Goal: Transaction & Acquisition: Subscribe to service/newsletter

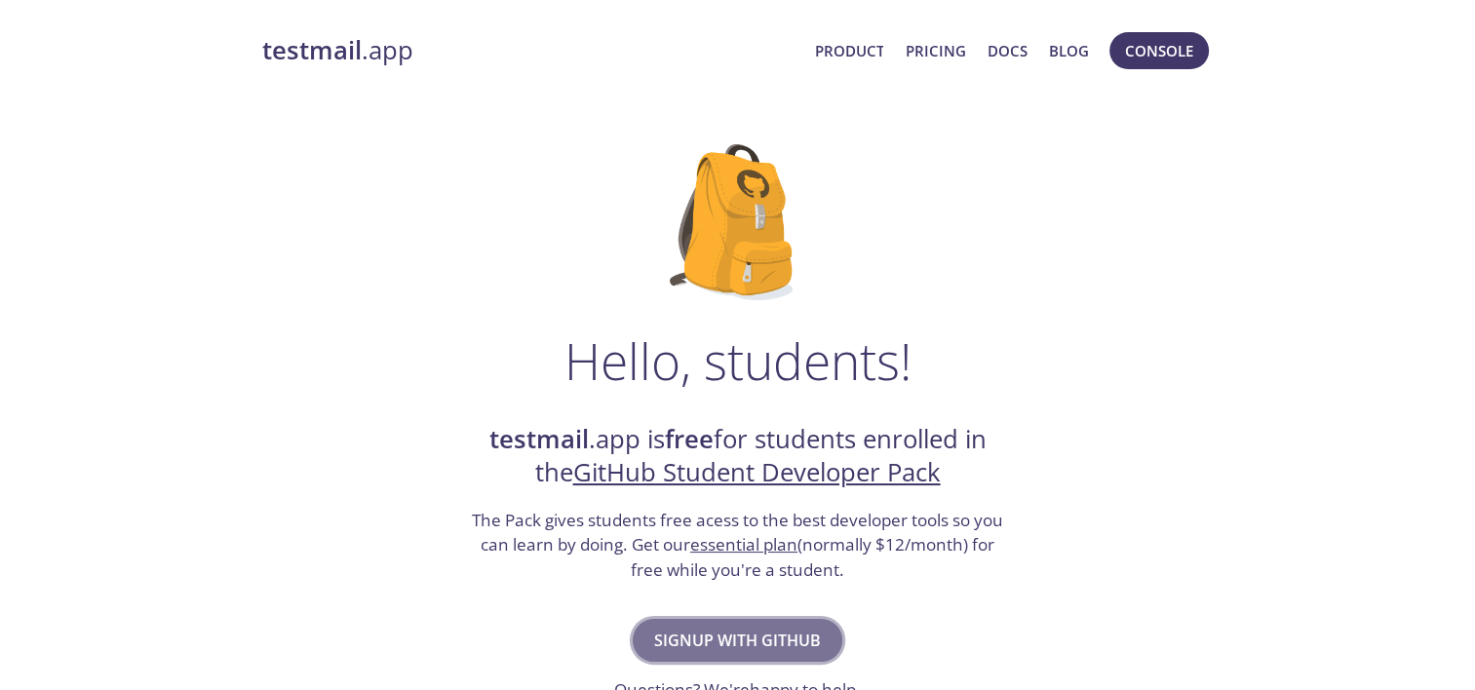
click at [728, 644] on span "Signup with GitHub" at bounding box center [737, 640] width 167 height 27
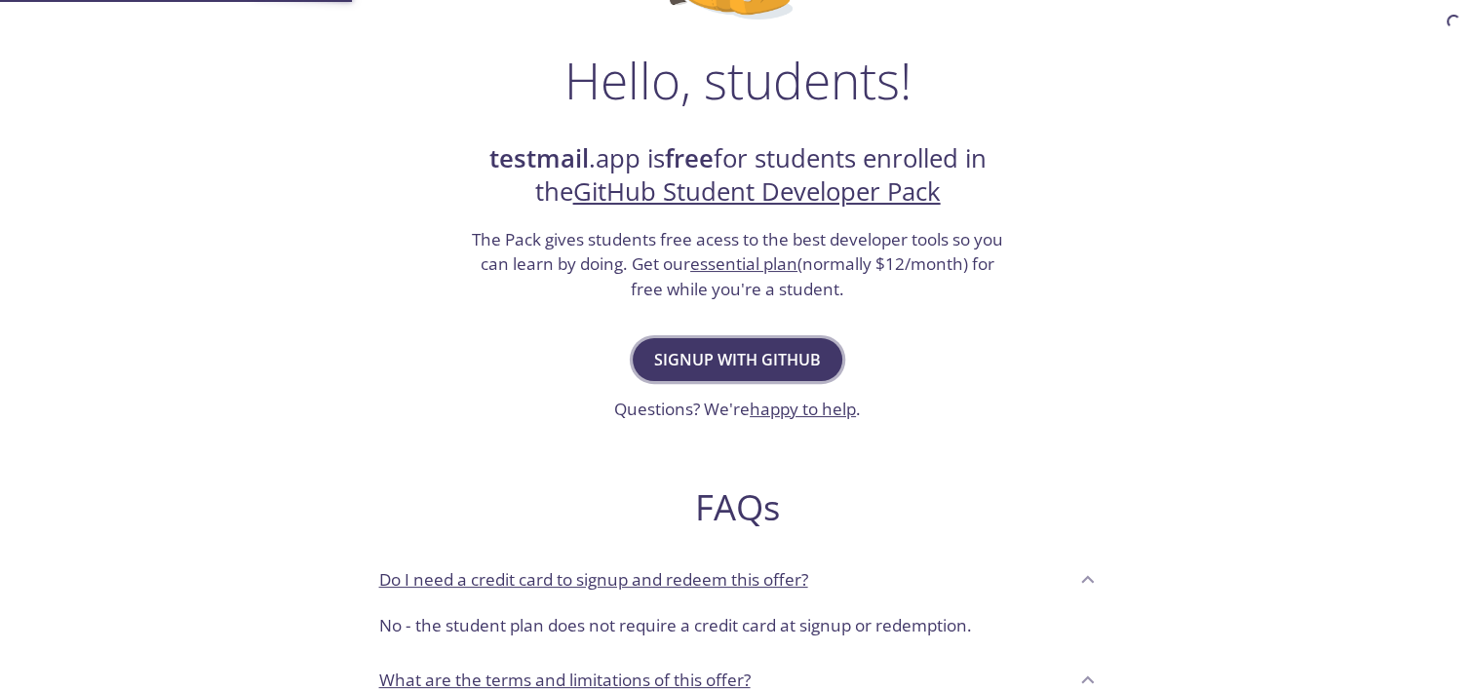
scroll to position [281, 0]
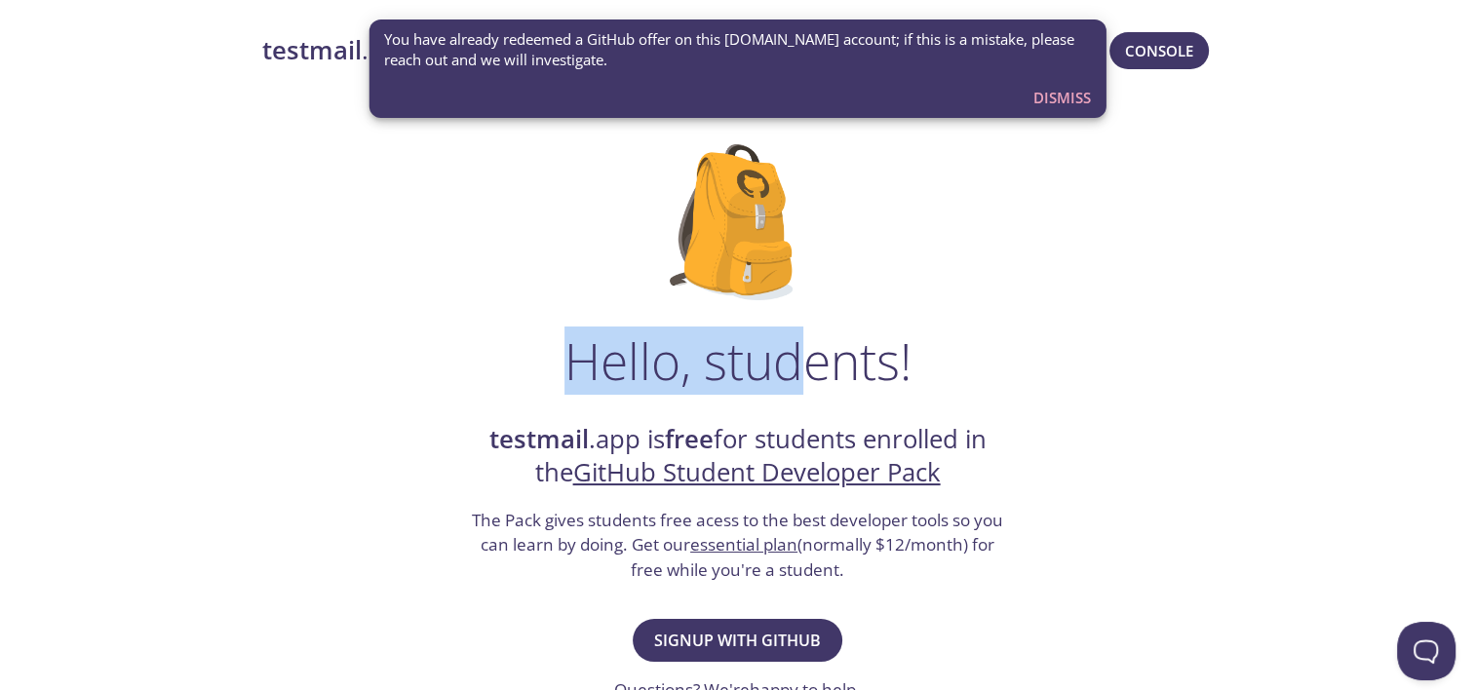
drag, startPoint x: 811, startPoint y: 359, endPoint x: 575, endPoint y: 371, distance: 236.3
click at [575, 371] on h1 "Hello, students!" at bounding box center [738, 361] width 347 height 59
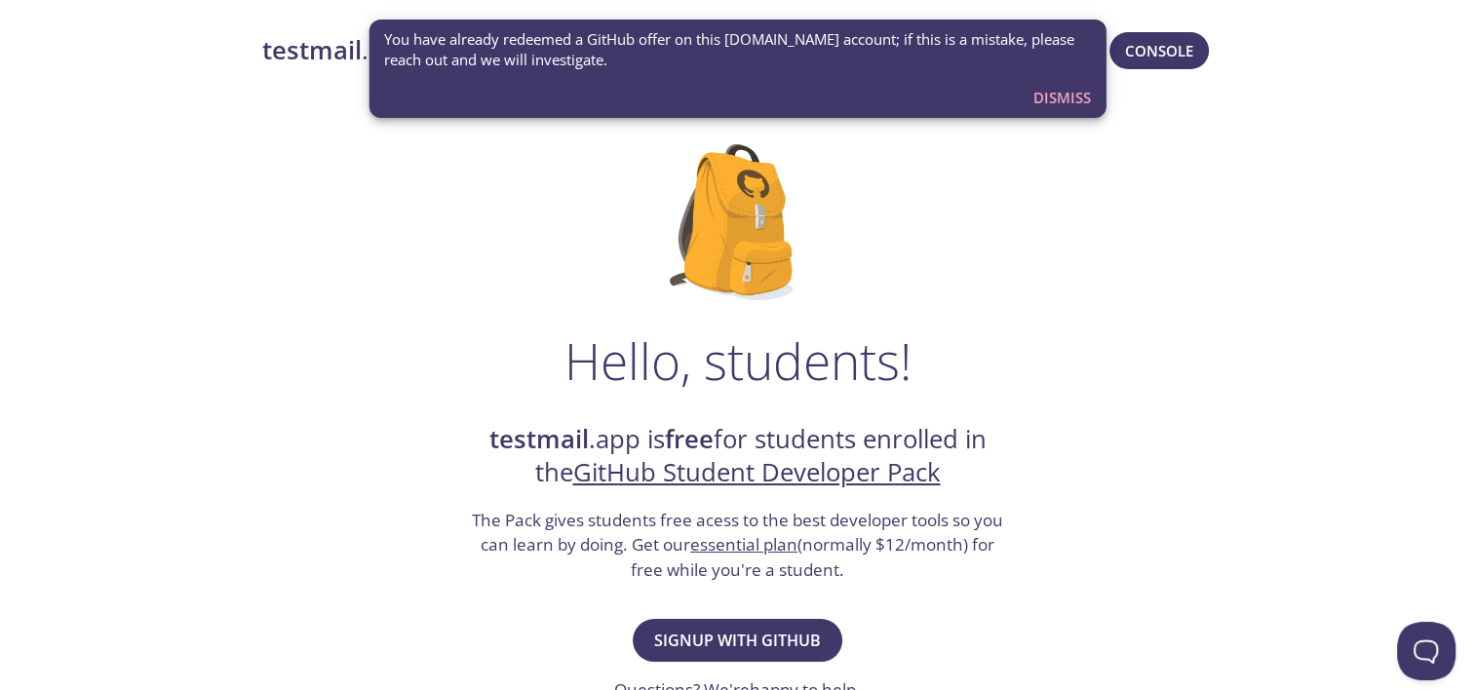
drag, startPoint x: 575, startPoint y: 371, endPoint x: 467, endPoint y: 447, distance: 132.3
click at [1061, 107] on span "Dismiss" at bounding box center [1063, 97] width 58 height 25
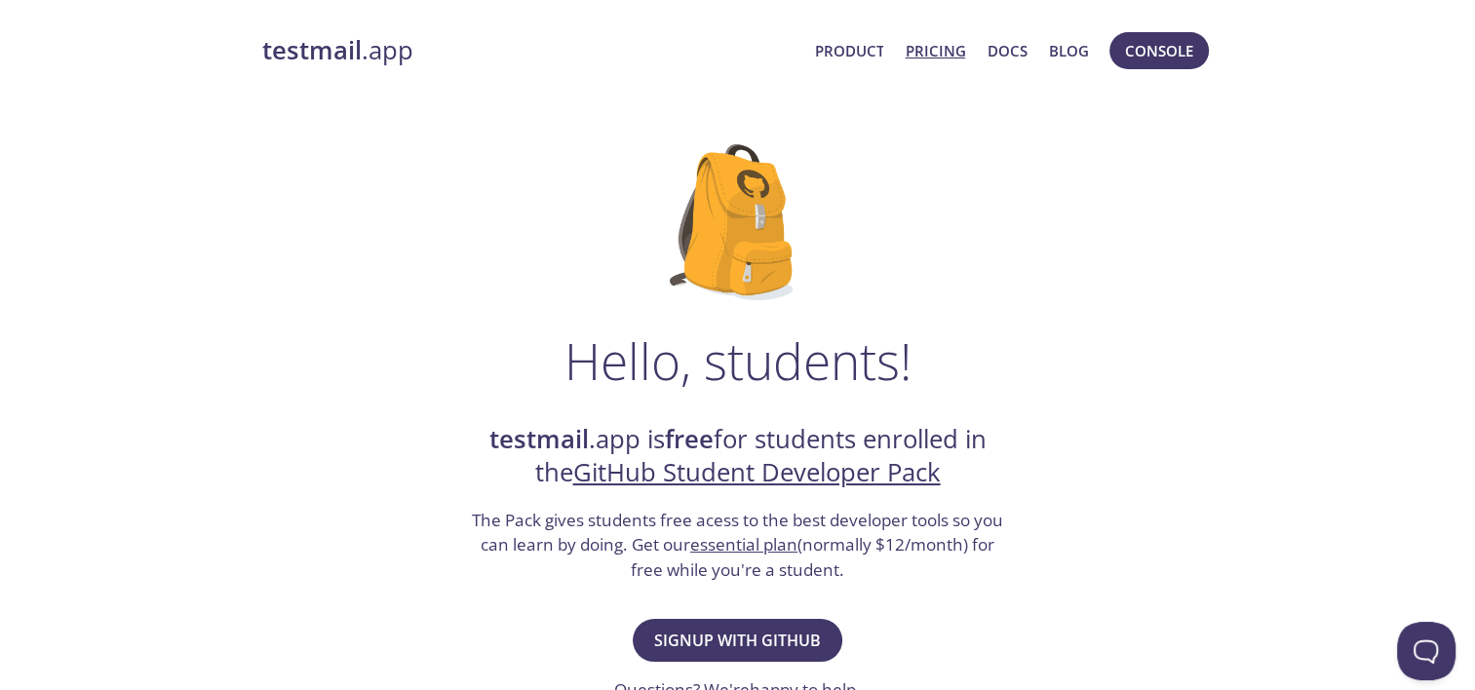
click at [933, 55] on link "Pricing" at bounding box center [935, 50] width 60 height 25
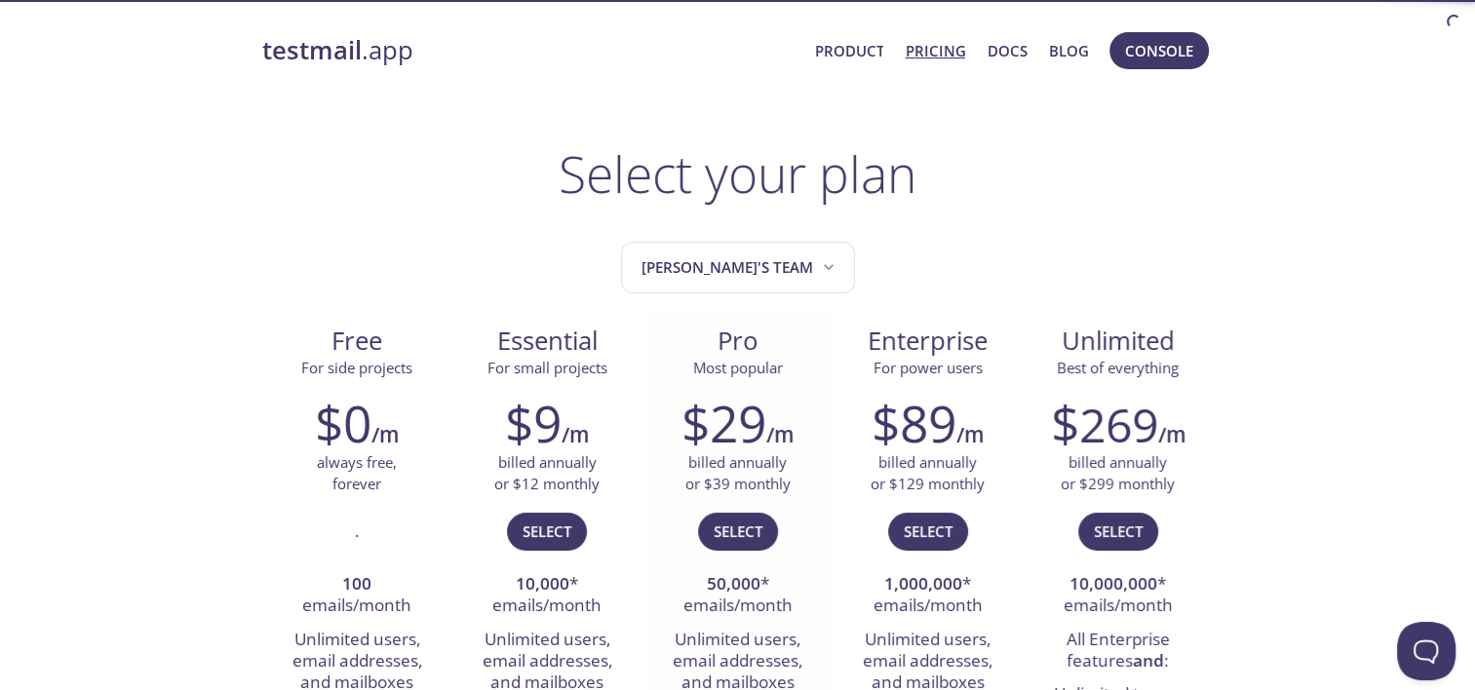
scroll to position [222, 0]
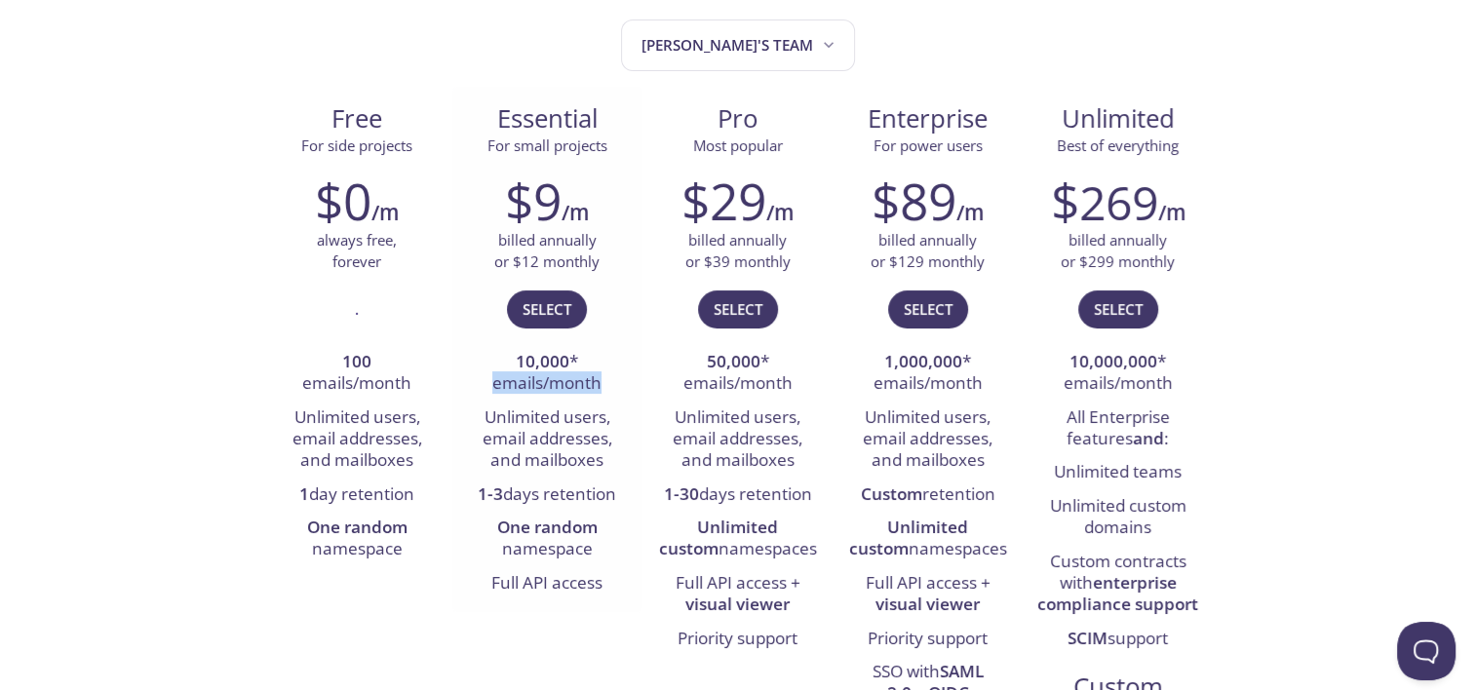
drag, startPoint x: 477, startPoint y: 376, endPoint x: 640, endPoint y: 394, distance: 163.8
click at [640, 394] on div "$9 /m billed annually or $12 monthly Select 10,000 * emails/month Unlimited use…" at bounding box center [547, 385] width 190 height 453
drag, startPoint x: 640, startPoint y: 394, endPoint x: 565, endPoint y: 466, distance: 104.1
click at [565, 466] on li "Unlimited users, email addresses, and mailboxes" at bounding box center [547, 440] width 161 height 77
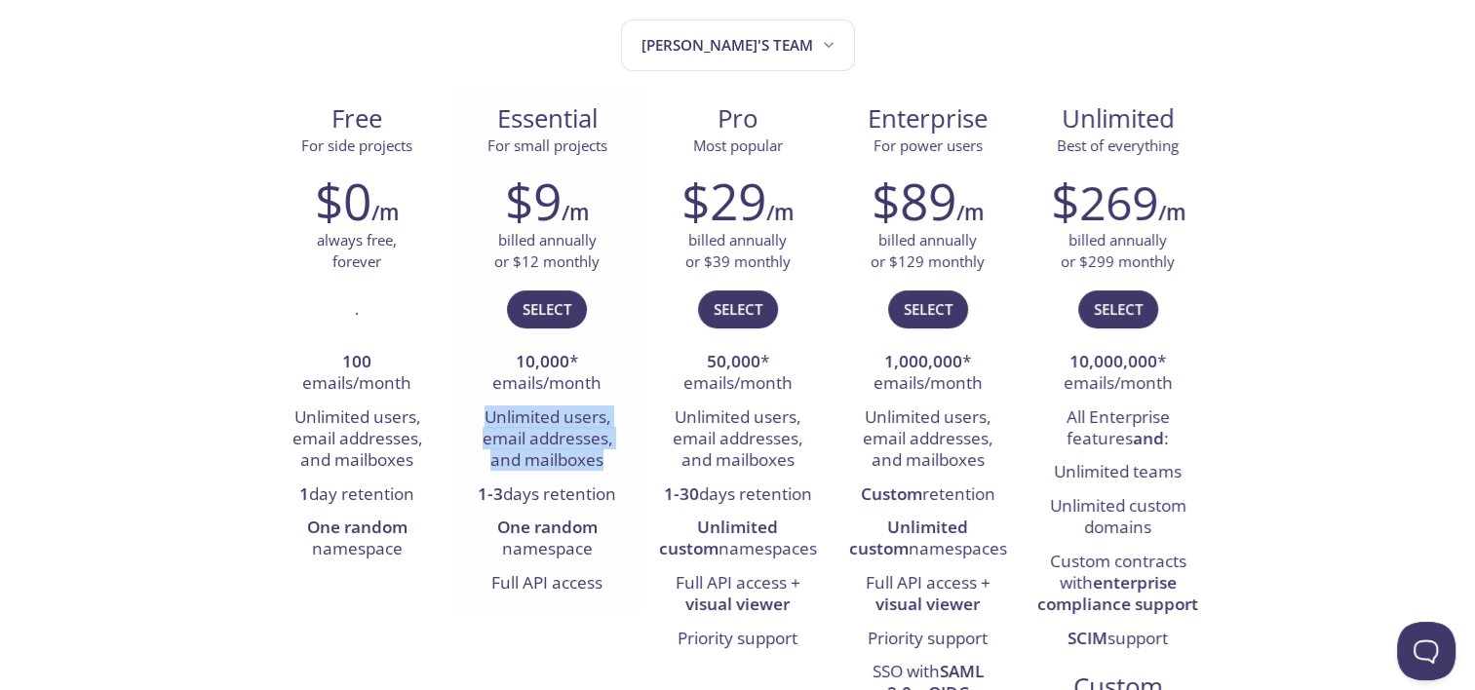
click at [565, 466] on li "Unlimited users, email addresses, and mailboxes" at bounding box center [547, 440] width 161 height 77
drag, startPoint x: 565, startPoint y: 466, endPoint x: 529, endPoint y: 580, distance: 119.4
click at [529, 580] on li "Full API access" at bounding box center [547, 584] width 161 height 33
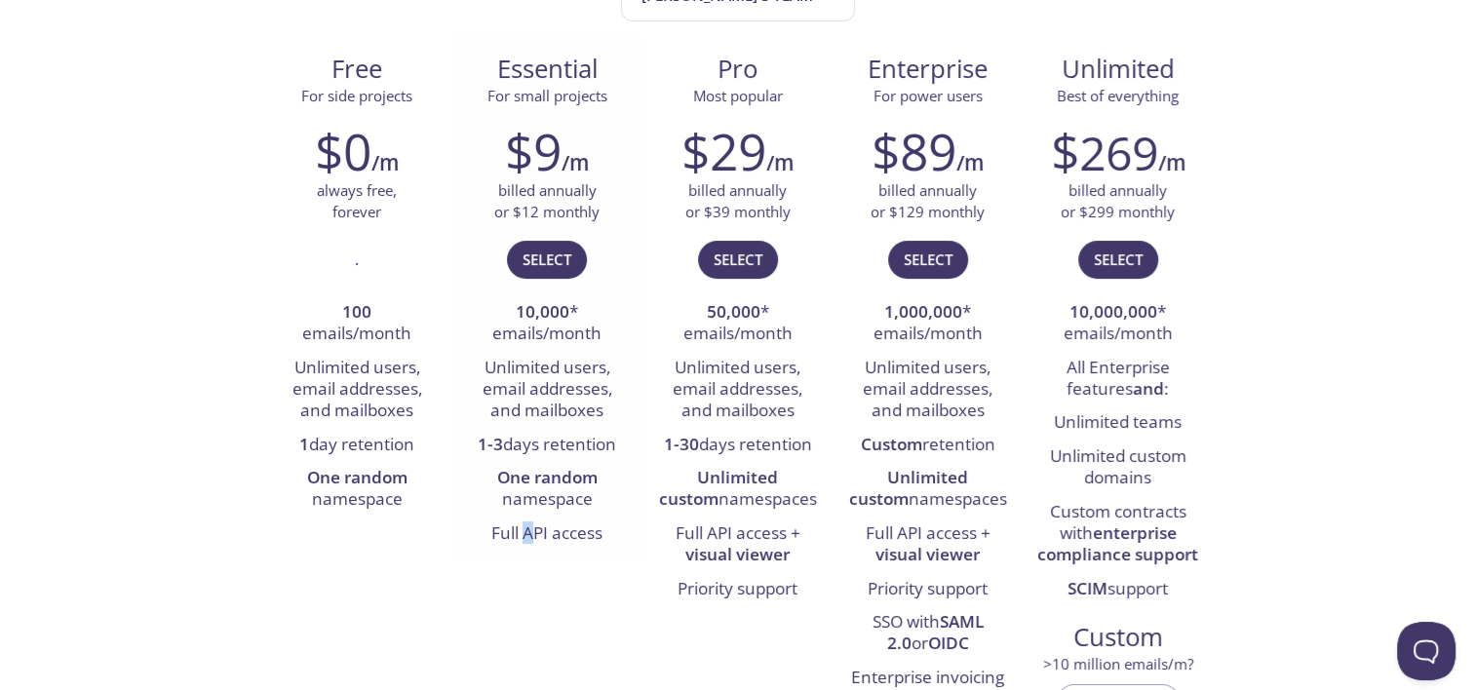
scroll to position [293, 0]
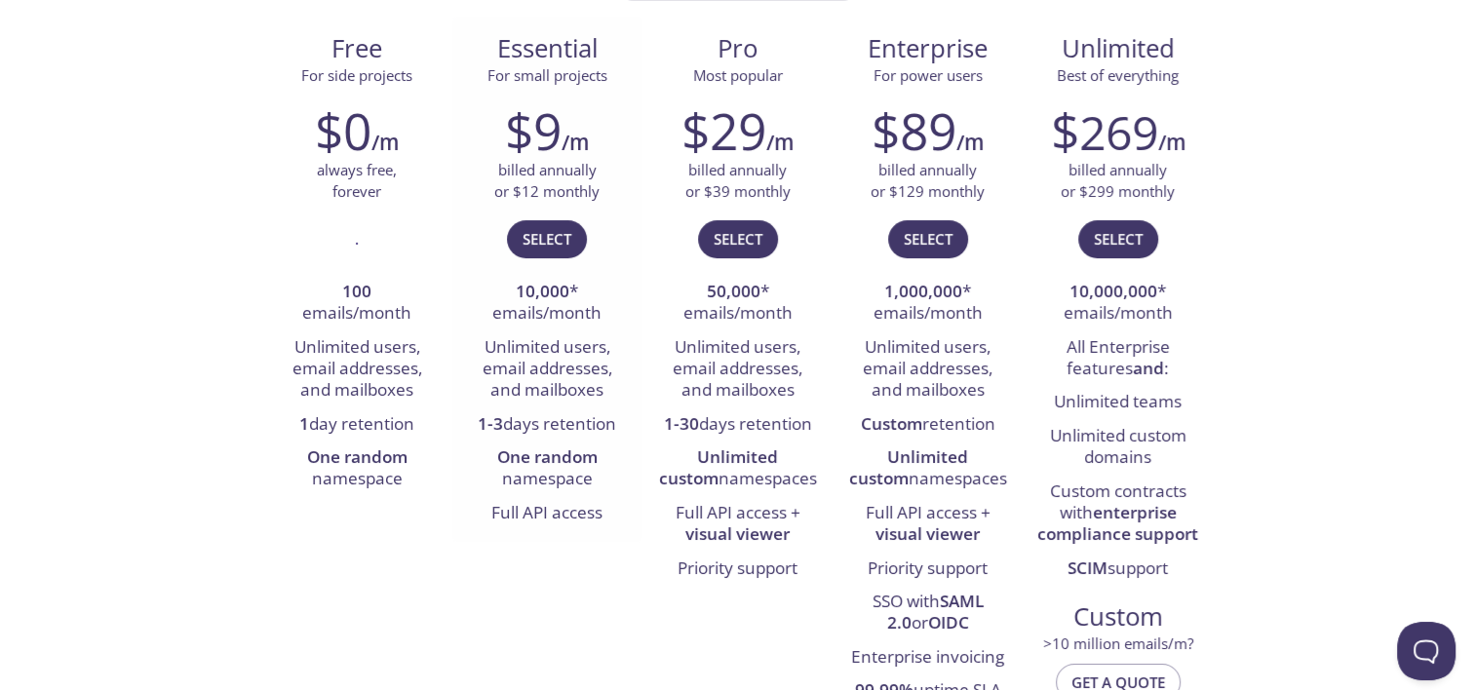
click at [532, 465] on strong "One random" at bounding box center [547, 457] width 100 height 22
drag, startPoint x: 532, startPoint y: 465, endPoint x: 518, endPoint y: 599, distance: 134.4
click at [518, 599] on div "Free For side projects $0 /m always free, forever . 100 emails/month Unlimited …" at bounding box center [738, 385] width 952 height 737
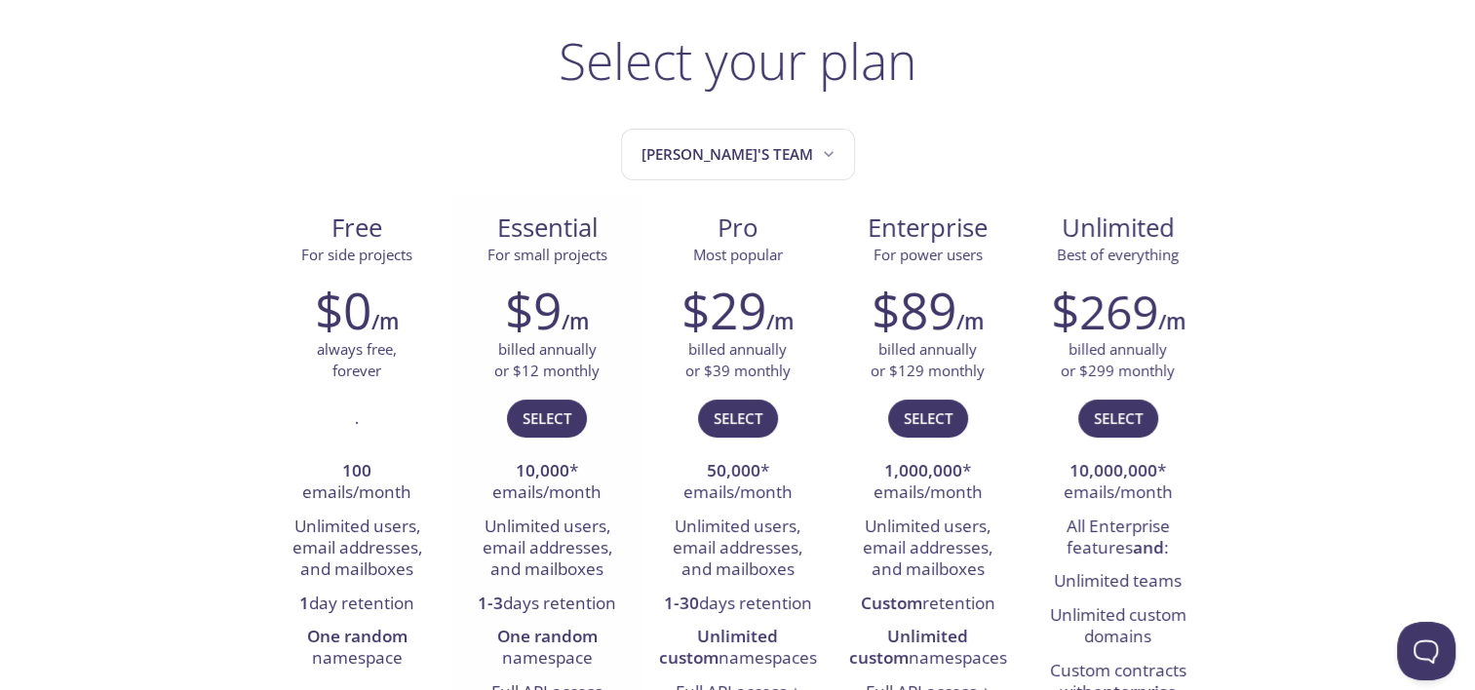
scroll to position [113, 0]
click at [519, 408] on button "Select" at bounding box center [547, 418] width 80 height 37
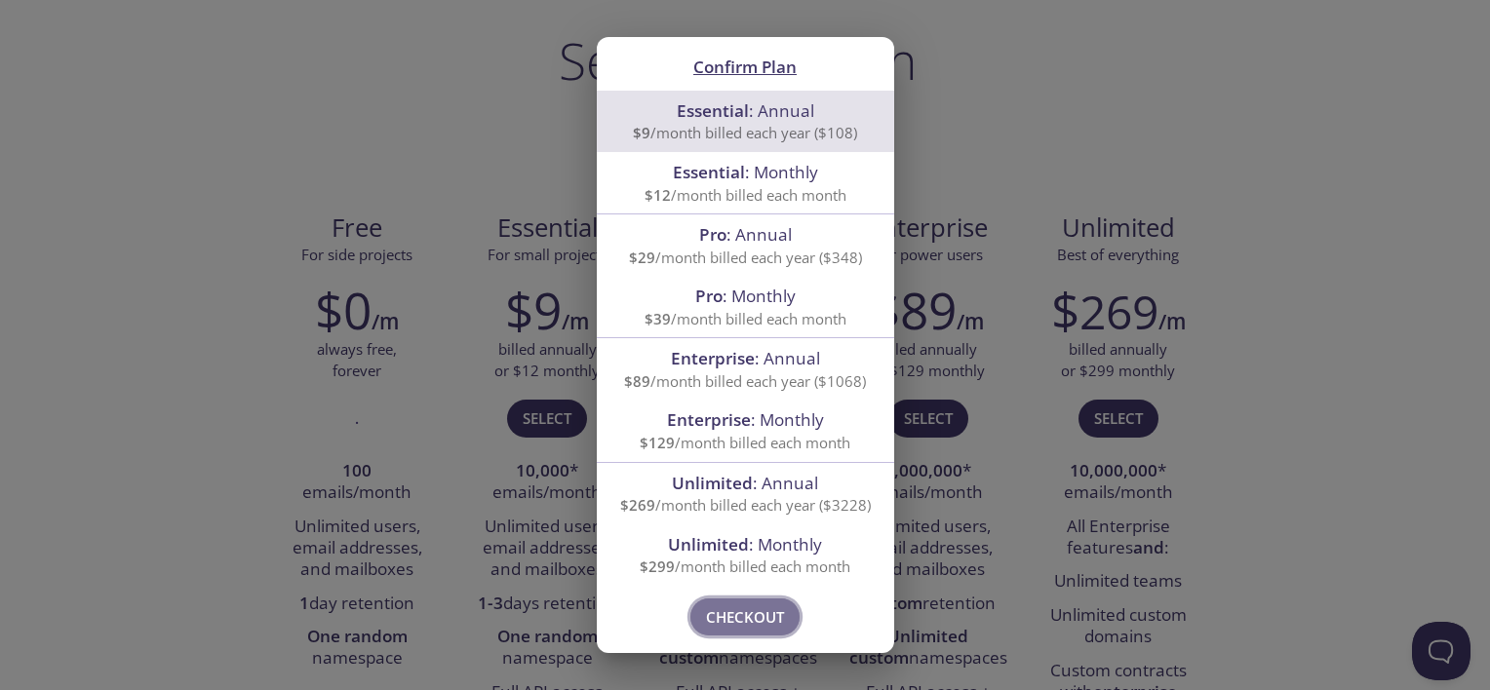
click at [768, 605] on span "Checkout" at bounding box center [745, 617] width 78 height 25
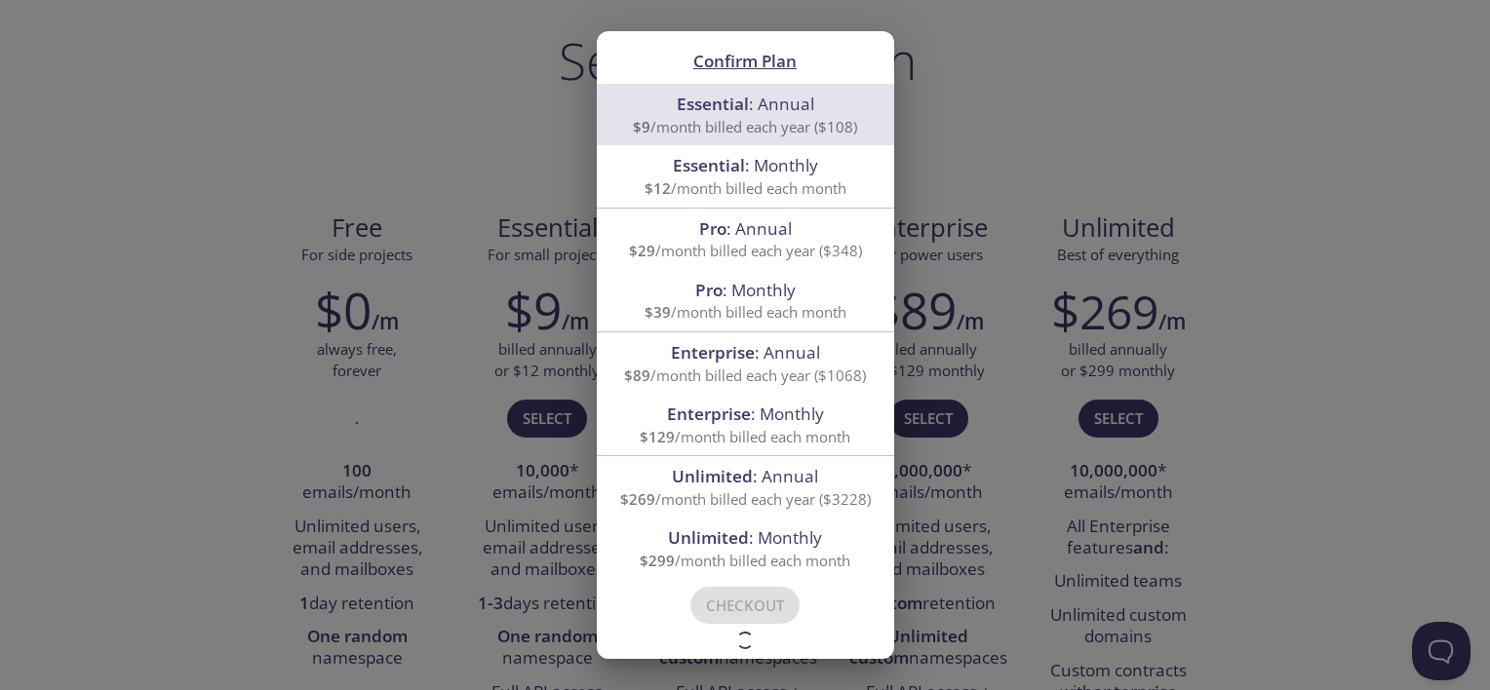
click at [482, 81] on div "Confirm Plan Essential : Annual $9 /month billed each year ($108) Essential : M…" at bounding box center [745, 345] width 1490 height 690
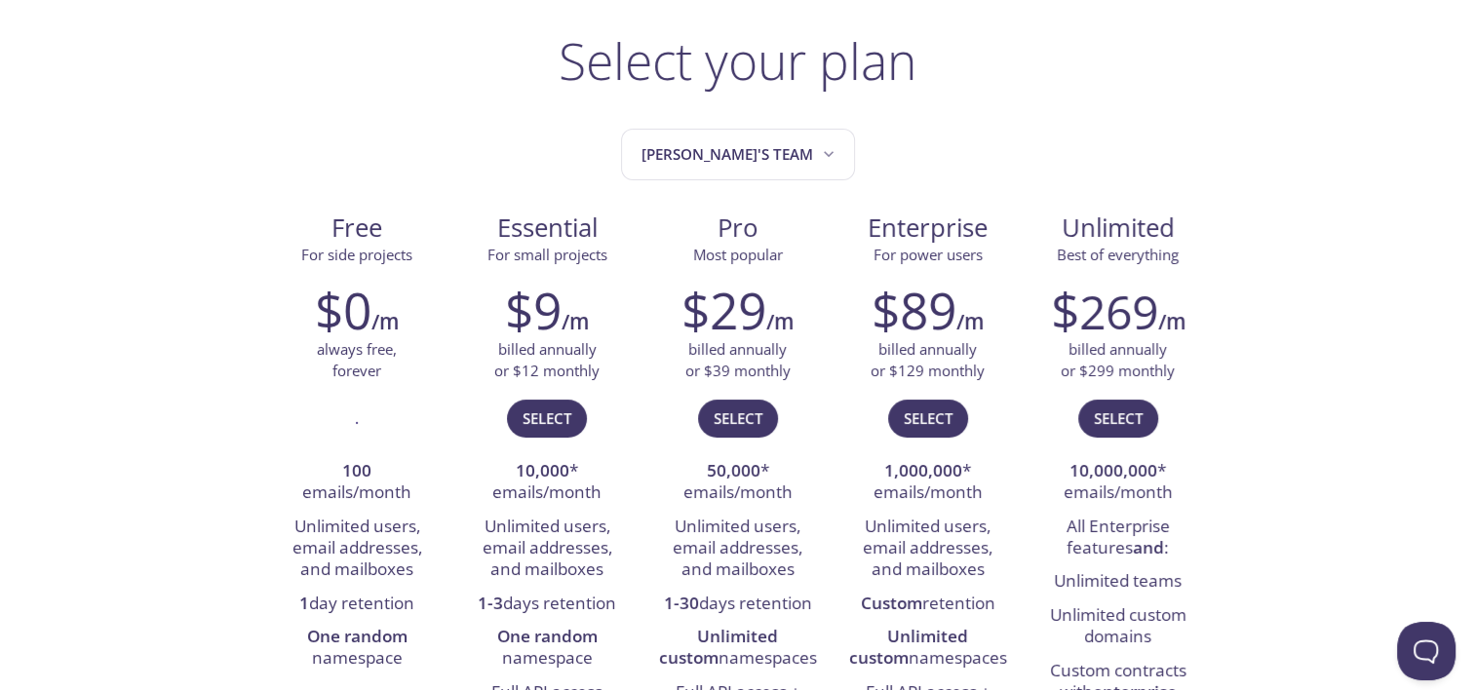
scroll to position [0, 0]
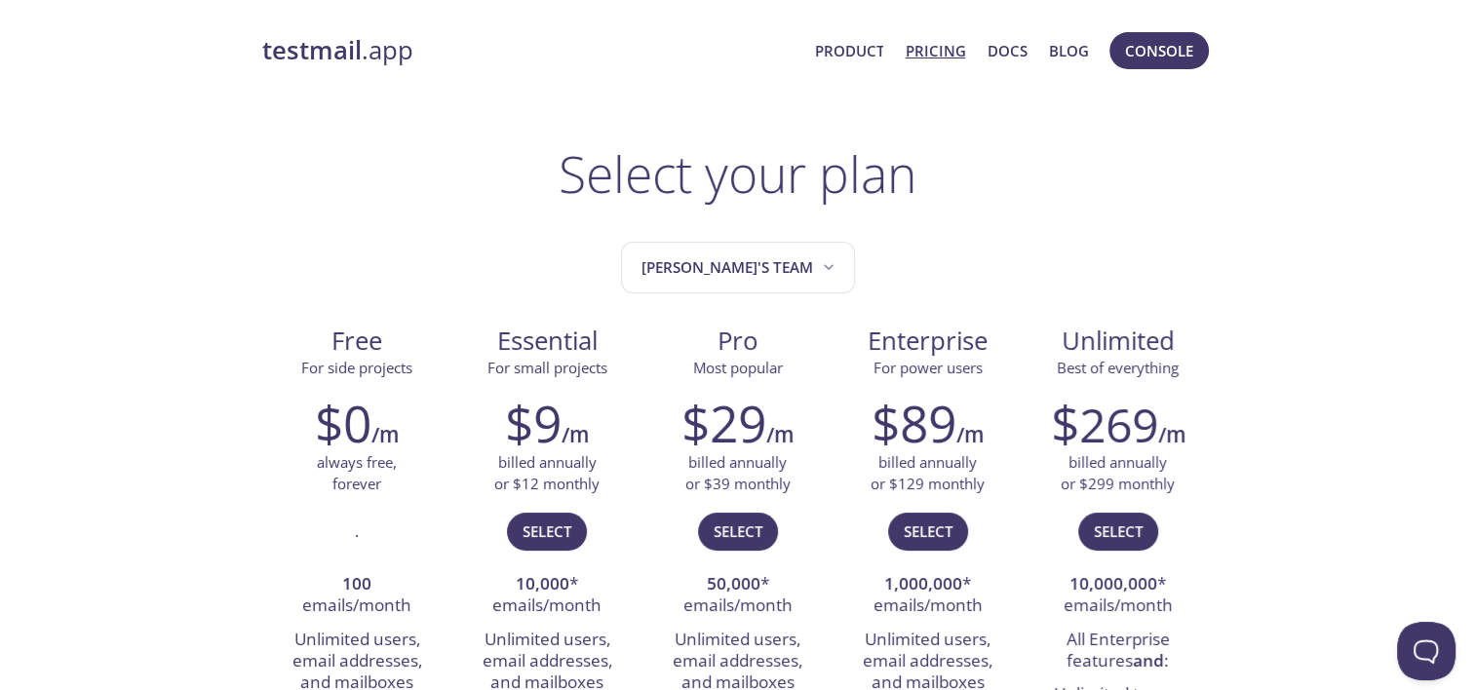
click at [372, 59] on link "testmail .app" at bounding box center [530, 50] width 537 height 33
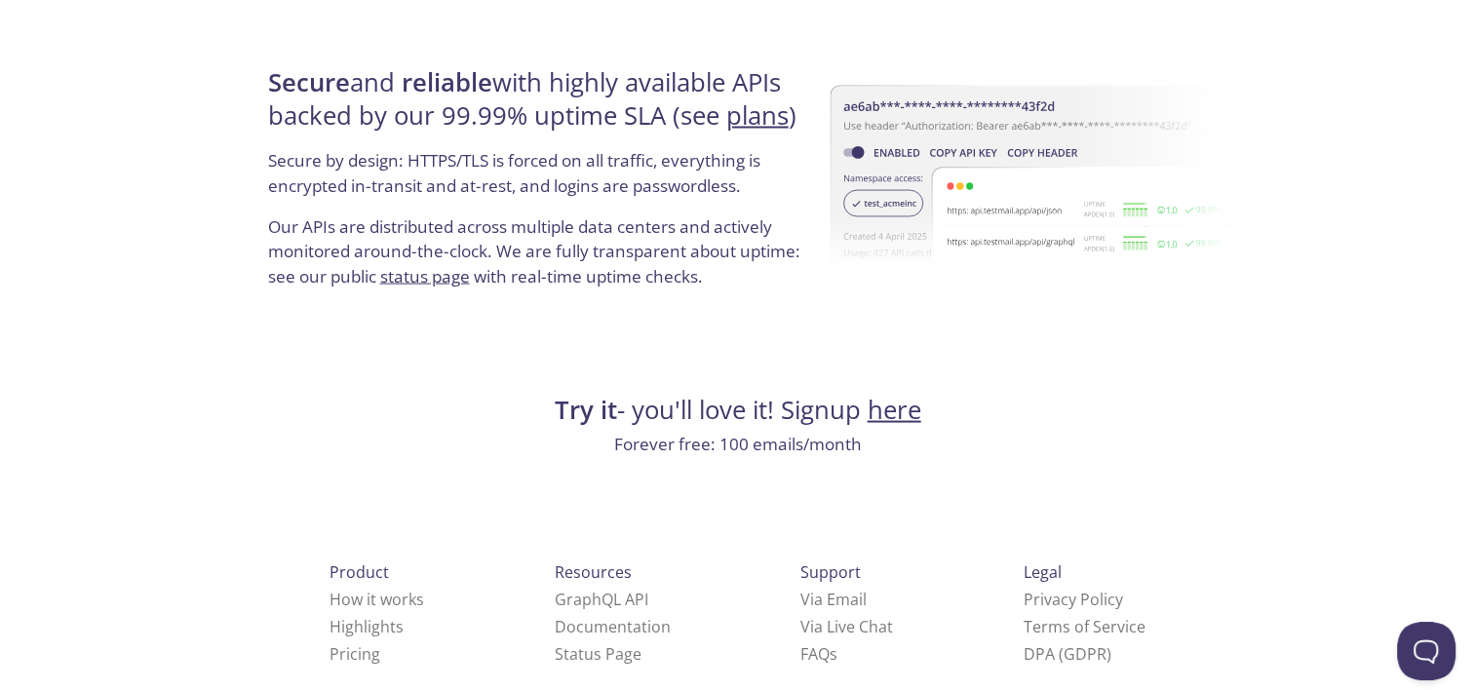
scroll to position [3769, 0]
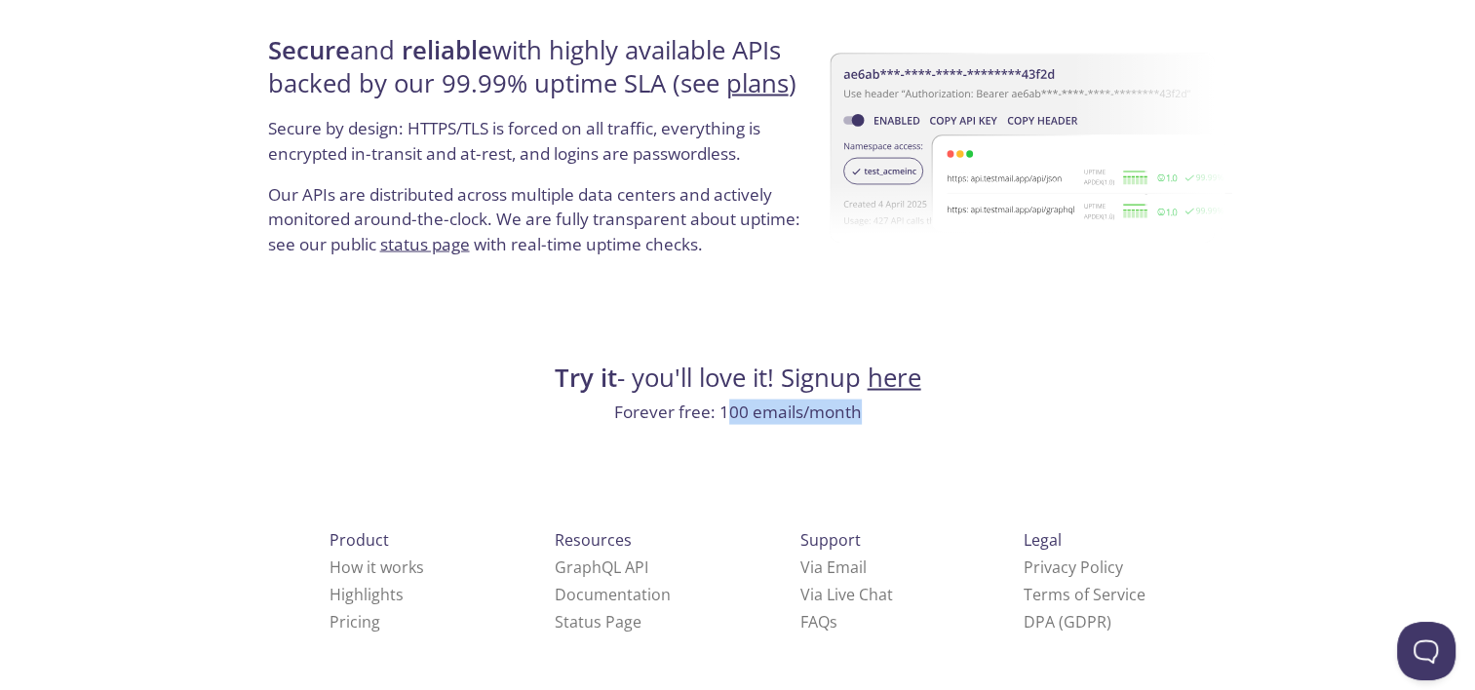
drag, startPoint x: 725, startPoint y: 402, endPoint x: 890, endPoint y: 429, distance: 168.0
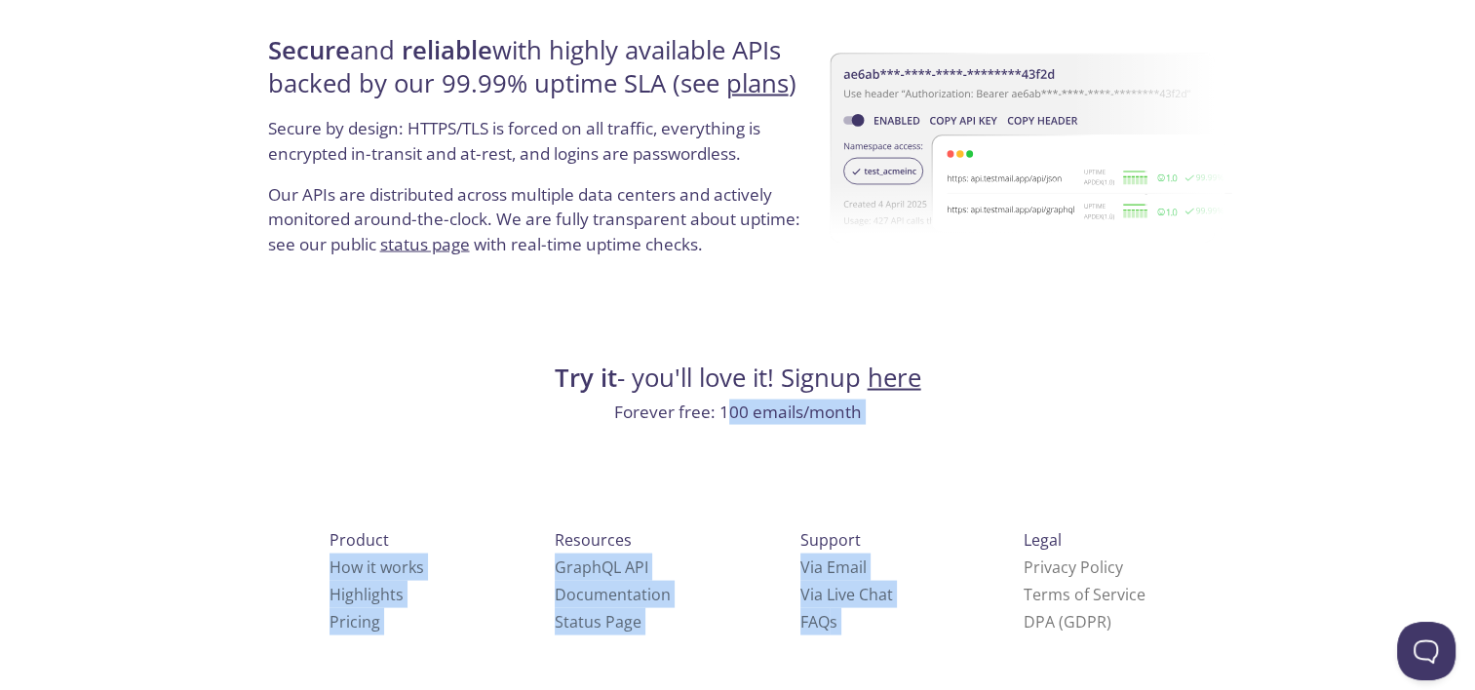
drag, startPoint x: 890, startPoint y: 429, endPoint x: 673, endPoint y: 498, distance: 228.2
click at [769, 498] on div "Support Via Email Via Live Chat FAQ s" at bounding box center [846, 581] width 155 height 172
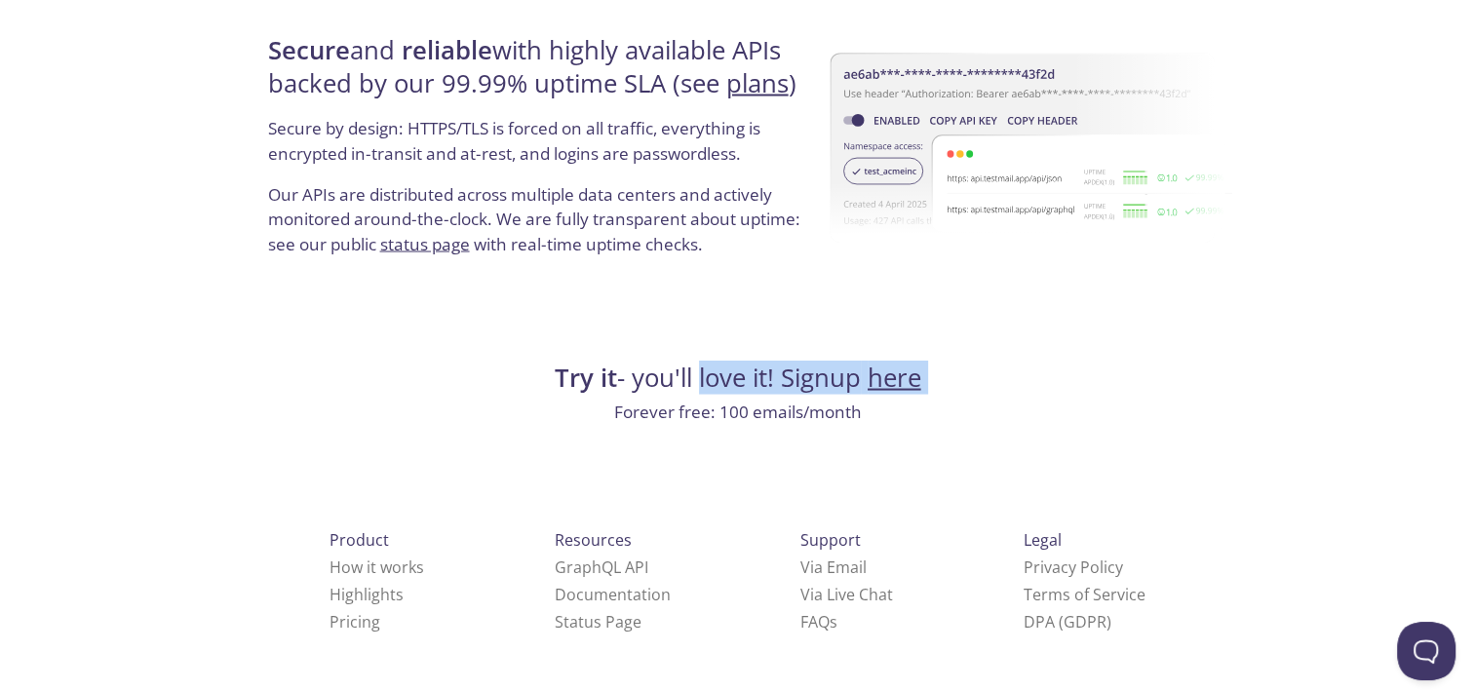
drag, startPoint x: 575, startPoint y: 399, endPoint x: 702, endPoint y: 386, distance: 127.4
drag, startPoint x: 702, startPoint y: 386, endPoint x: 569, endPoint y: 475, distance: 159.6
click at [569, 475] on div "Product How it works Highlights Pricing Resources GraphQL API Documentation Sta…" at bounding box center [738, 654] width 1014 height 364
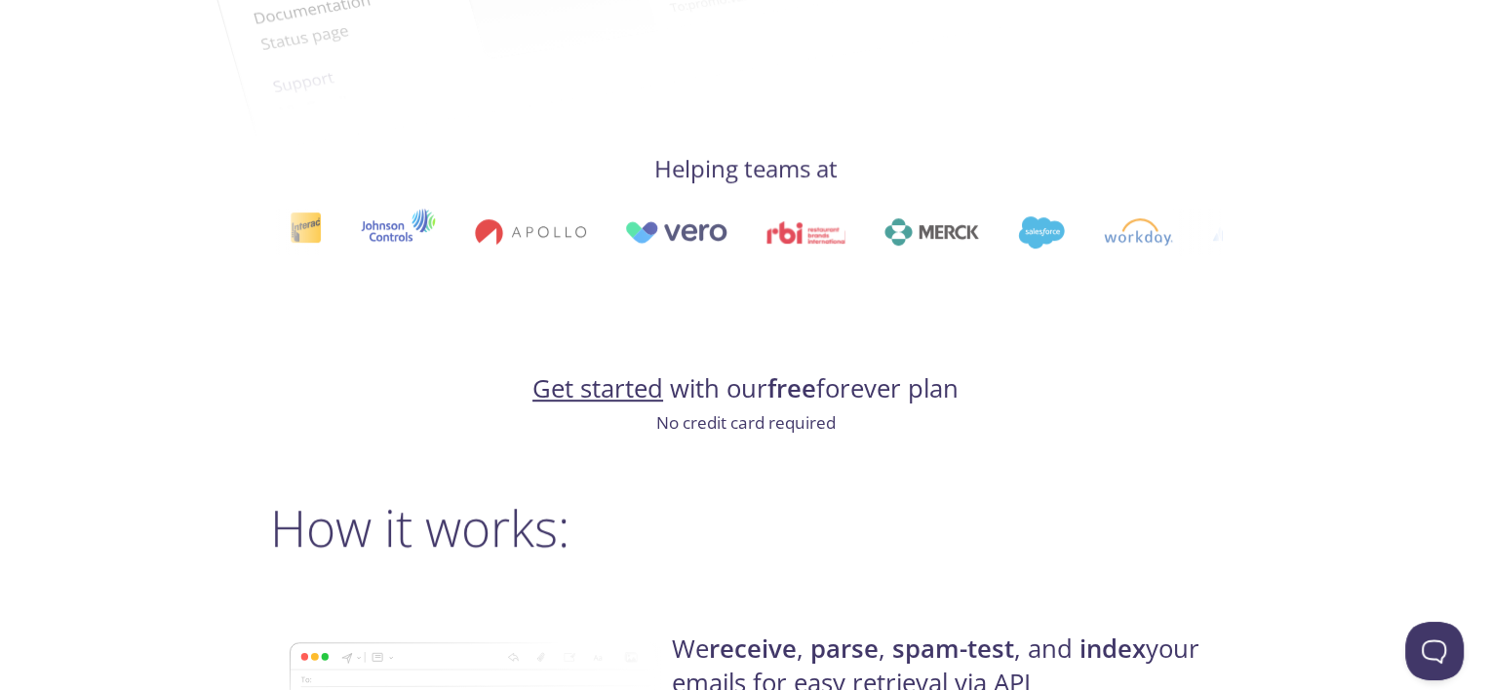
scroll to position [0, 0]
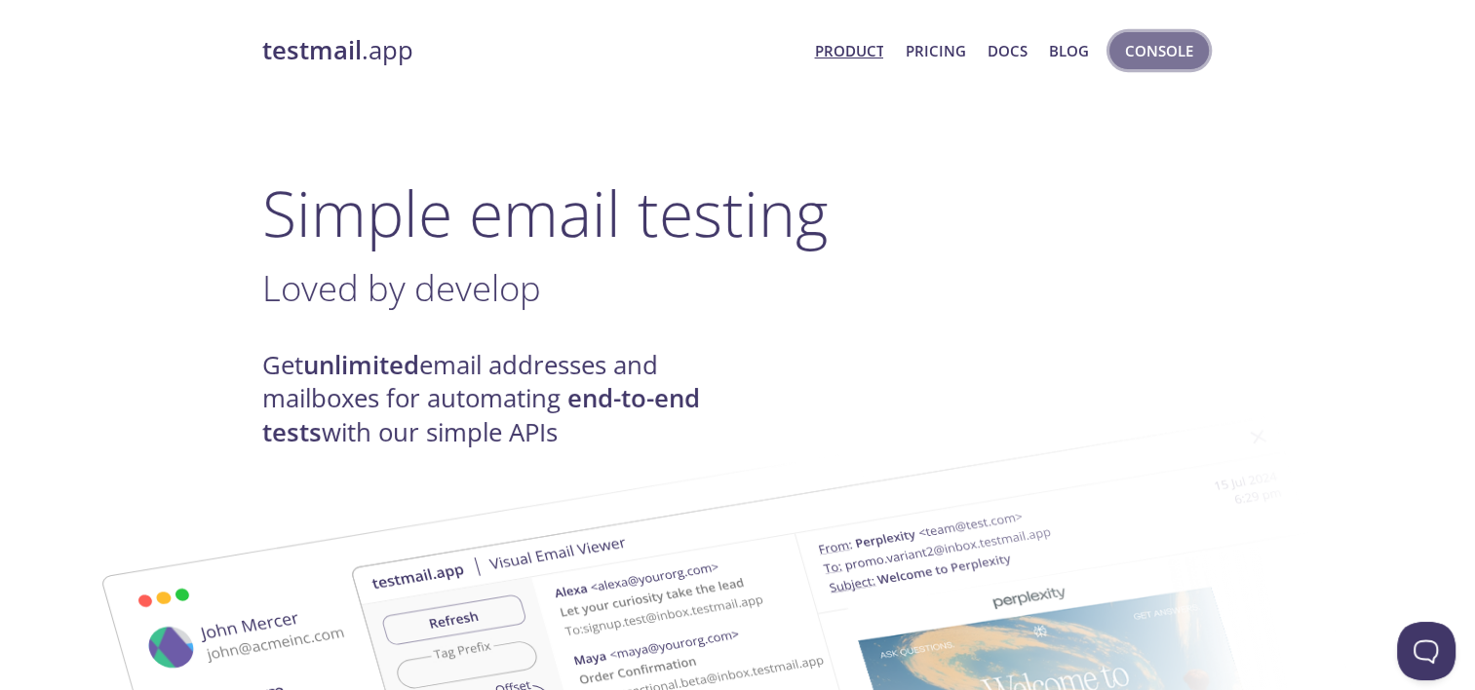
click at [1119, 47] on button "Console" at bounding box center [1159, 50] width 99 height 37
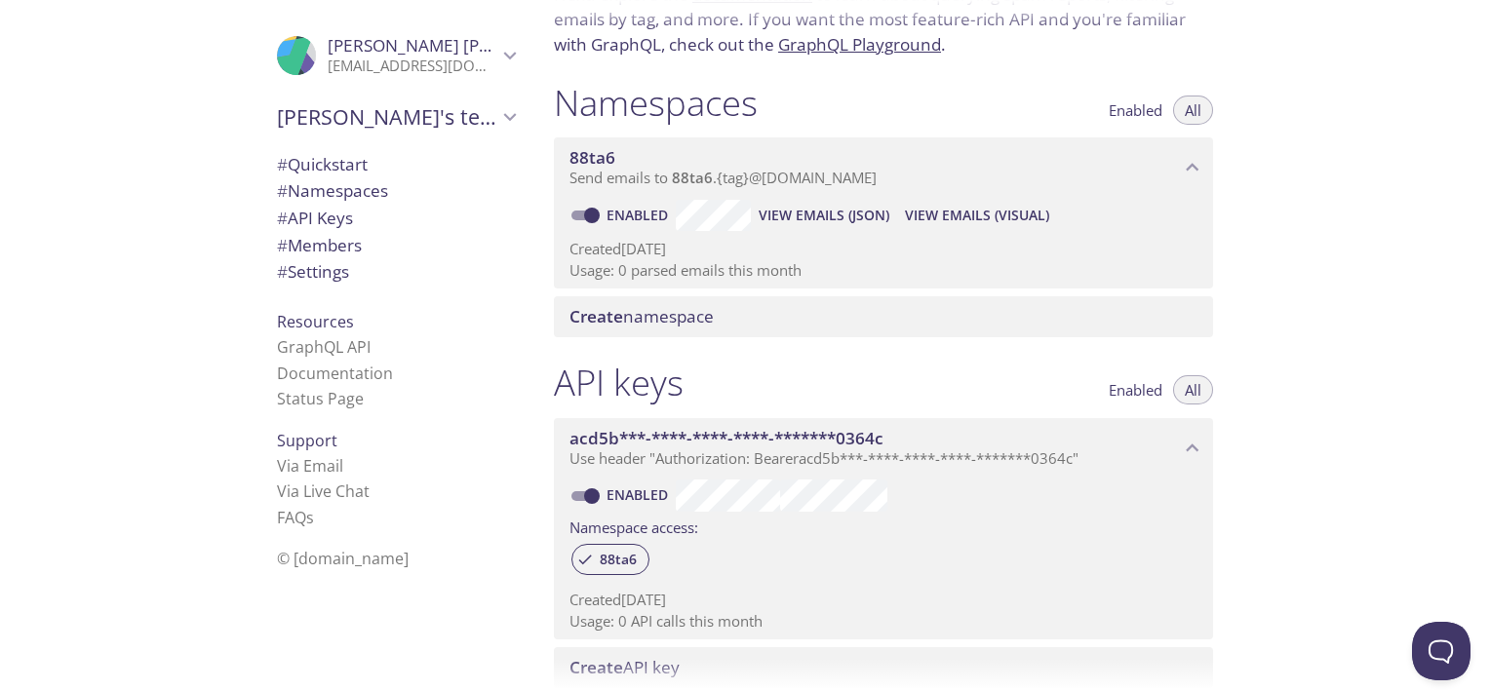
scroll to position [168, 0]
click at [832, 222] on span "View Emails (JSON)" at bounding box center [824, 213] width 131 height 23
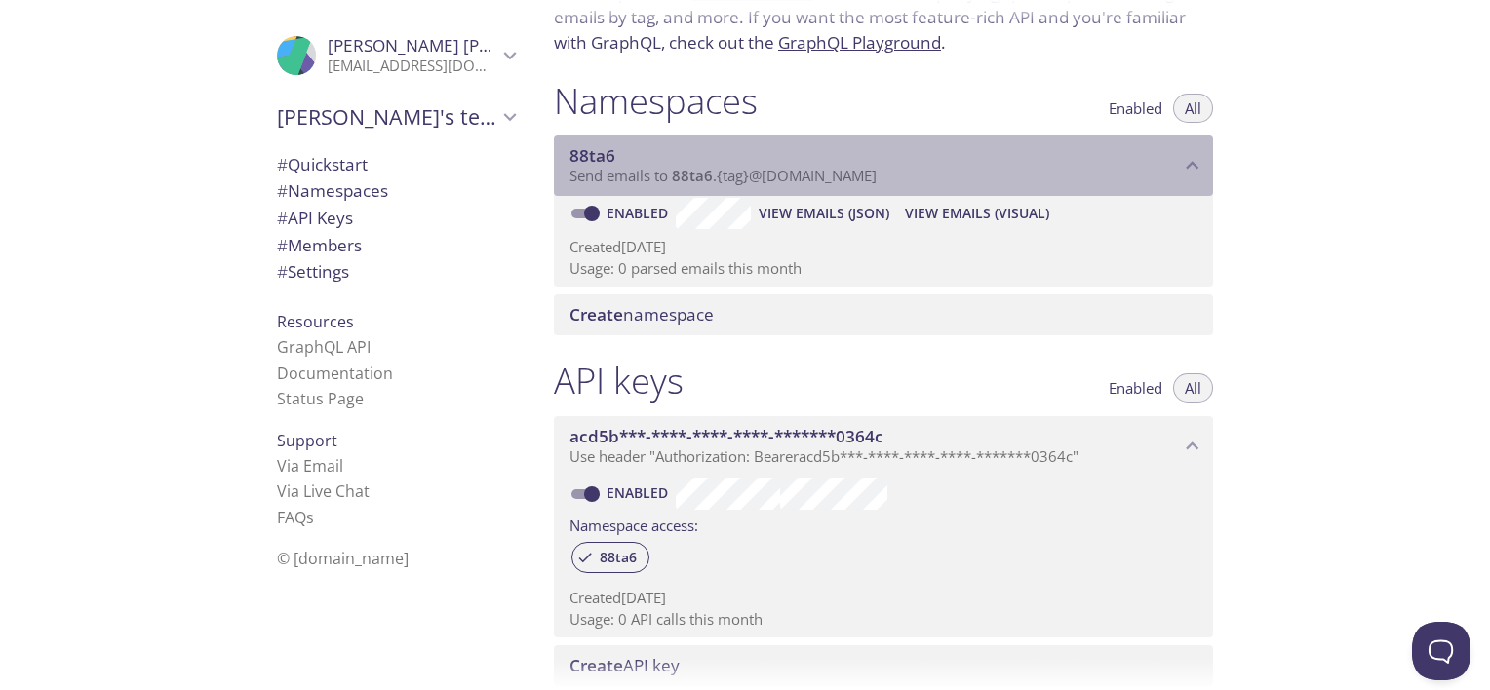
drag, startPoint x: 598, startPoint y: 174, endPoint x: 880, endPoint y: 167, distance: 281.9
click at [877, 167] on span "Send emails to 88ta6 . {tag} @[DOMAIN_NAME]" at bounding box center [722, 176] width 307 height 20
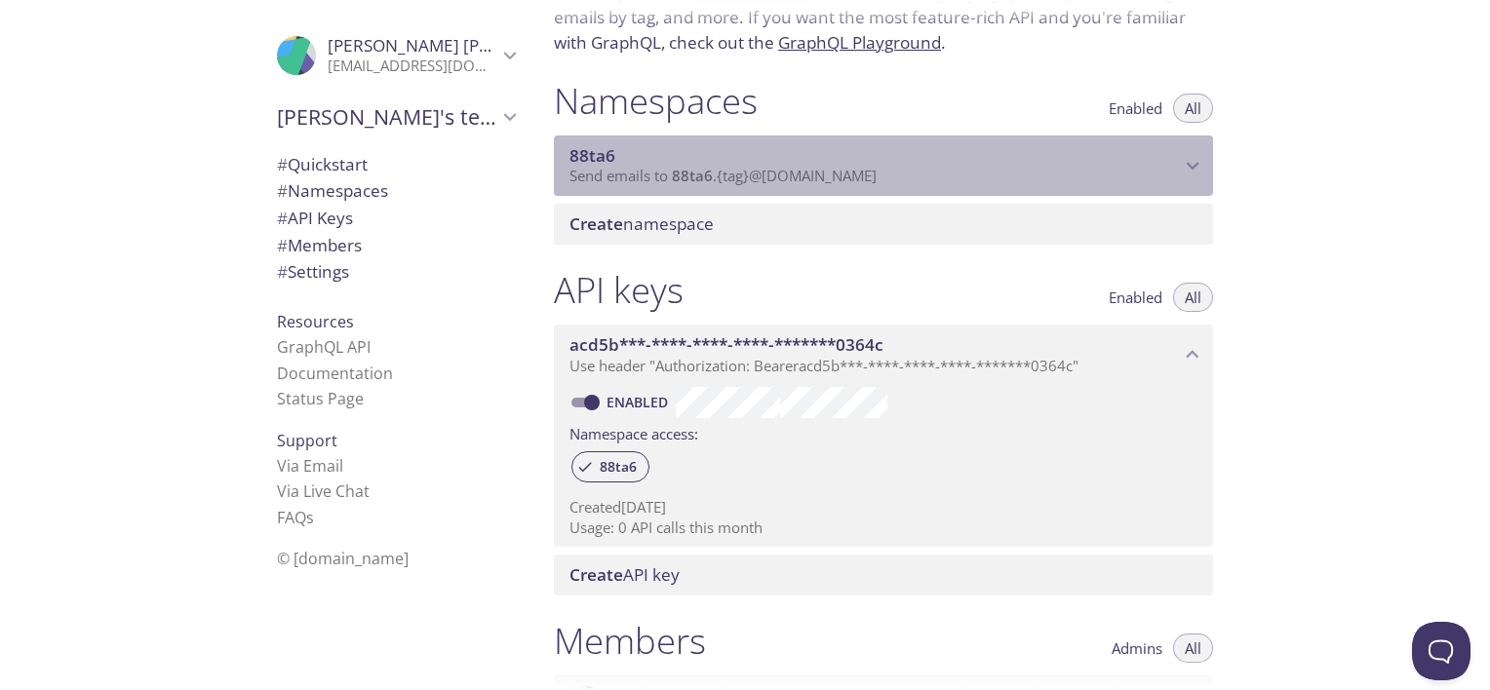
click at [850, 182] on span "Send emails to 88ta6 . {tag} @[DOMAIN_NAME]" at bounding box center [722, 176] width 307 height 20
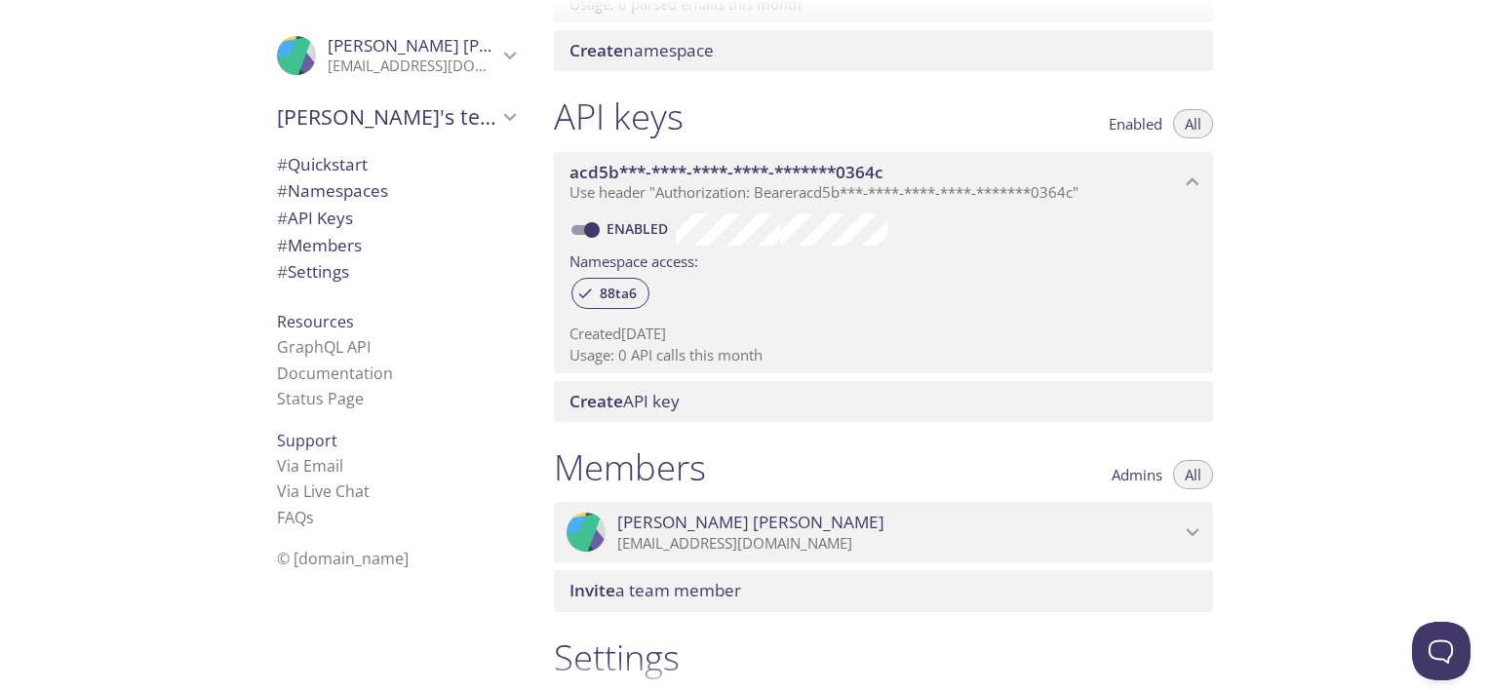
scroll to position [696, 0]
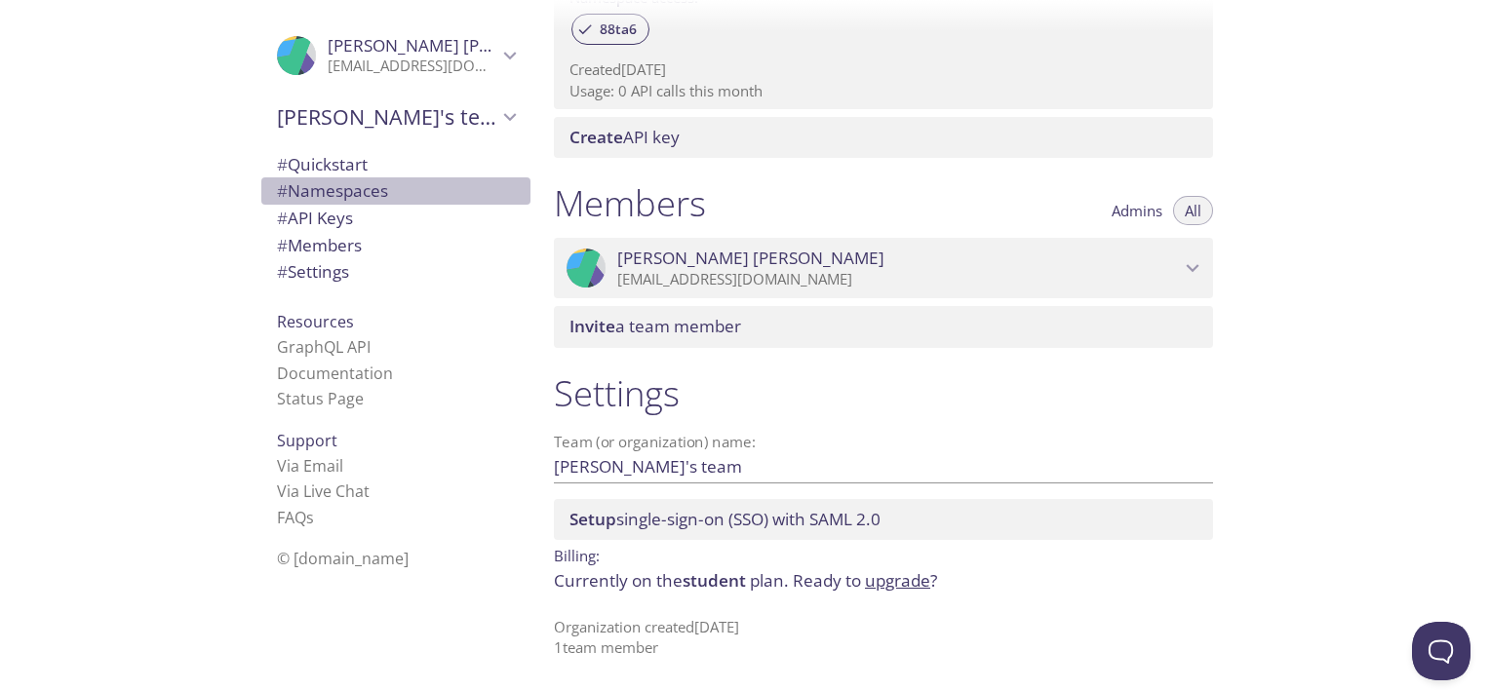
click at [376, 198] on span "# Namespaces" at bounding box center [332, 190] width 111 height 22
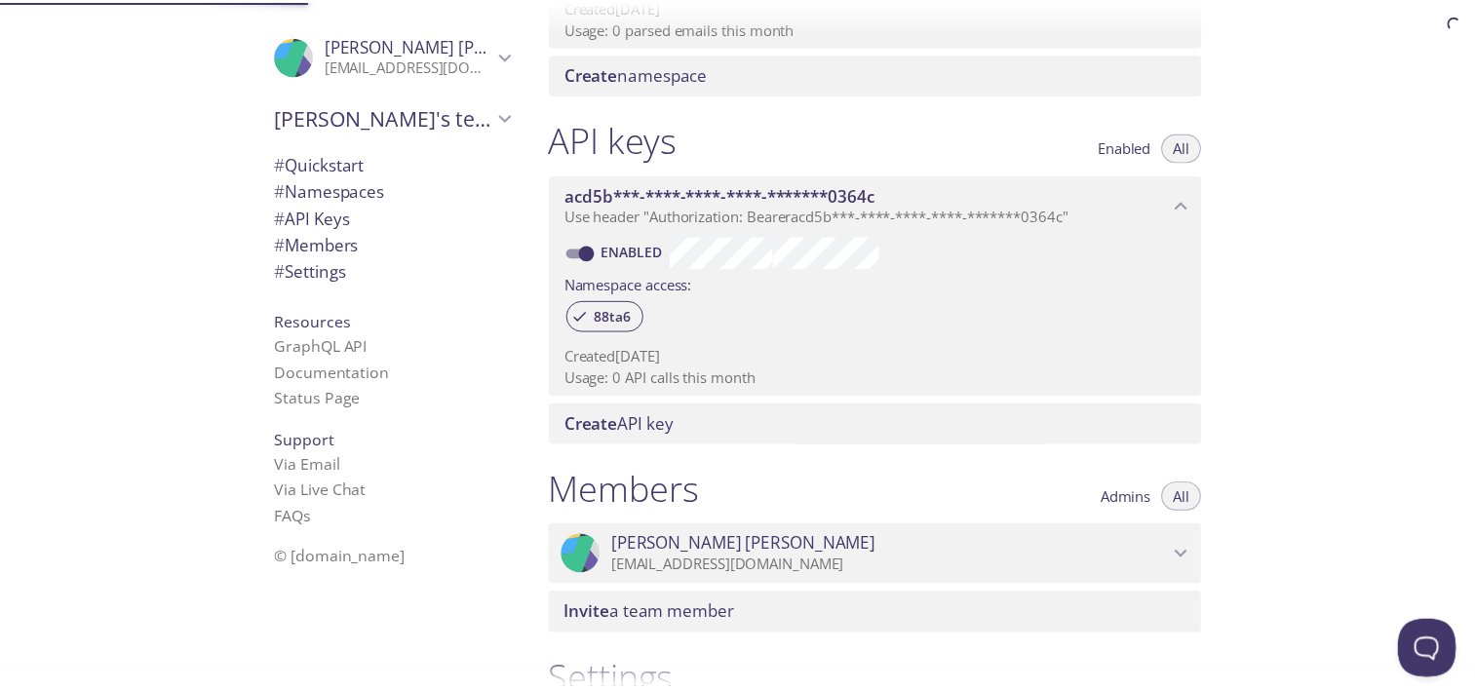
scroll to position [246, 0]
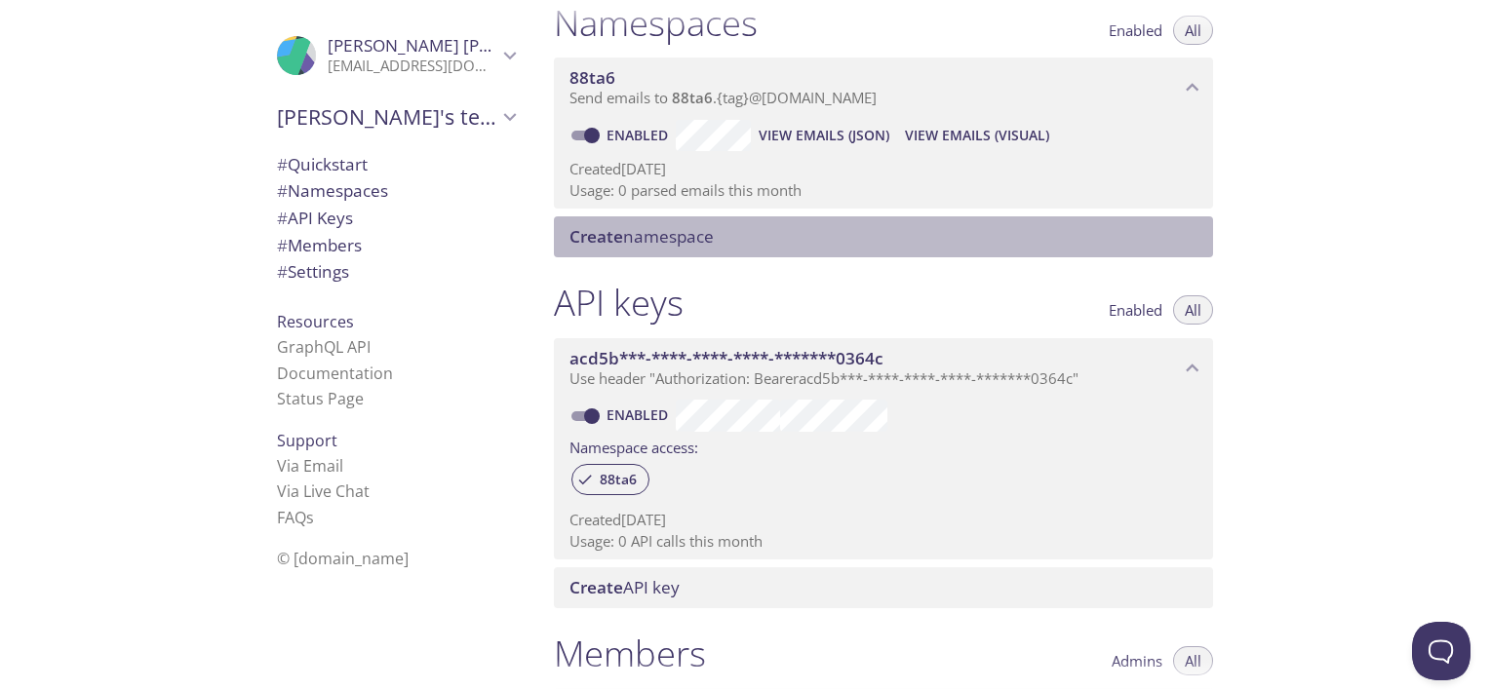
click at [624, 238] on span "Create namespace" at bounding box center [641, 236] width 144 height 22
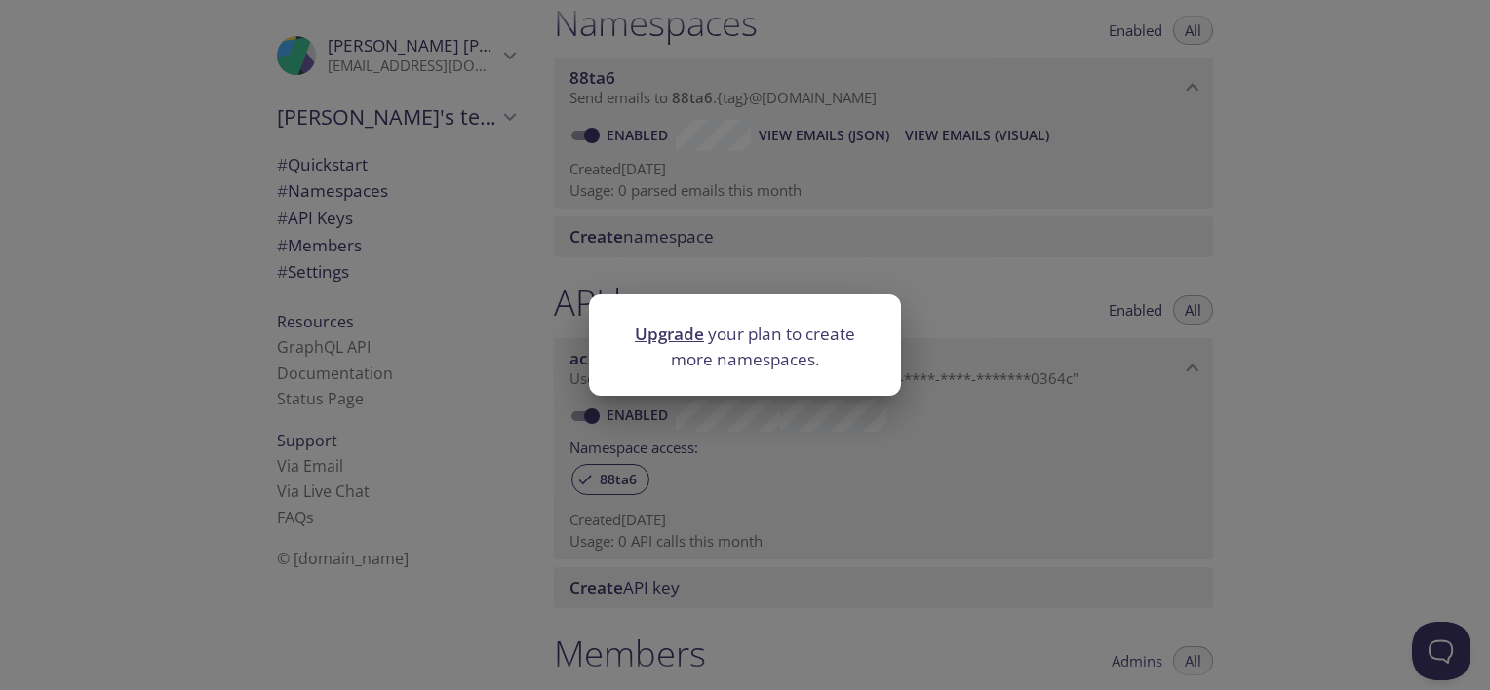
click at [651, 331] on link "Upgrade" at bounding box center [669, 334] width 69 height 22
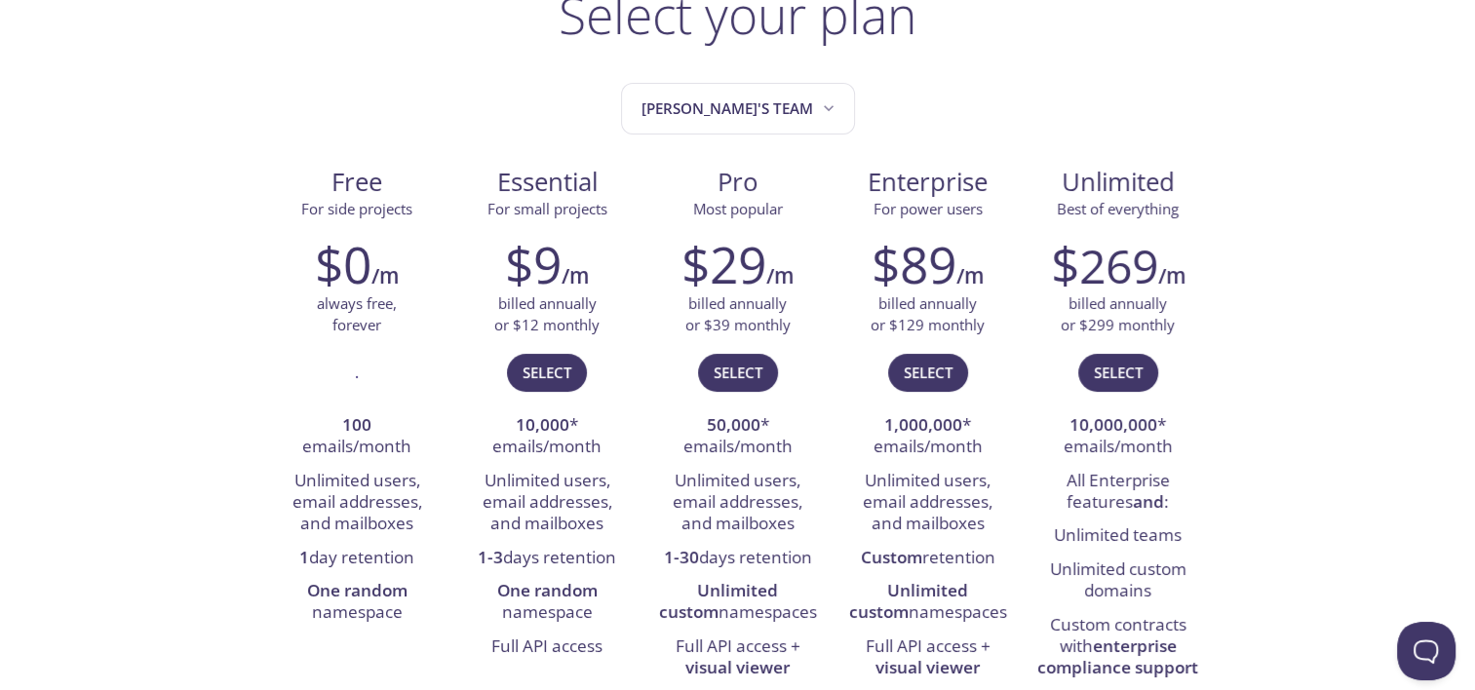
scroll to position [159, 0]
click at [734, 106] on span "[PERSON_NAME]'s team" at bounding box center [740, 109] width 197 height 26
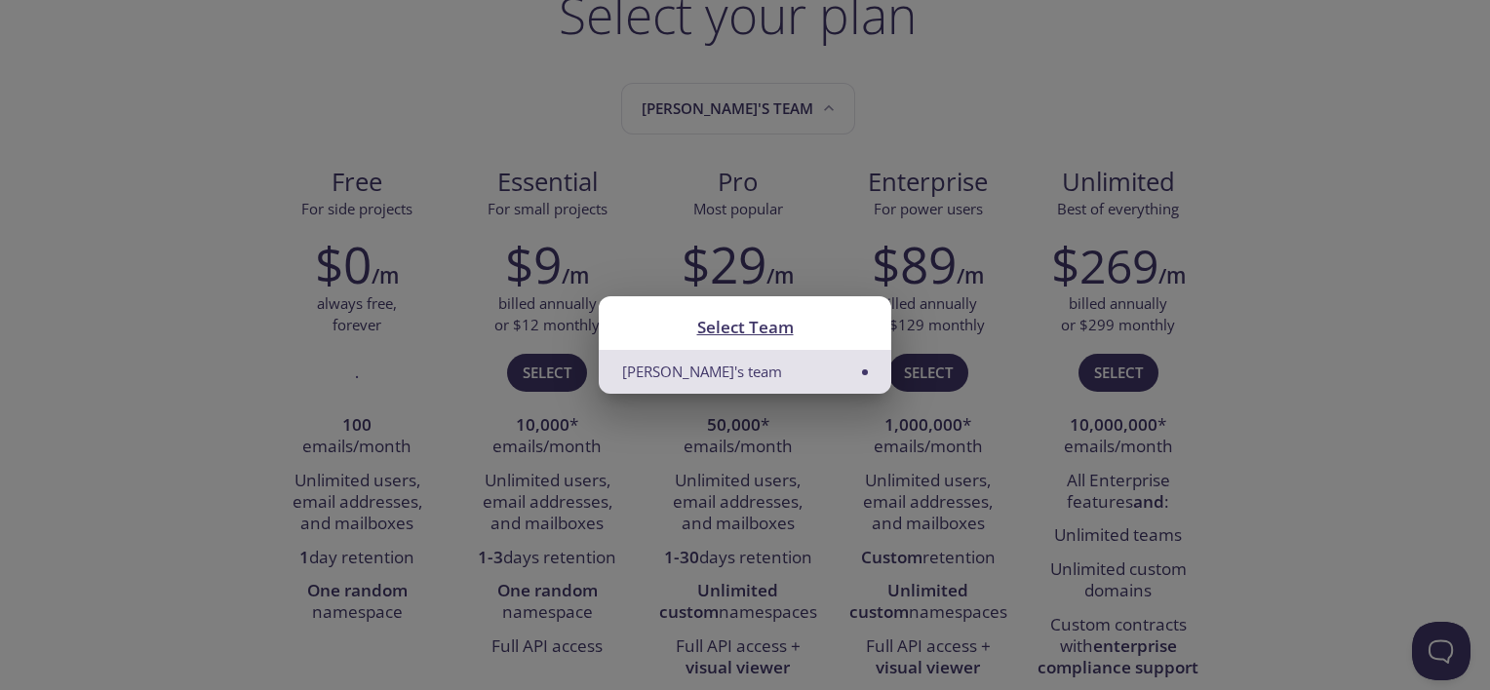
click at [664, 159] on div "Select Team Guddu's team" at bounding box center [745, 345] width 1490 height 690
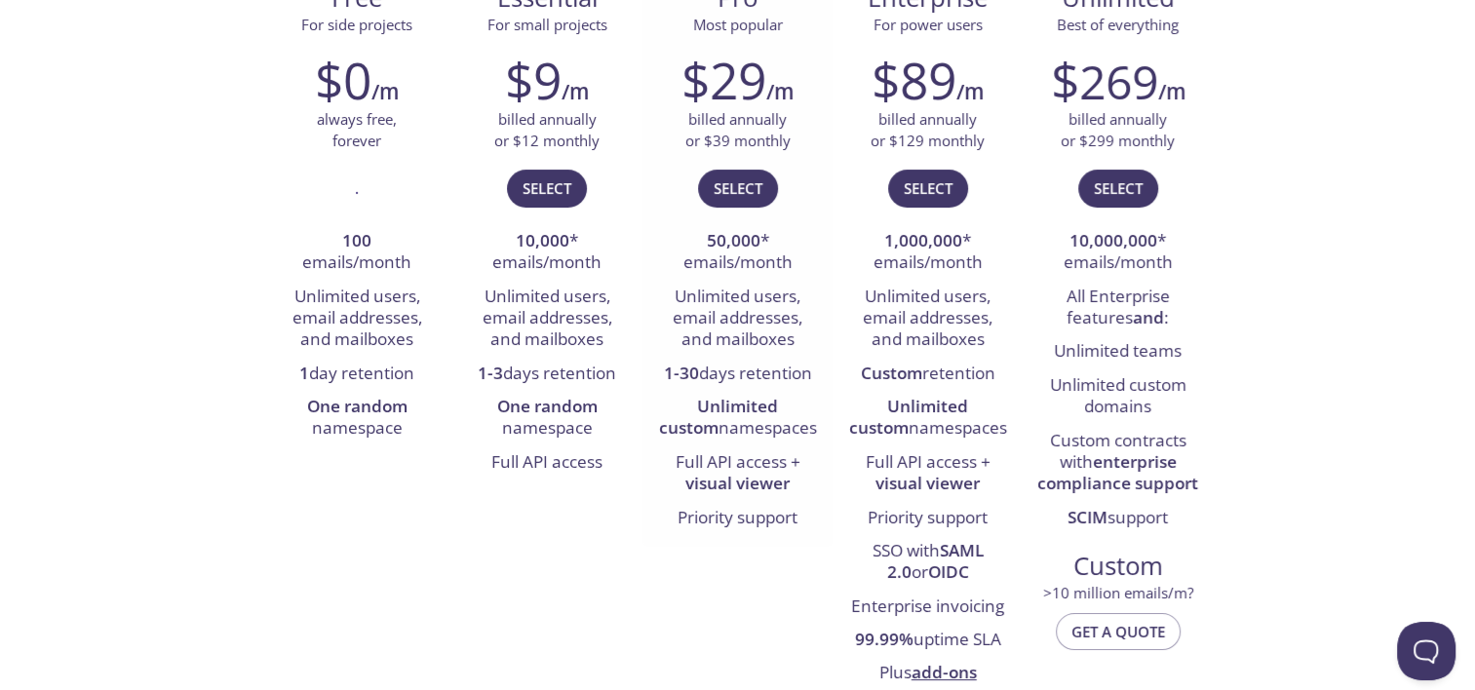
scroll to position [346, 0]
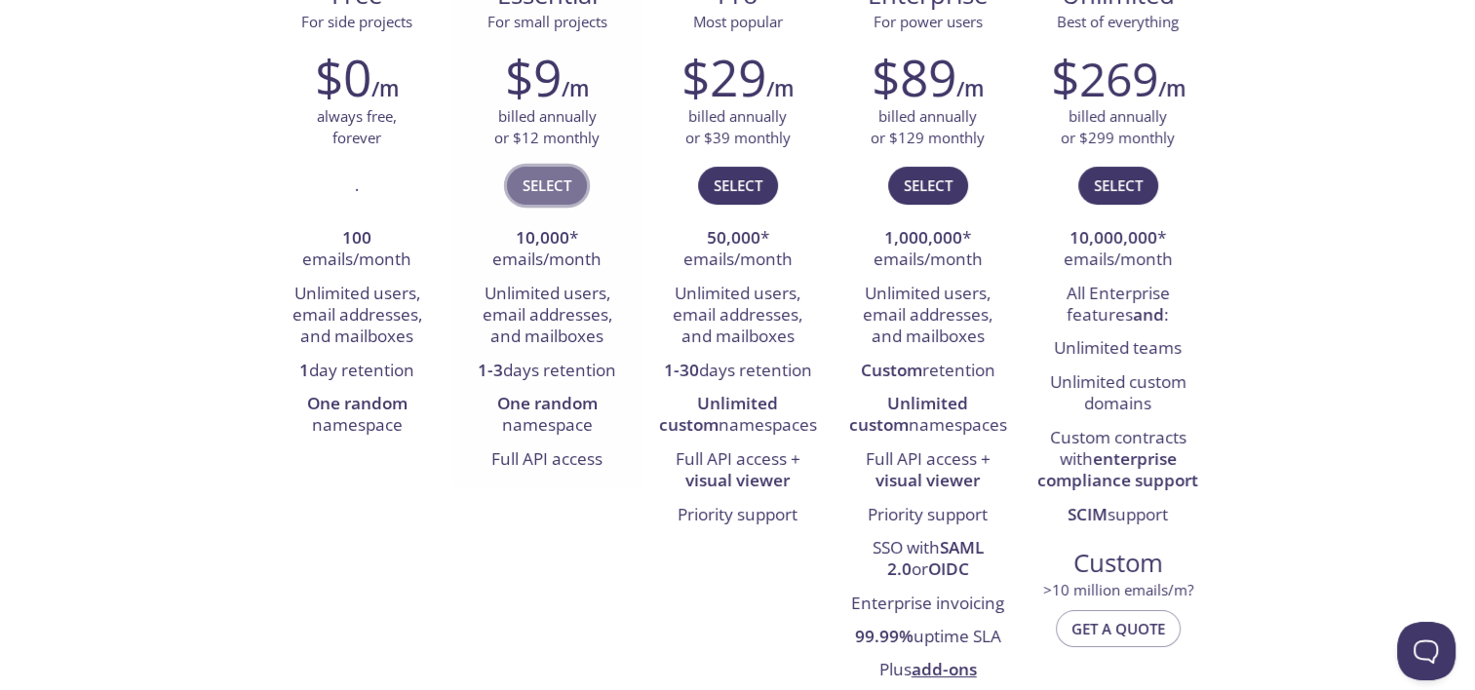
click at [538, 199] on button "Select" at bounding box center [547, 185] width 80 height 37
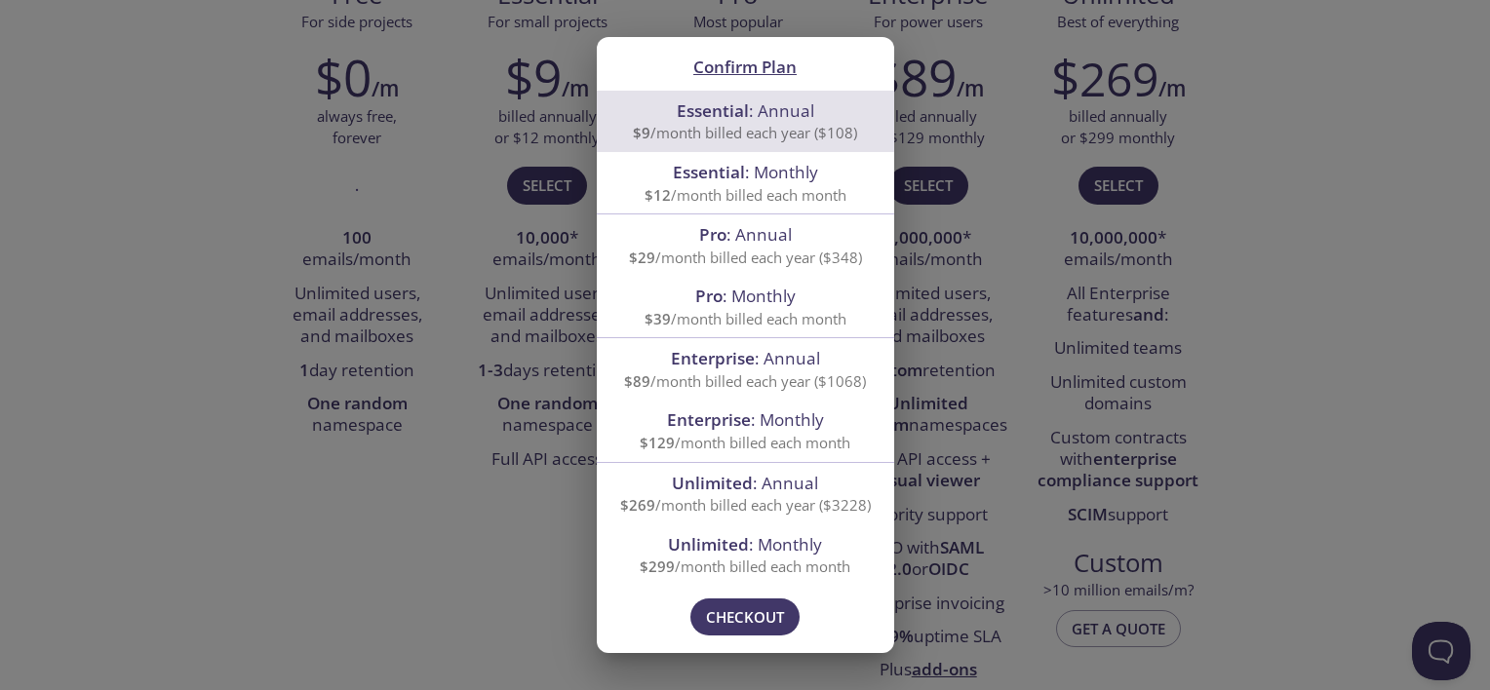
click at [546, 505] on div "Confirm Plan Essential : Annual $9 /month billed each year ($108) Essential : M…" at bounding box center [745, 345] width 1490 height 690
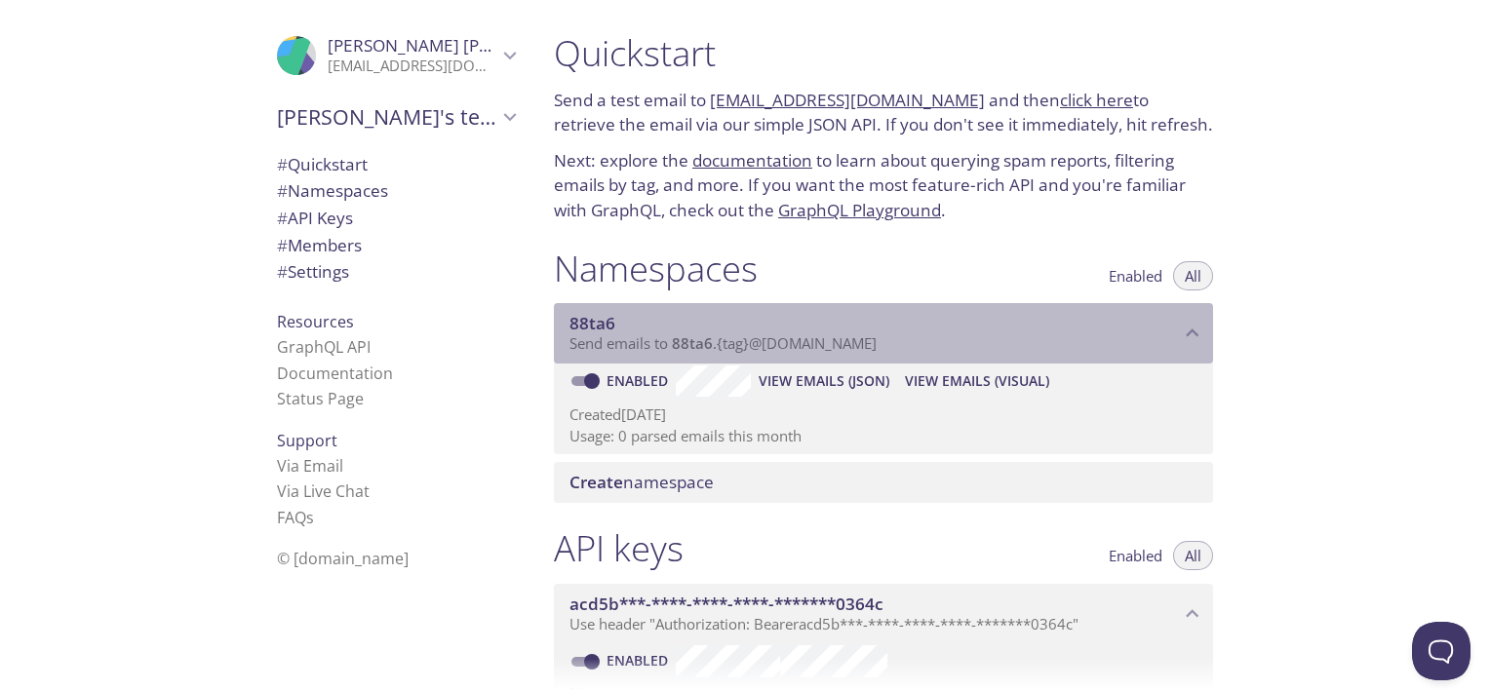
drag, startPoint x: 585, startPoint y: 337, endPoint x: 830, endPoint y: 343, distance: 244.8
click at [830, 343] on span "Send emails to 88ta6 . {tag} @[DOMAIN_NAME]" at bounding box center [722, 343] width 307 height 20
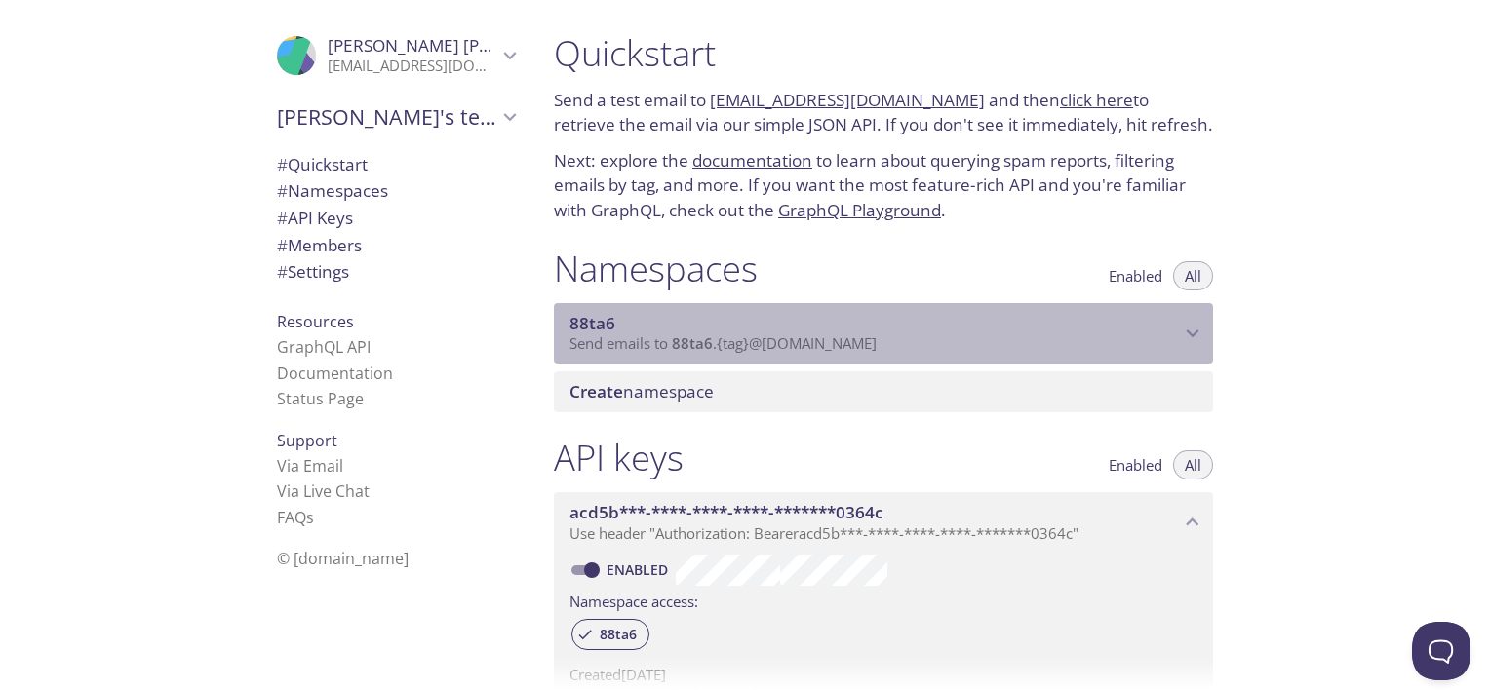
click at [830, 343] on span "Send emails to 88ta6 . {tag} @[DOMAIN_NAME]" at bounding box center [722, 343] width 307 height 20
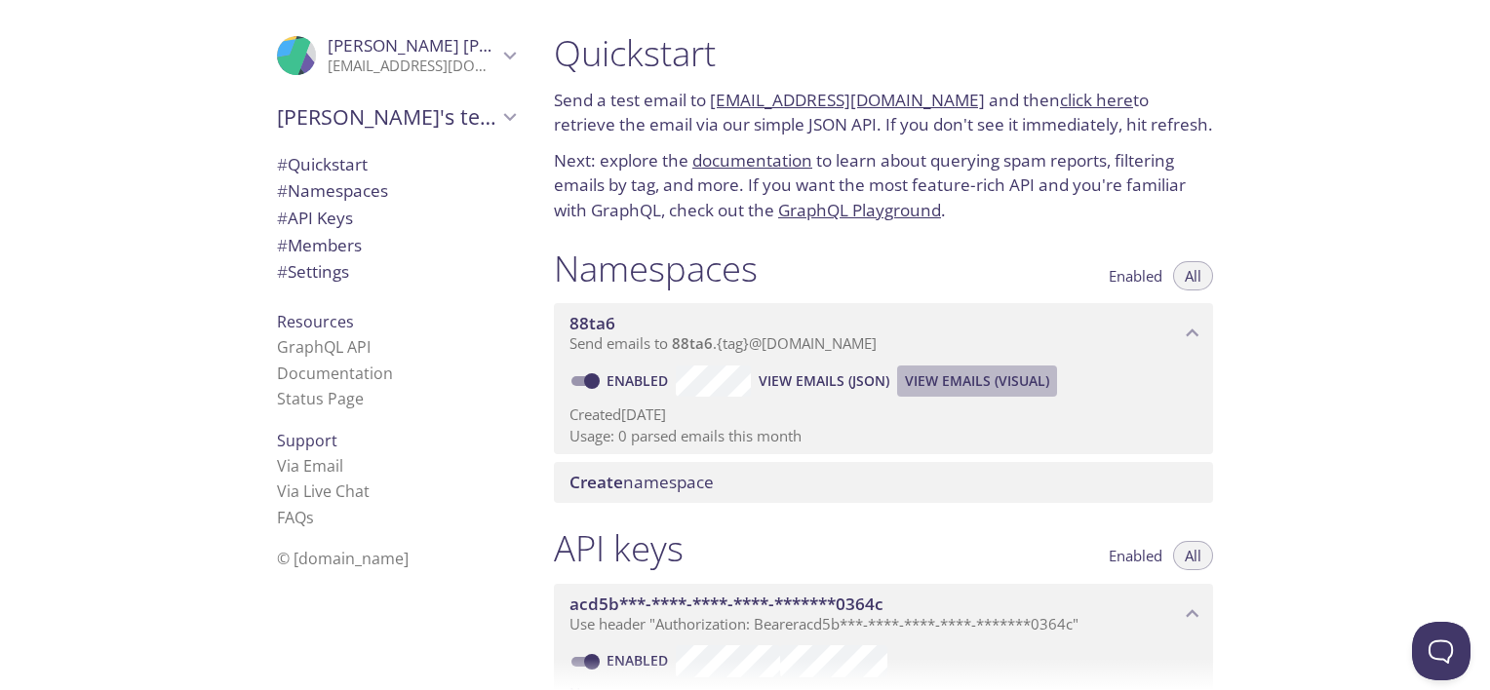
click at [936, 387] on span "View Emails (Visual)" at bounding box center [977, 381] width 144 height 23
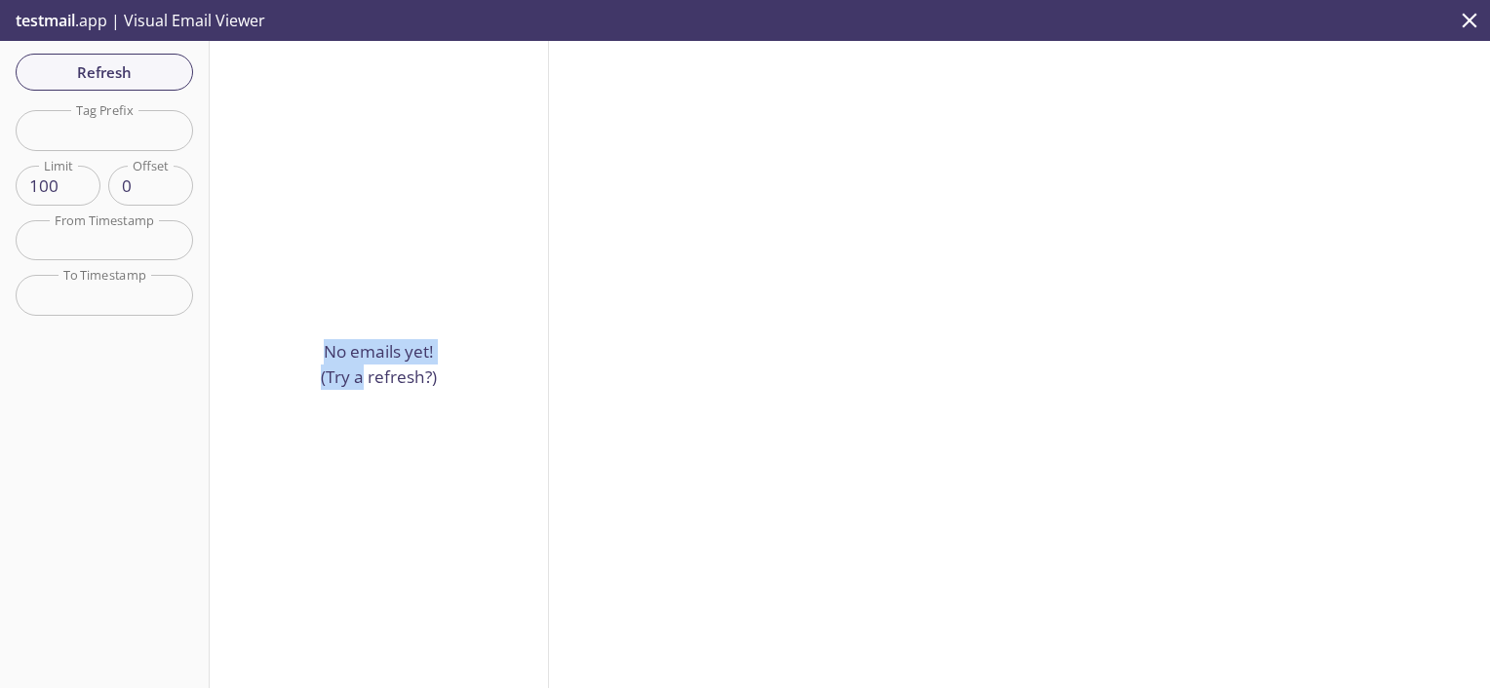
drag, startPoint x: 357, startPoint y: 396, endPoint x: 261, endPoint y: 302, distance: 133.8
click at [261, 302] on div "No emails yet! (Try a refresh?)" at bounding box center [379, 364] width 339 height 647
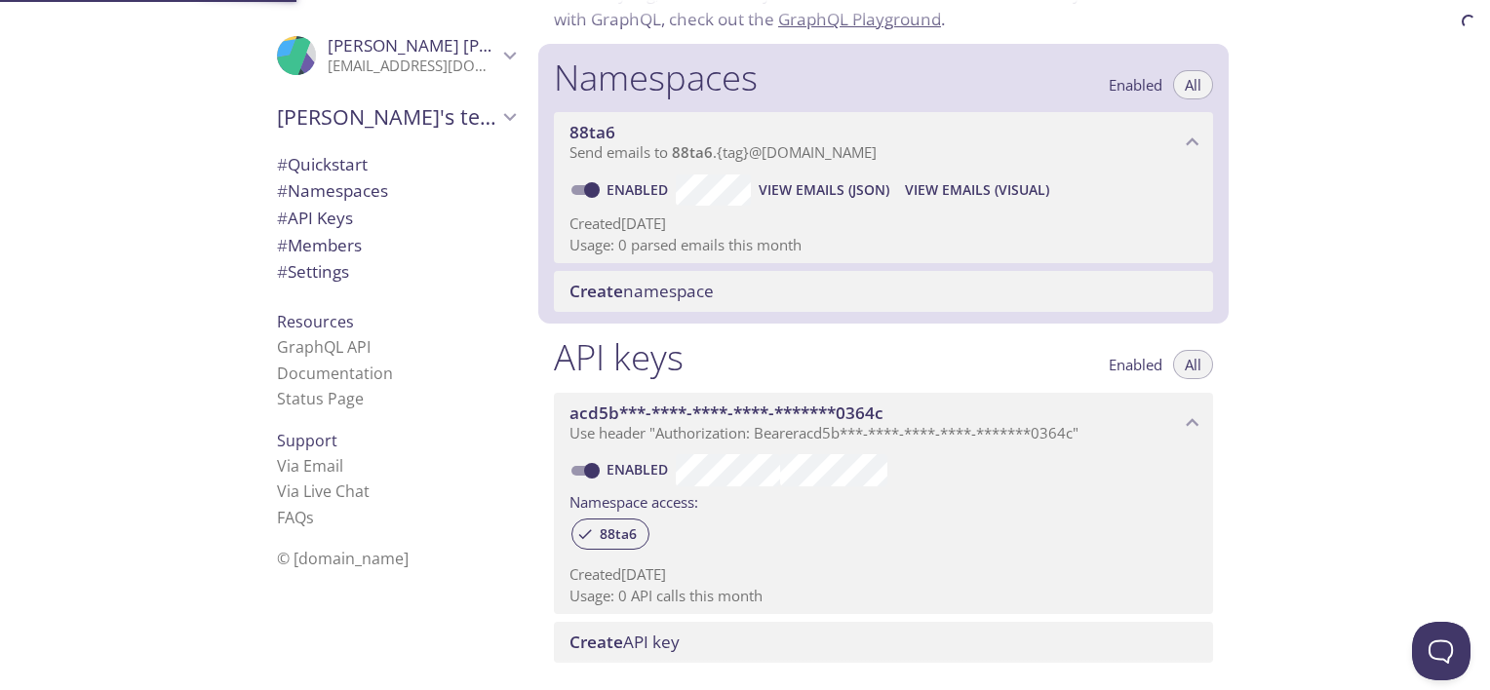
scroll to position [246, 0]
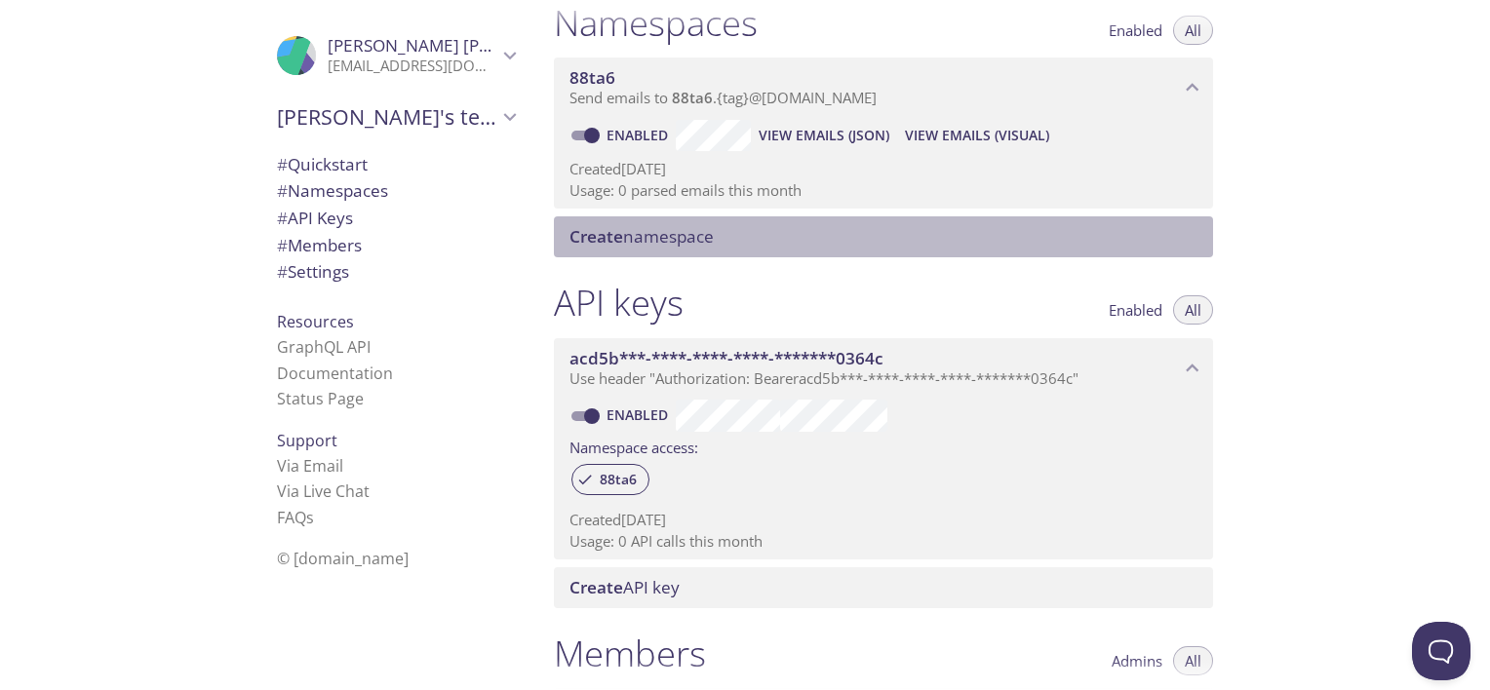
click at [677, 229] on span "Create namespace" at bounding box center [641, 236] width 144 height 22
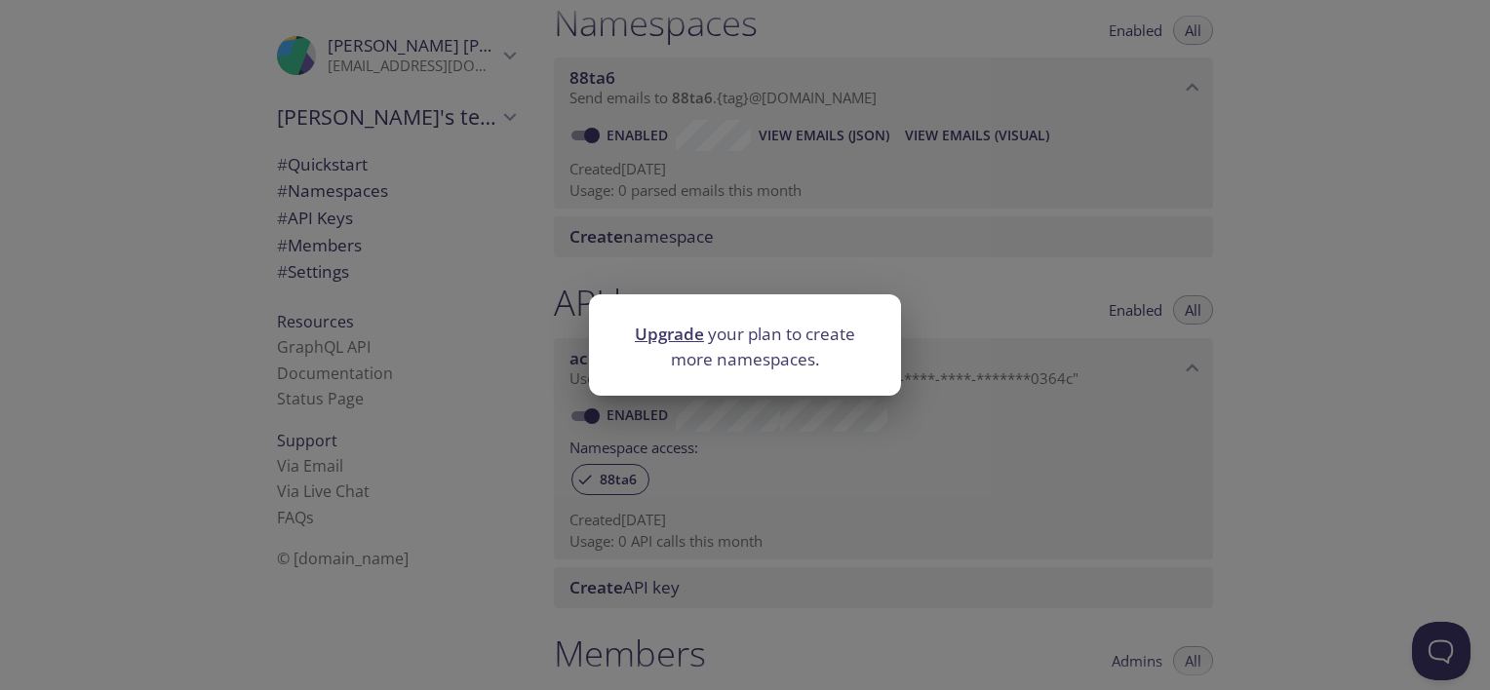
click at [665, 245] on div "Upgrade your plan to create more namespaces." at bounding box center [745, 345] width 1490 height 690
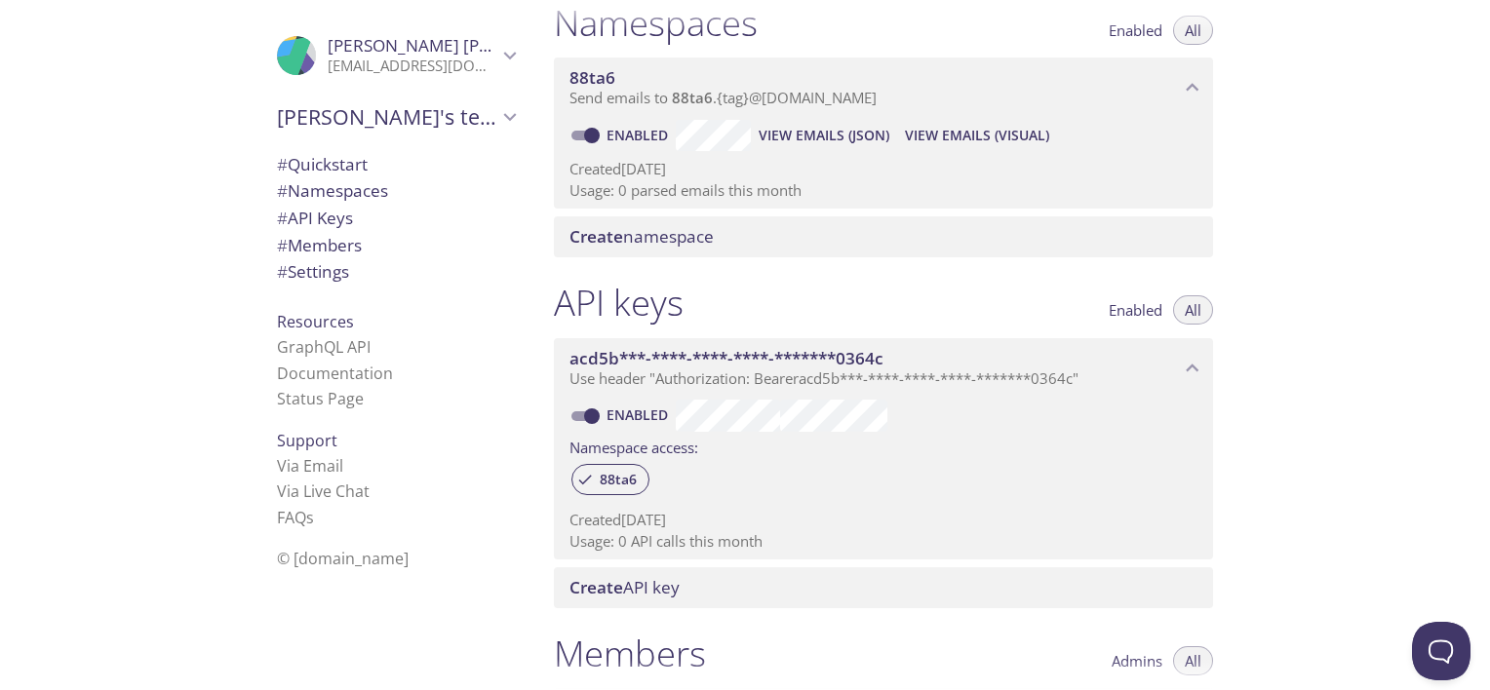
drag, startPoint x: 693, startPoint y: 100, endPoint x: 1099, endPoint y: -101, distance: 453.1
click at [1099, 0] on html ".cls-1 { fill: #6d5ca8; } .cls-2 { fill: #3fc191; } .cls-3 { fill: #3b4752; } .…" at bounding box center [745, 345] width 1490 height 690
click at [679, 79] on span "88ta6" at bounding box center [874, 77] width 610 height 21
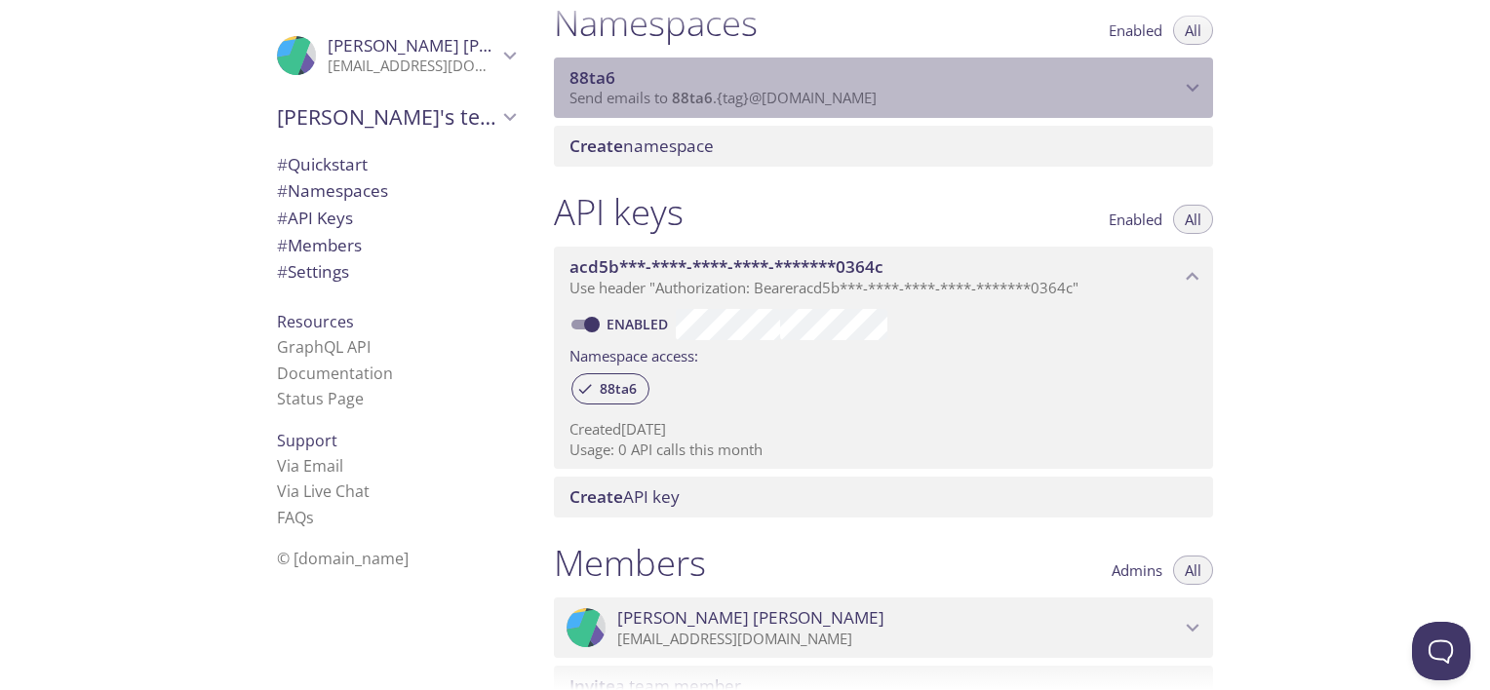
click at [679, 79] on span "88ta6" at bounding box center [874, 77] width 610 height 21
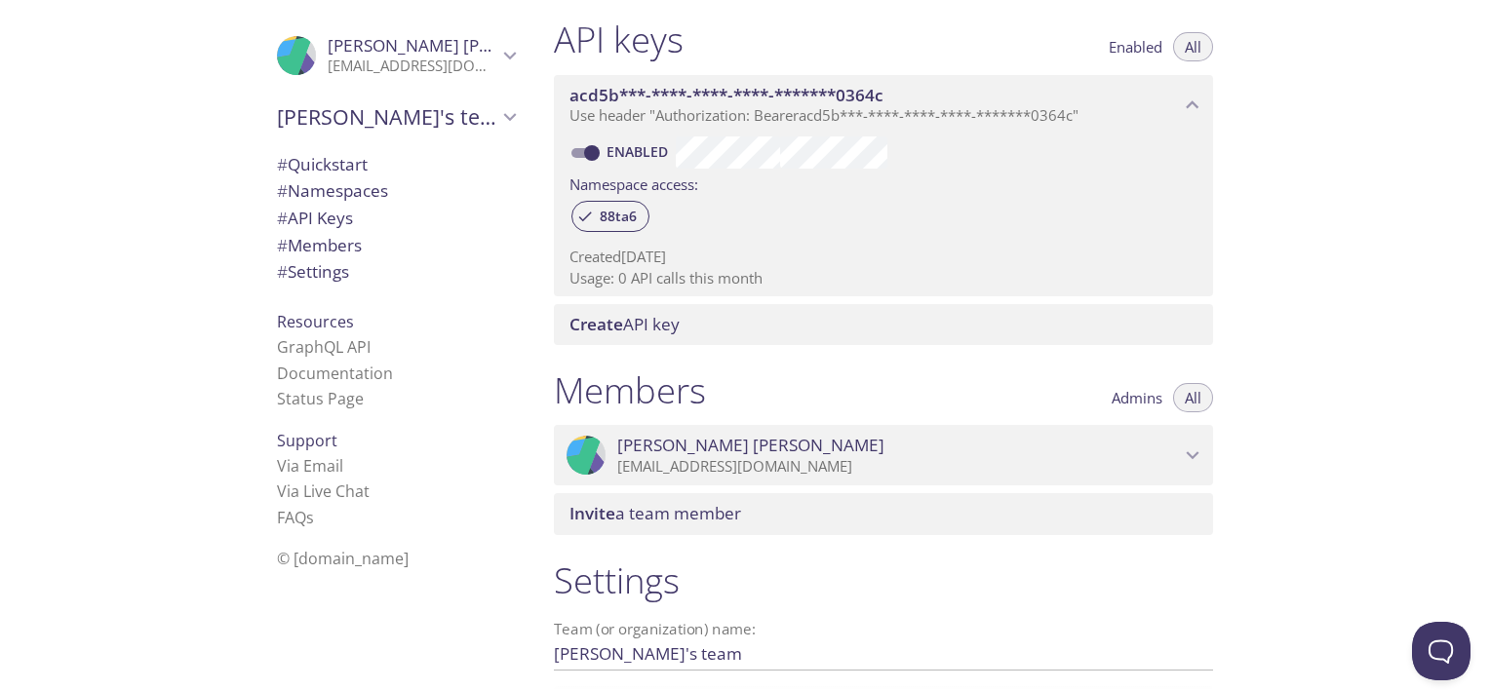
scroll to position [506, 0]
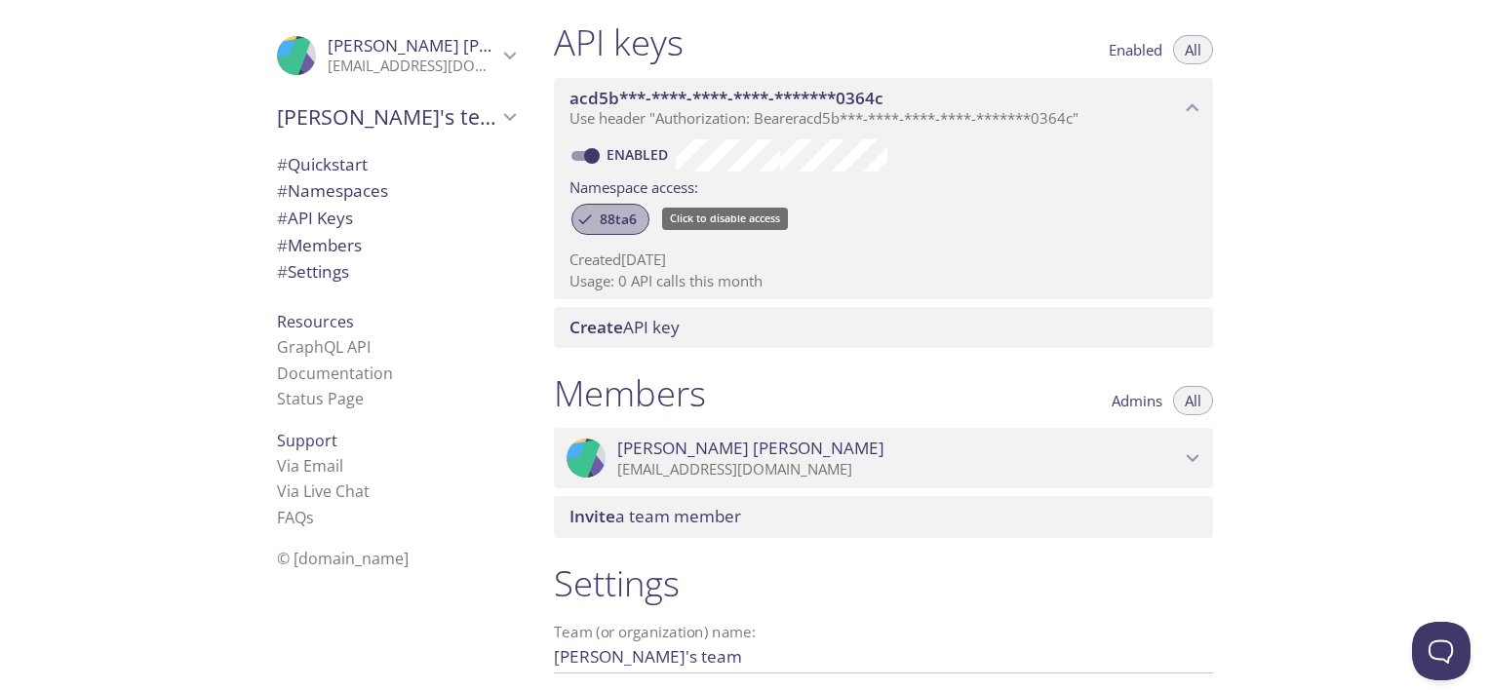
click at [613, 229] on div "88ta6" at bounding box center [610, 219] width 78 height 31
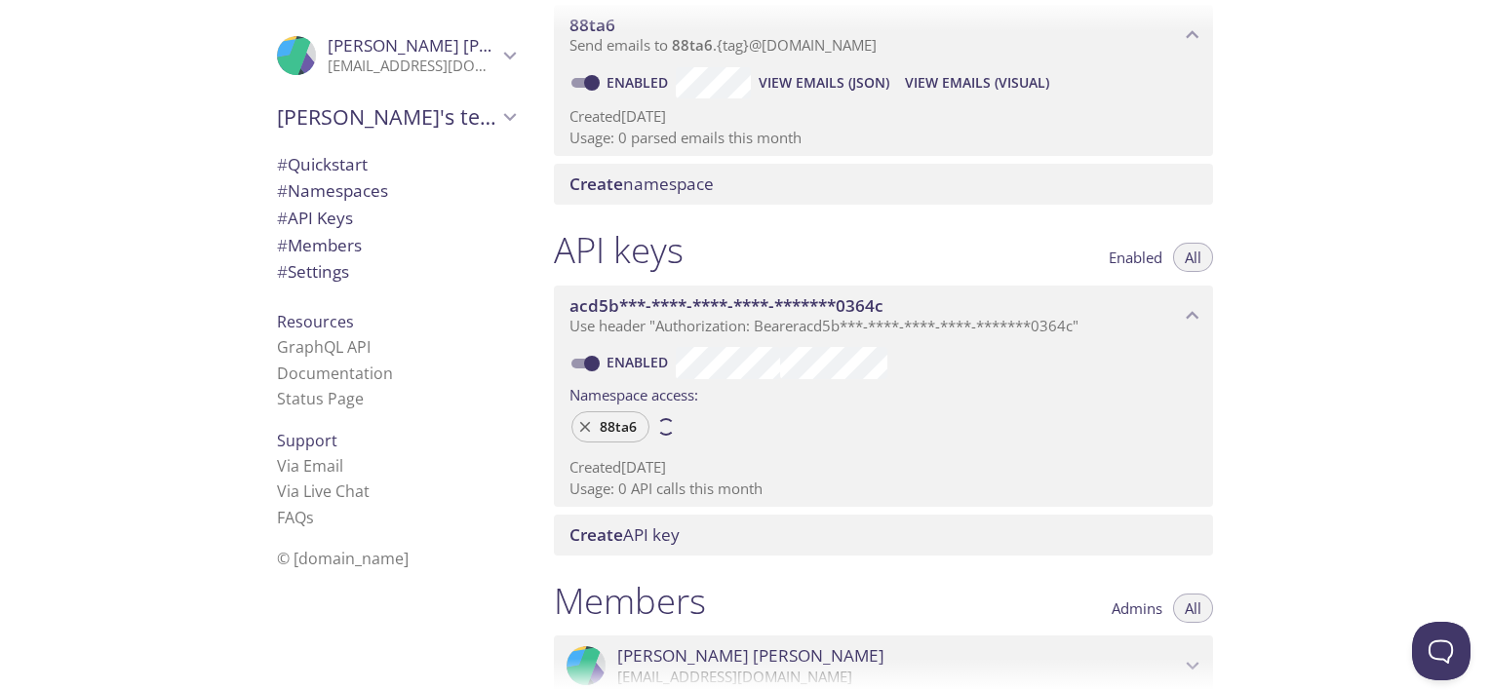
scroll to position [289, 0]
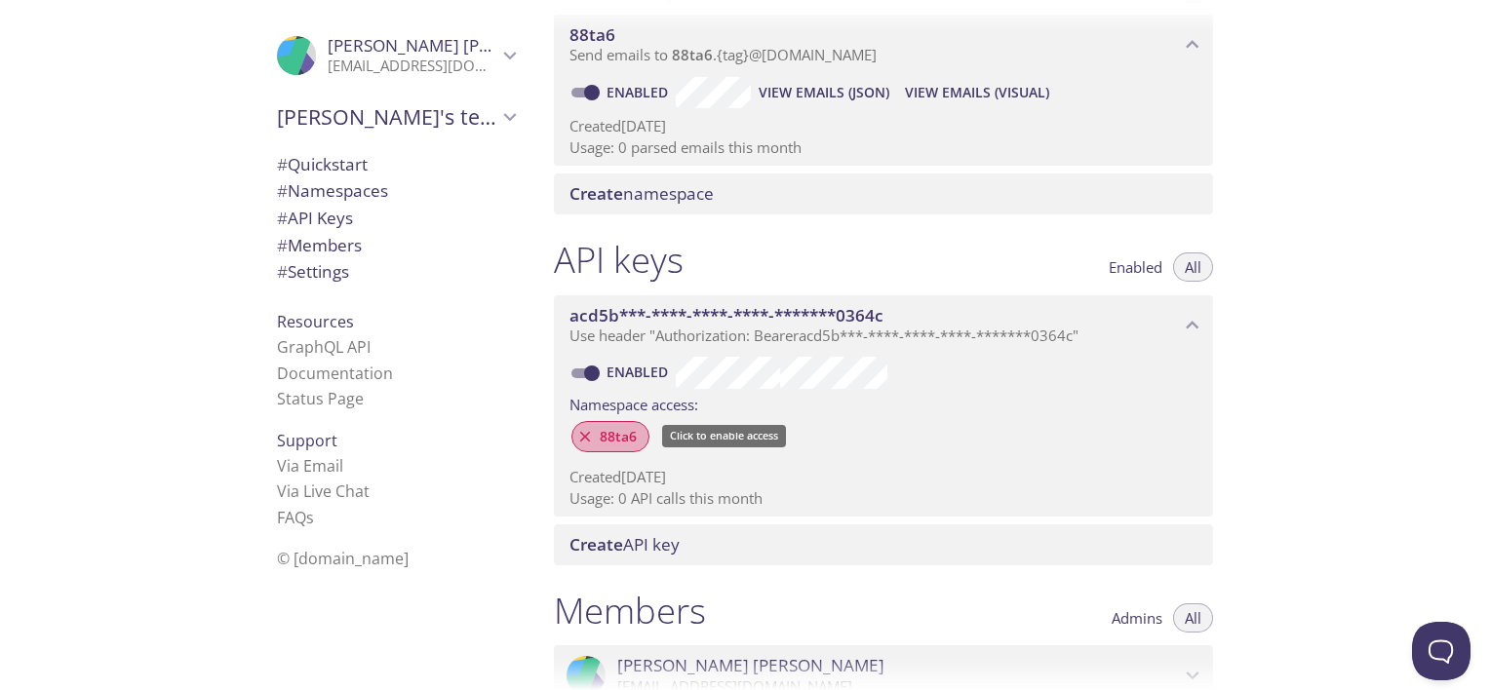
click at [595, 433] on span "88ta6" at bounding box center [618, 437] width 60 height 18
drag, startPoint x: 575, startPoint y: 409, endPoint x: 721, endPoint y: 403, distance: 145.4
click at [721, 403] on div "Namespace access:" at bounding box center [883, 403] width 628 height 28
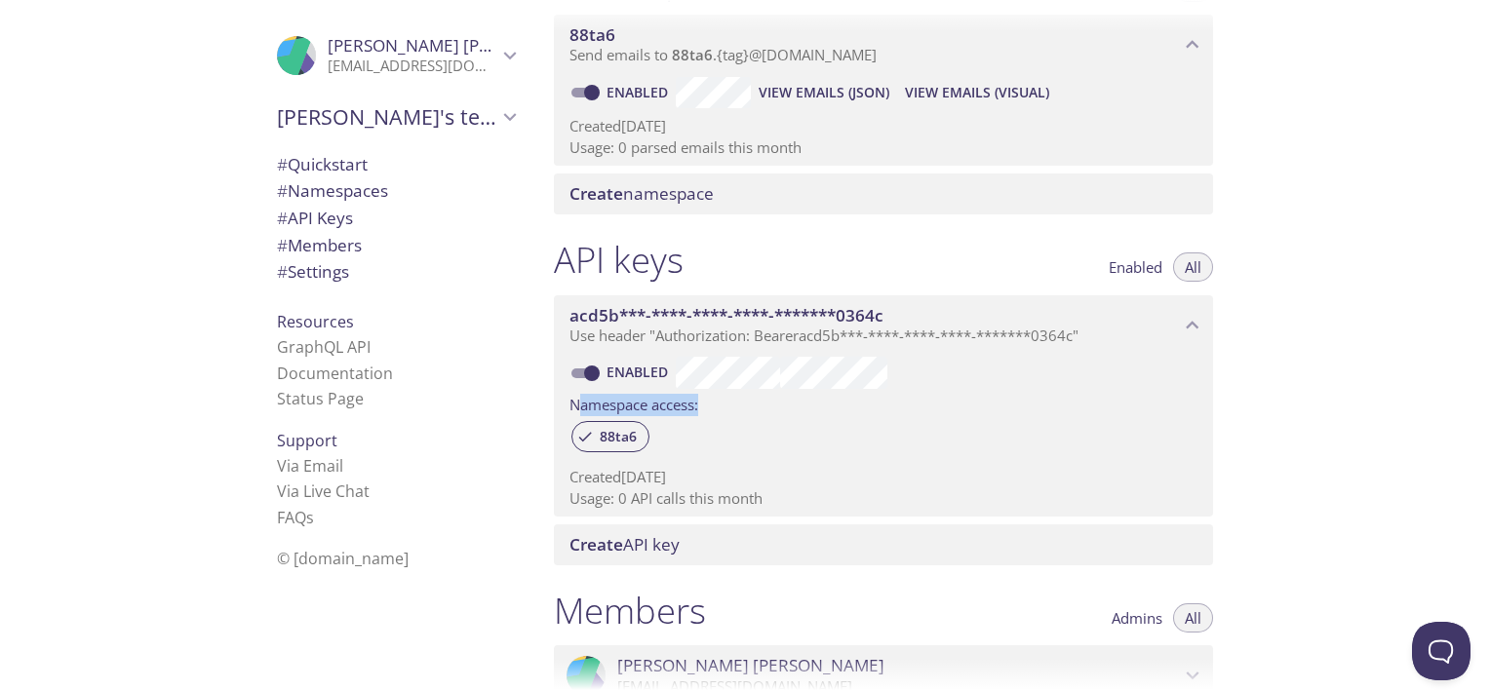
drag, startPoint x: 721, startPoint y: 403, endPoint x: 660, endPoint y: 474, distance: 93.4
click at [660, 474] on p "Created [DATE]" at bounding box center [883, 477] width 628 height 20
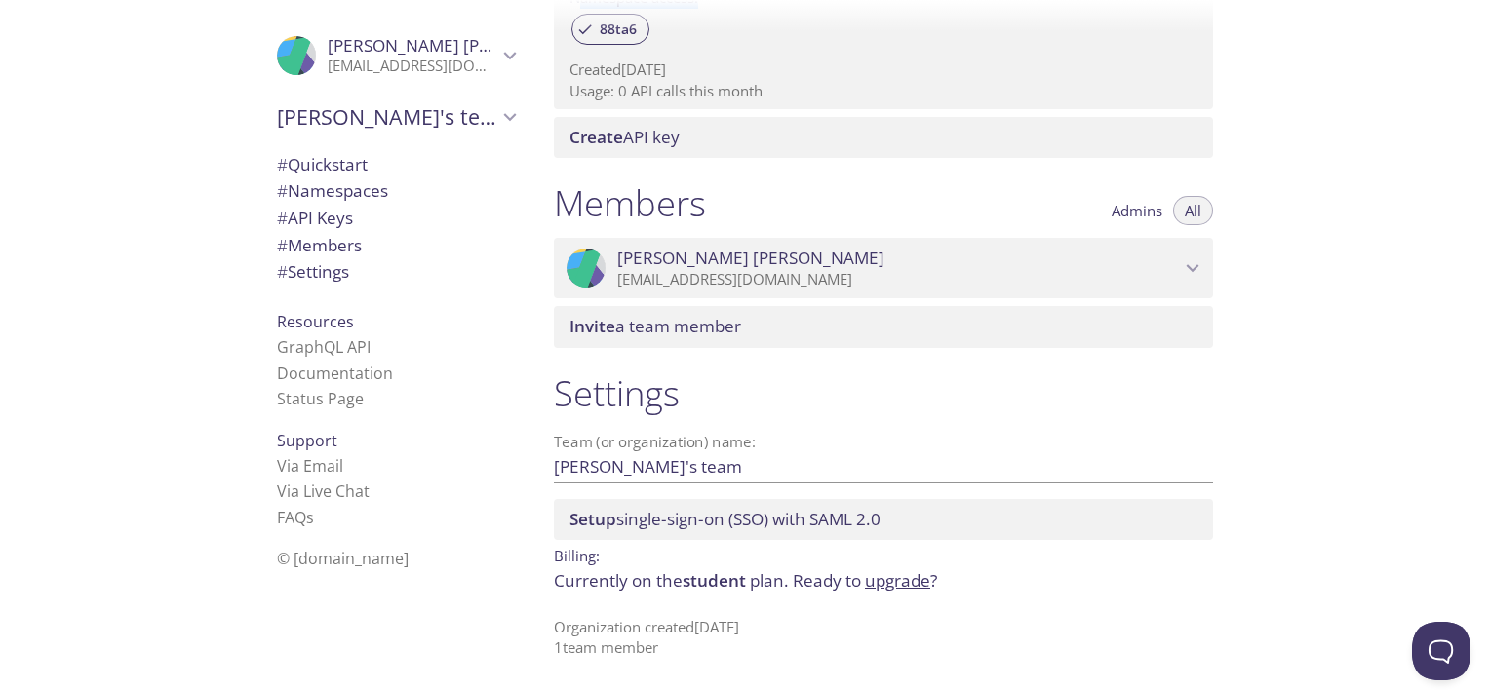
scroll to position [695, 0]
drag, startPoint x: 679, startPoint y: 478, endPoint x: 539, endPoint y: 453, distance: 141.6
click at [539, 453] on div "Settings Team (or organization) name: [PERSON_NAME]'s team Save Setup single-si…" at bounding box center [883, 516] width 690 height 311
click at [513, 570] on div "© [DOMAIN_NAME]" at bounding box center [395, 558] width 269 height 41
drag, startPoint x: 570, startPoint y: 597, endPoint x: 814, endPoint y: 584, distance: 244.1
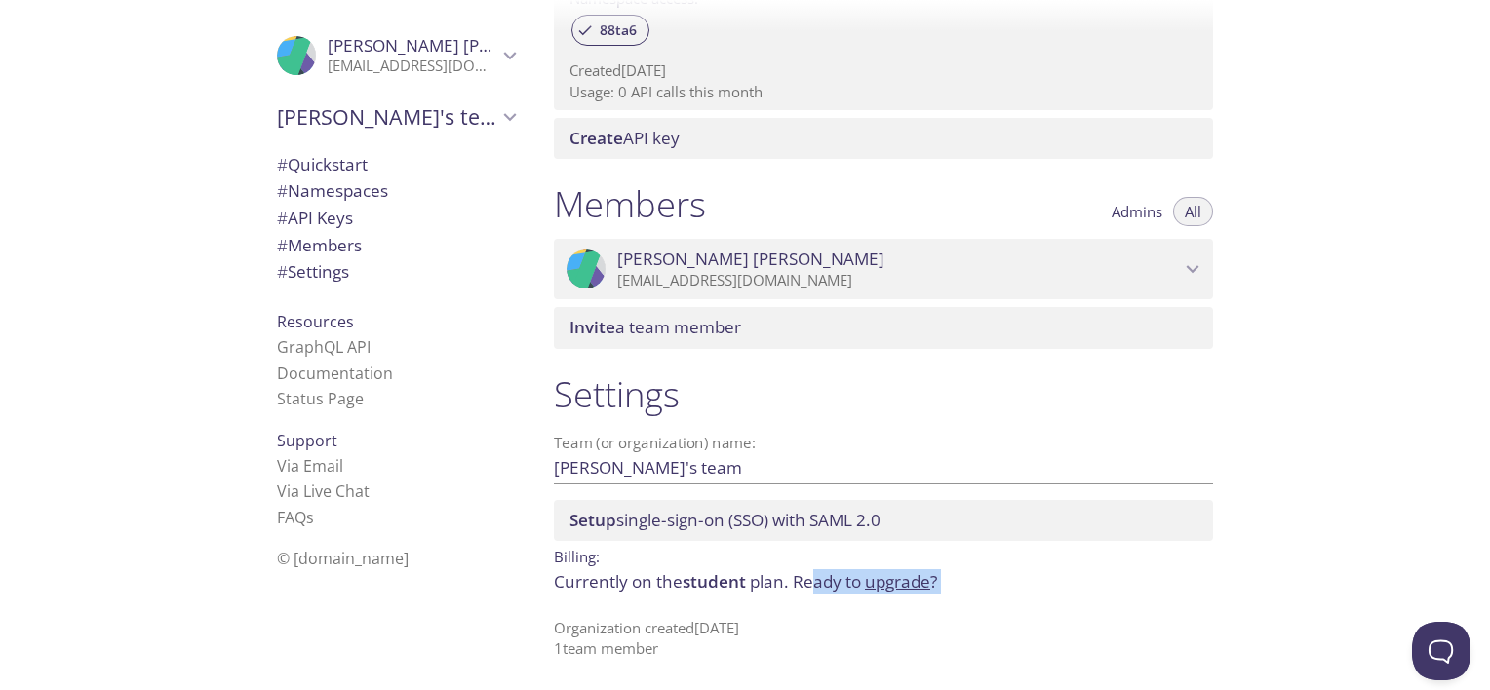
click at [814, 584] on div "Settings Team (or organization) name: [PERSON_NAME]'s team Save Setup single-si…" at bounding box center [883, 516] width 690 height 311
drag, startPoint x: 814, startPoint y: 584, endPoint x: 713, endPoint y: 632, distance: 112.1
click at [713, 632] on p "Organization created [DATE] 1 team member" at bounding box center [883, 639] width 659 height 42
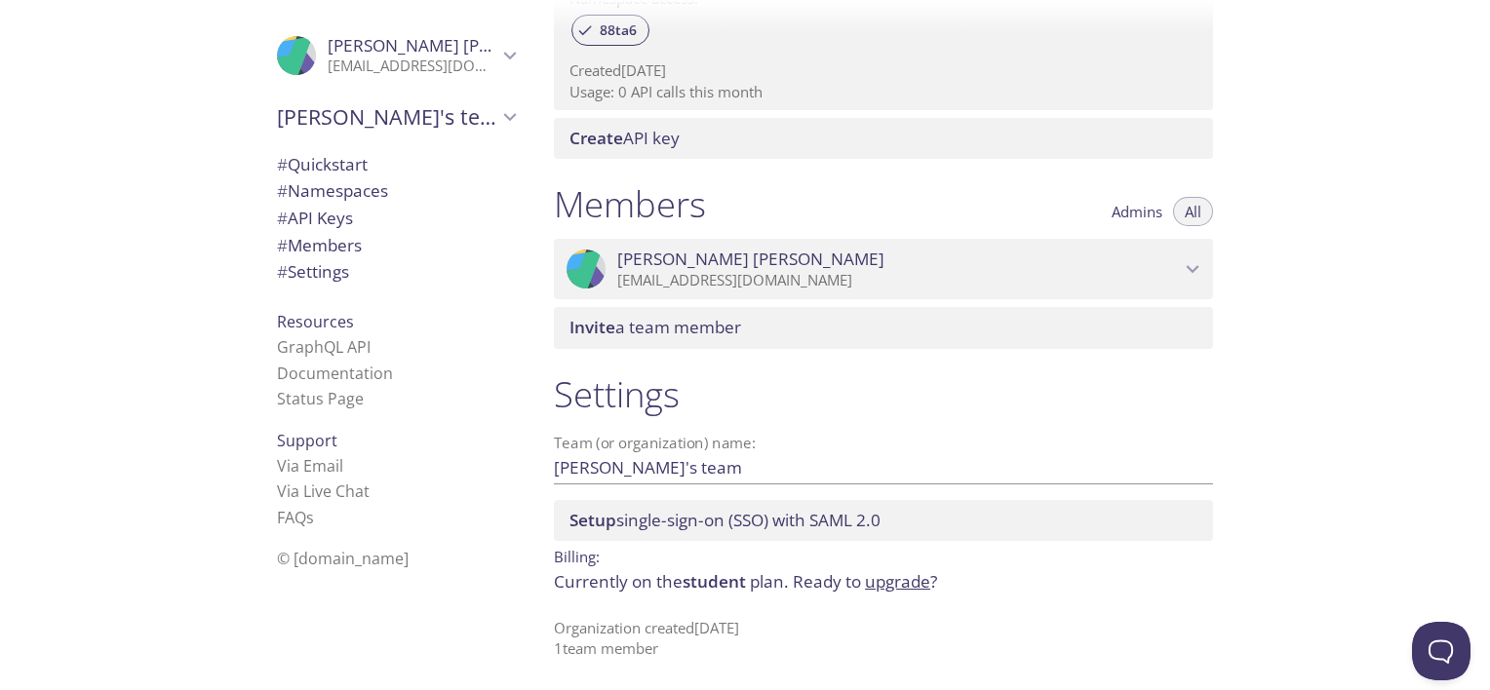
click at [524, 685] on div at bounding box center [745, 674] width 1490 height 31
click at [486, 562] on li "© [DOMAIN_NAME]" at bounding box center [396, 558] width 238 height 25
click at [290, 398] on link "Status Page" at bounding box center [320, 398] width 87 height 21
click at [304, 217] on span "# API Keys" at bounding box center [315, 218] width 76 height 22
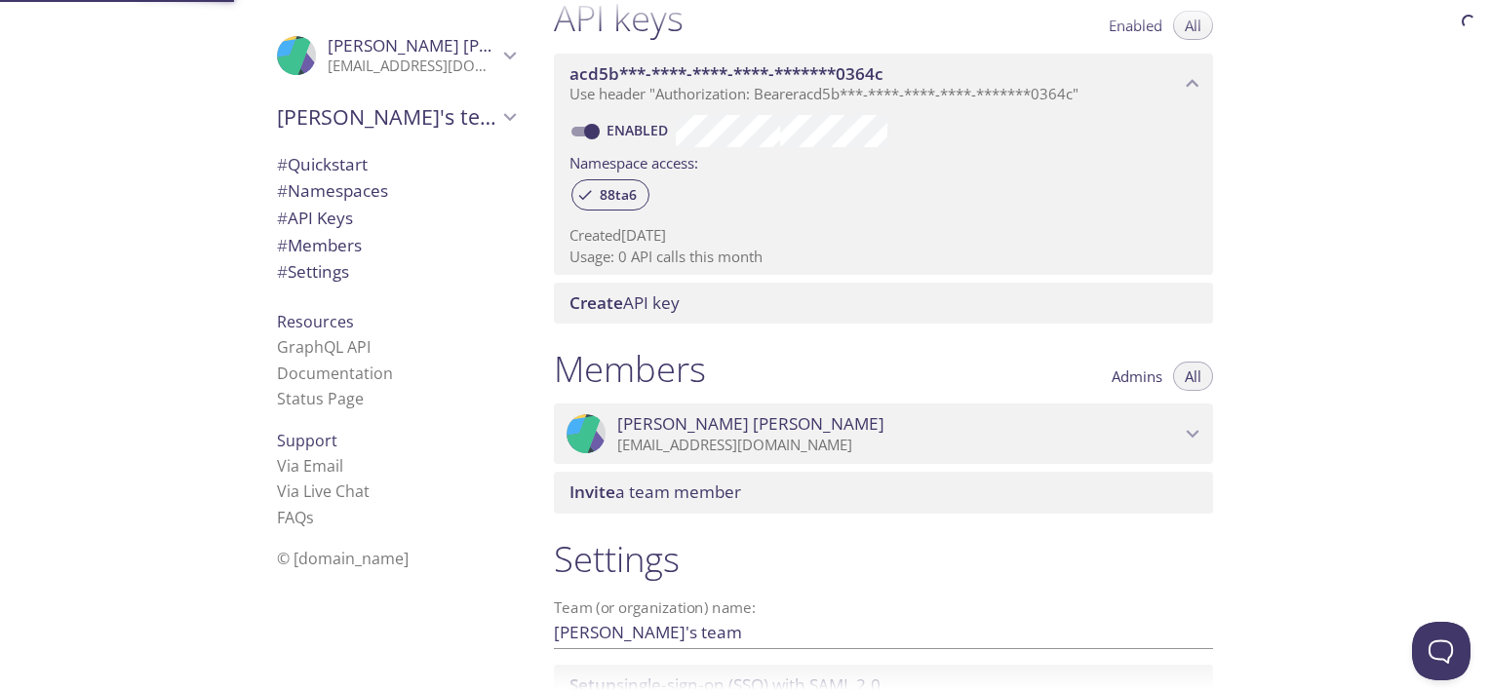
scroll to position [527, 0]
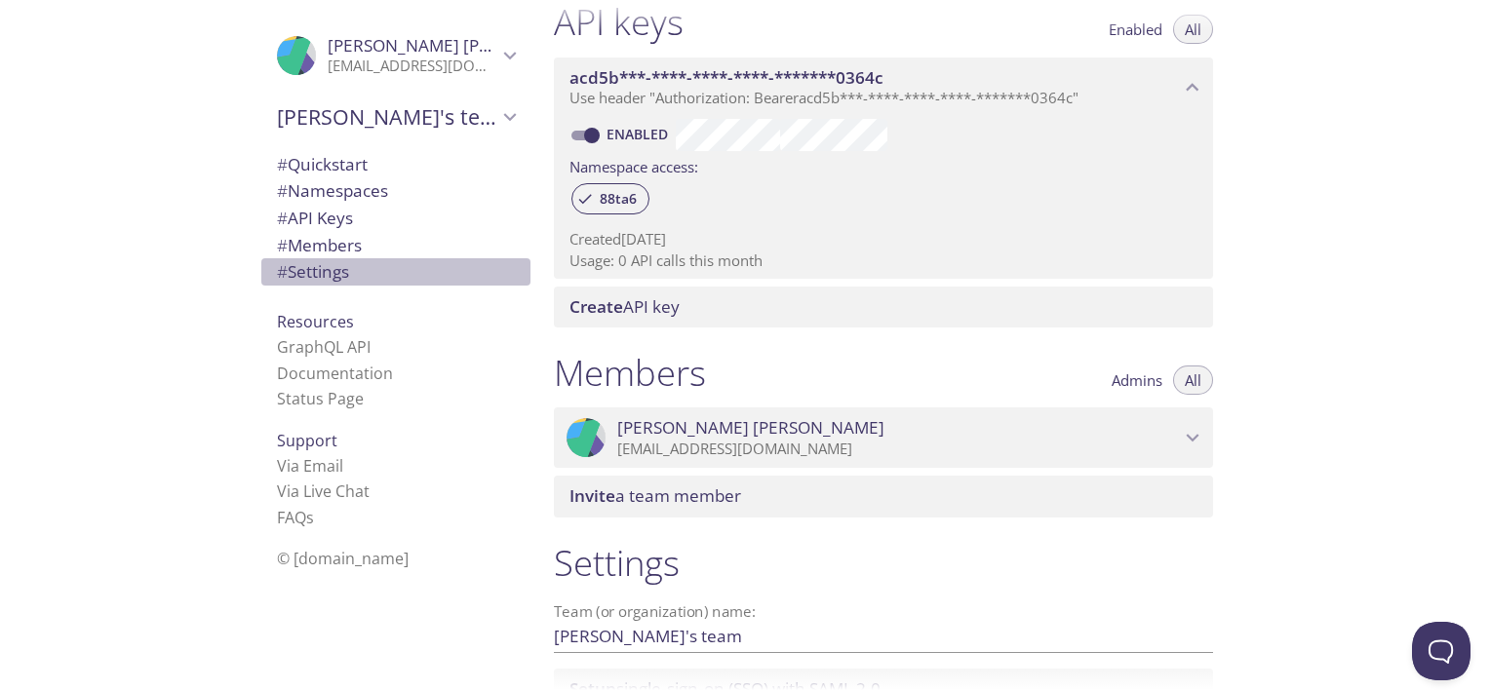
click at [320, 275] on span "# Settings" at bounding box center [313, 271] width 72 height 22
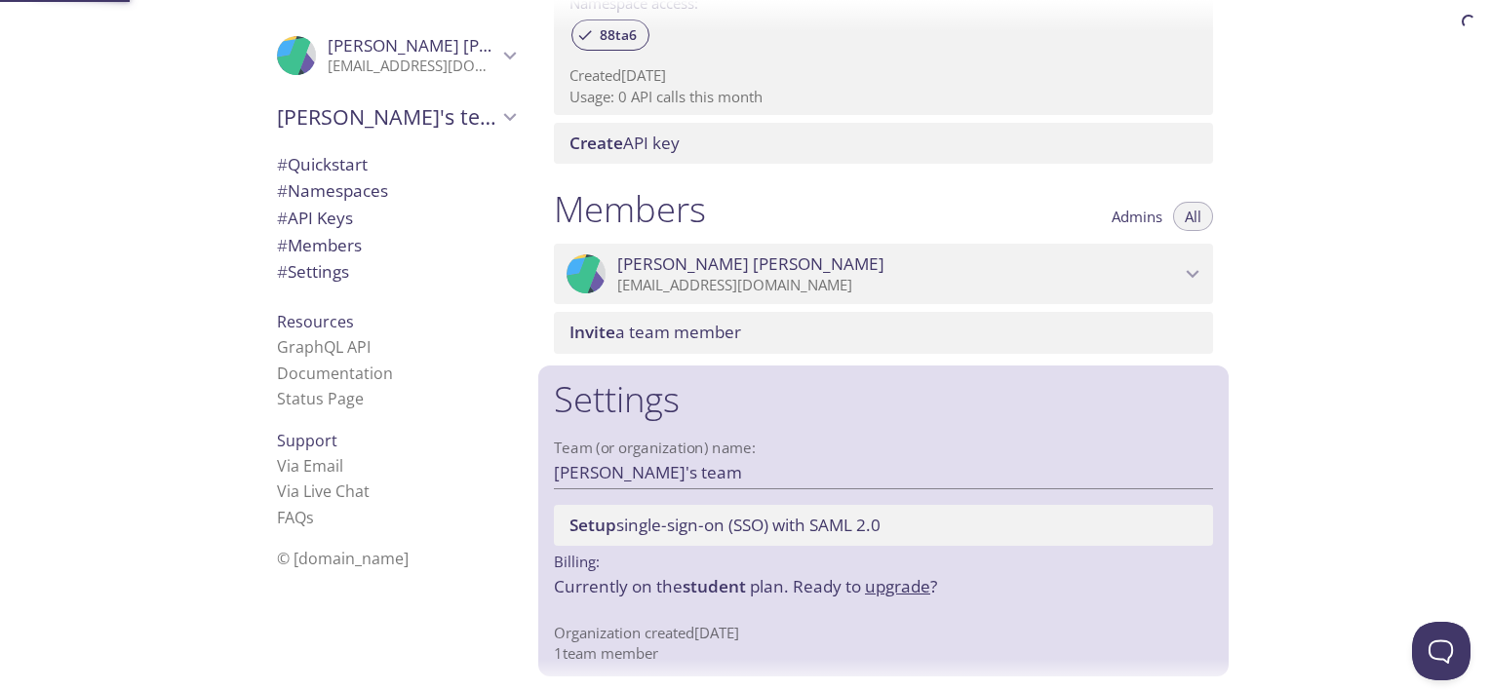
scroll to position [696, 0]
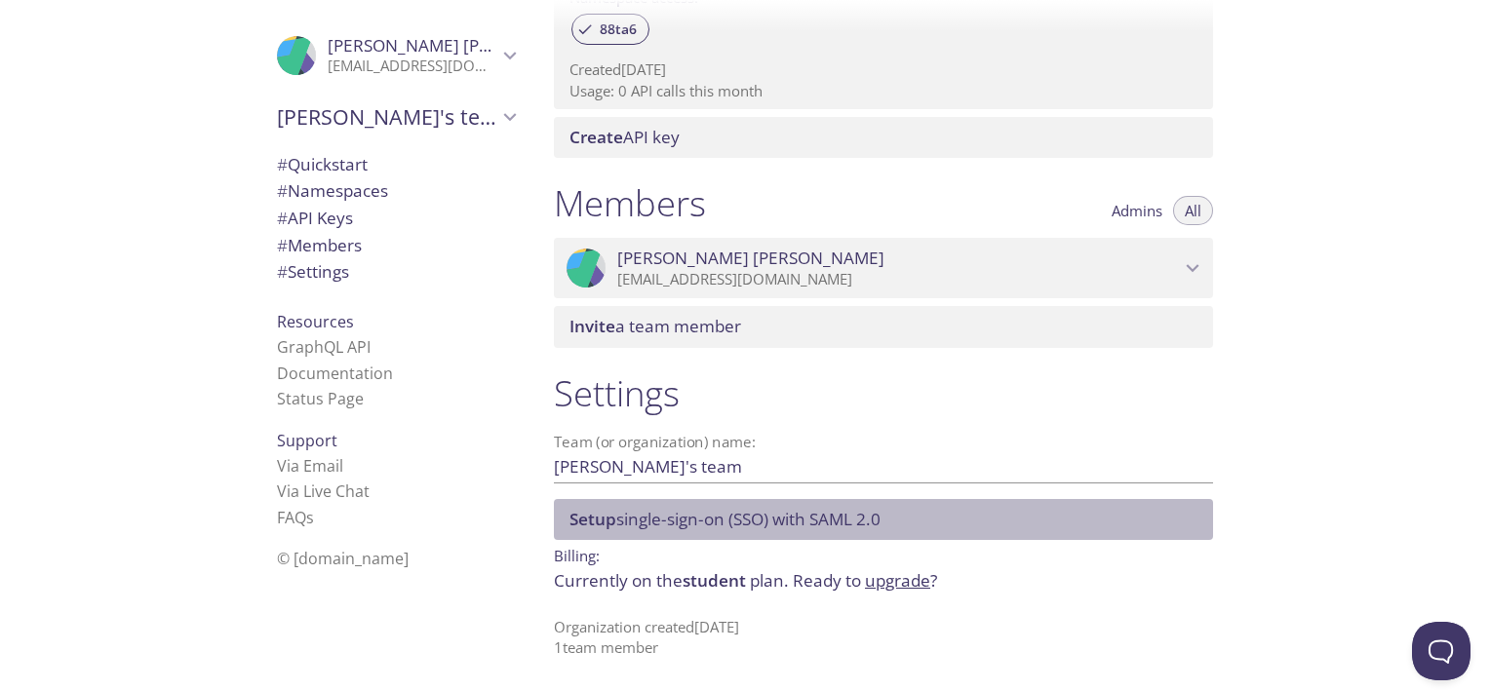
click at [629, 520] on span "Setup single-sign-on (SSO) with [PERSON_NAME] 2.0" at bounding box center [724, 519] width 311 height 22
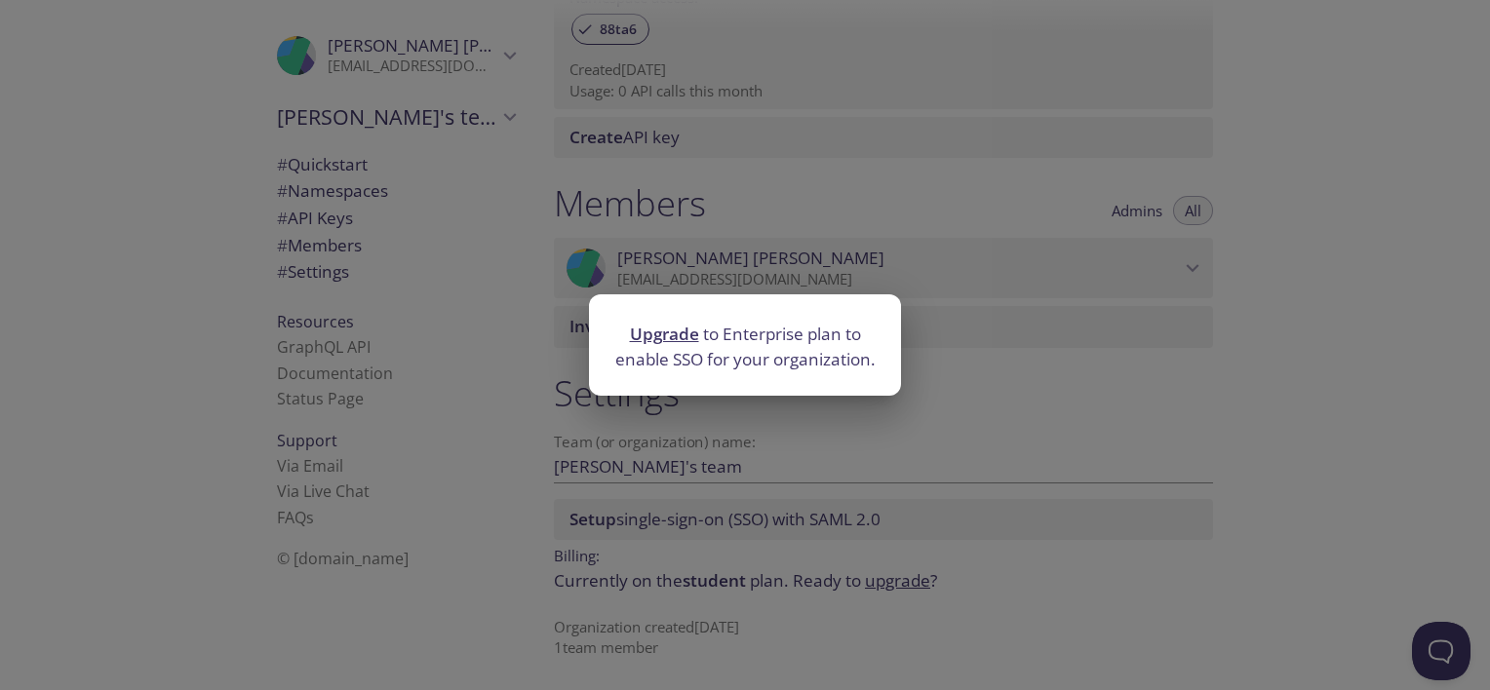
click at [584, 440] on div "Upgrade to Enterprise plan to enable SSO for your organization." at bounding box center [745, 345] width 1490 height 690
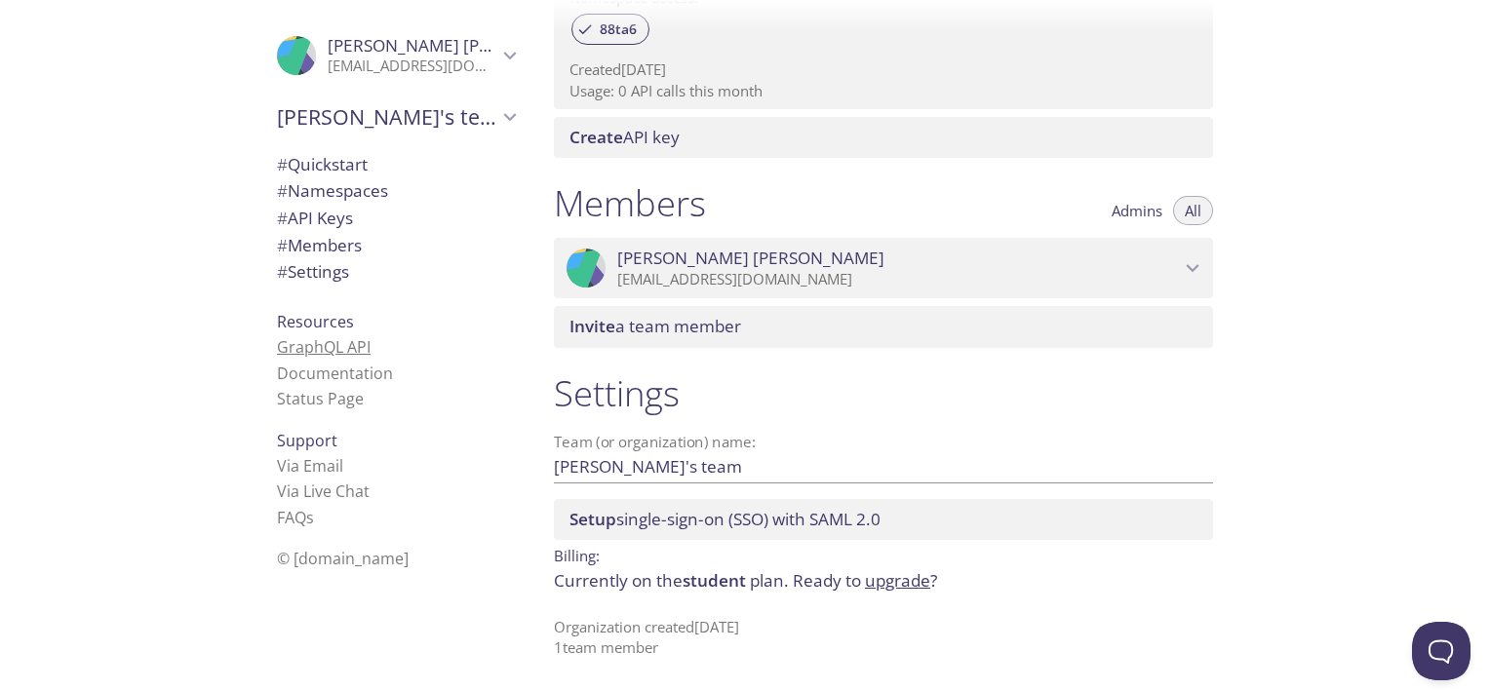
click at [335, 347] on link "GraphQL API" at bounding box center [324, 346] width 94 height 21
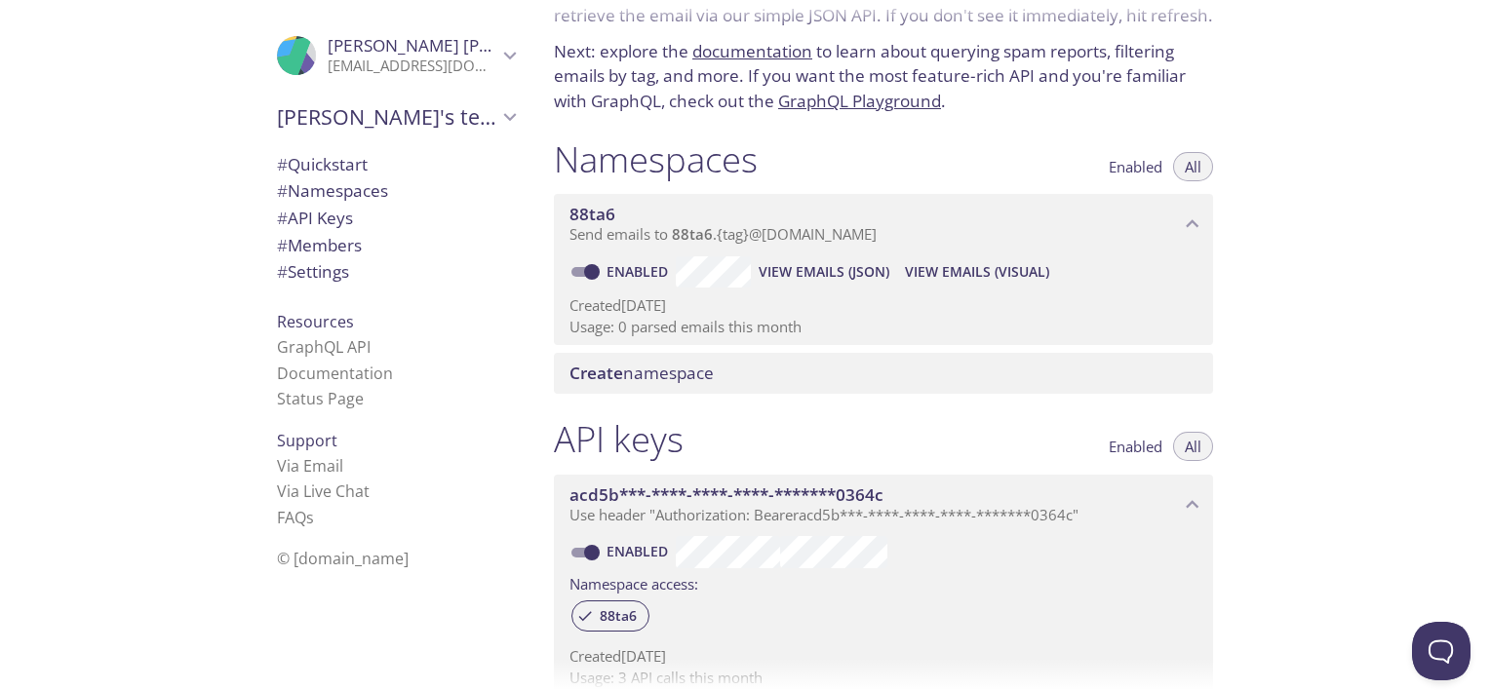
scroll to position [0, 0]
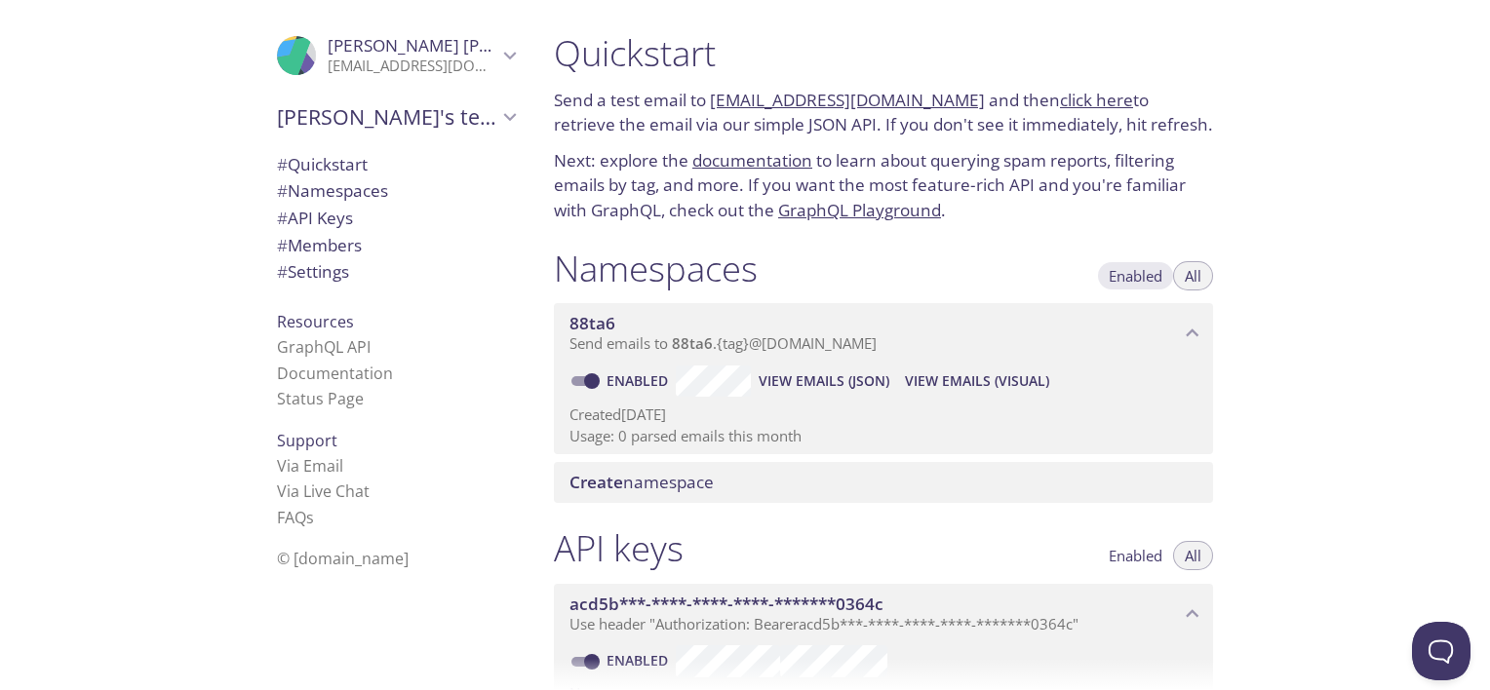
click at [1119, 276] on span "Enabled" at bounding box center [1136, 276] width 54 height 0
click at [1199, 276] on span "All" at bounding box center [1193, 276] width 17 height 0
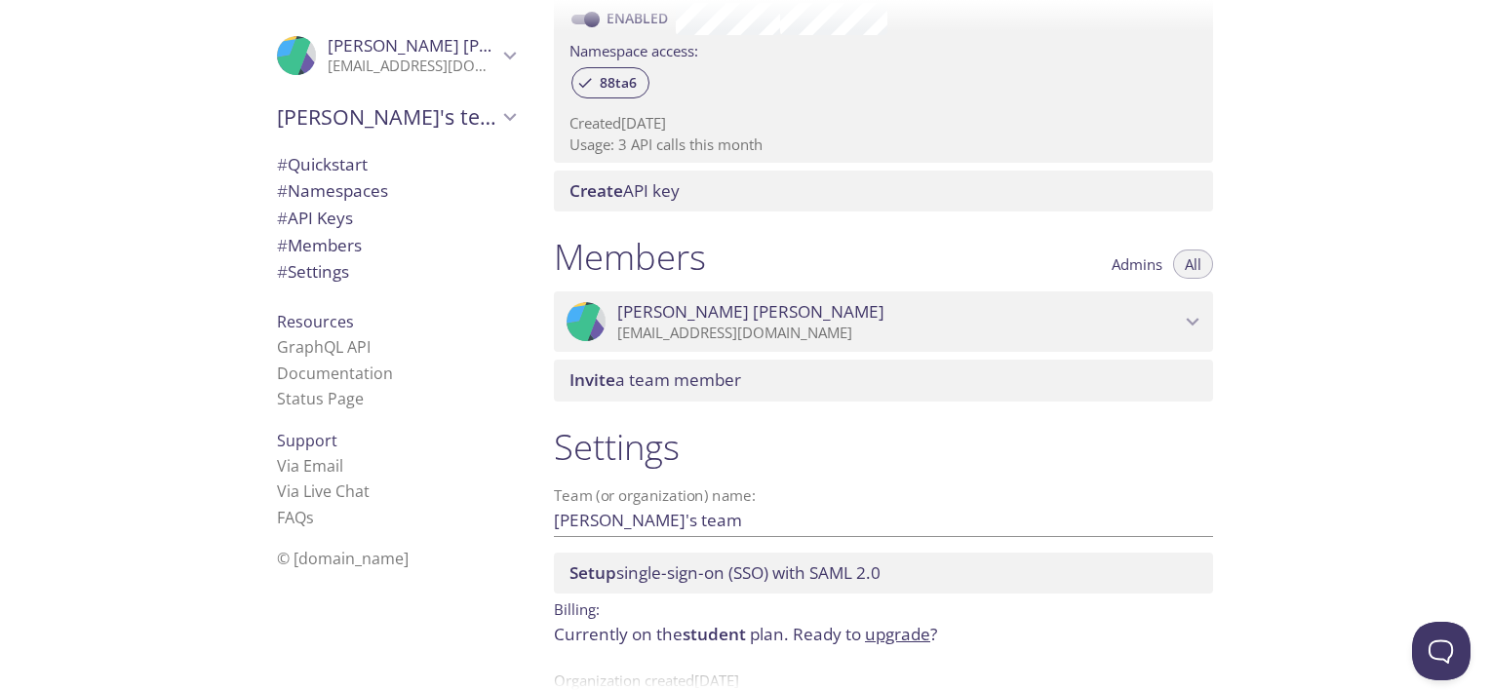
scroll to position [696, 0]
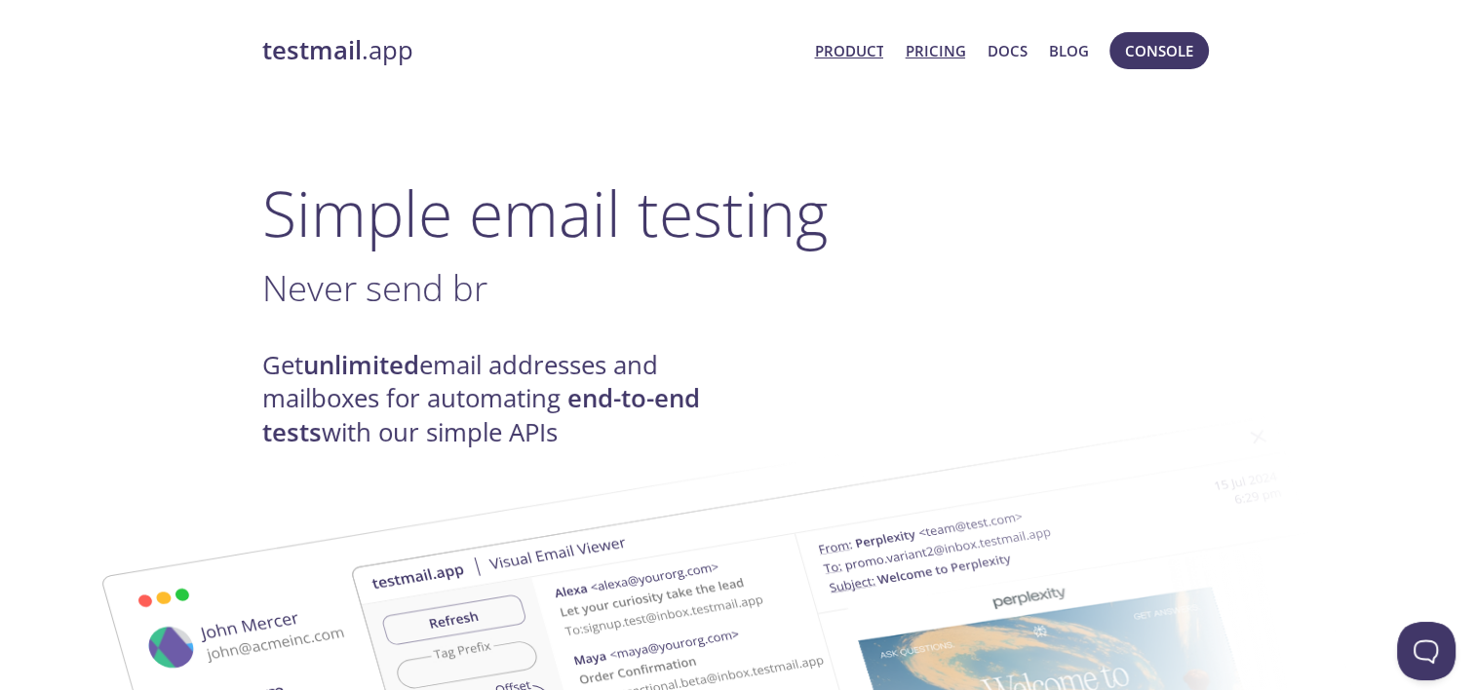
click at [922, 41] on link "Pricing" at bounding box center [935, 50] width 60 height 25
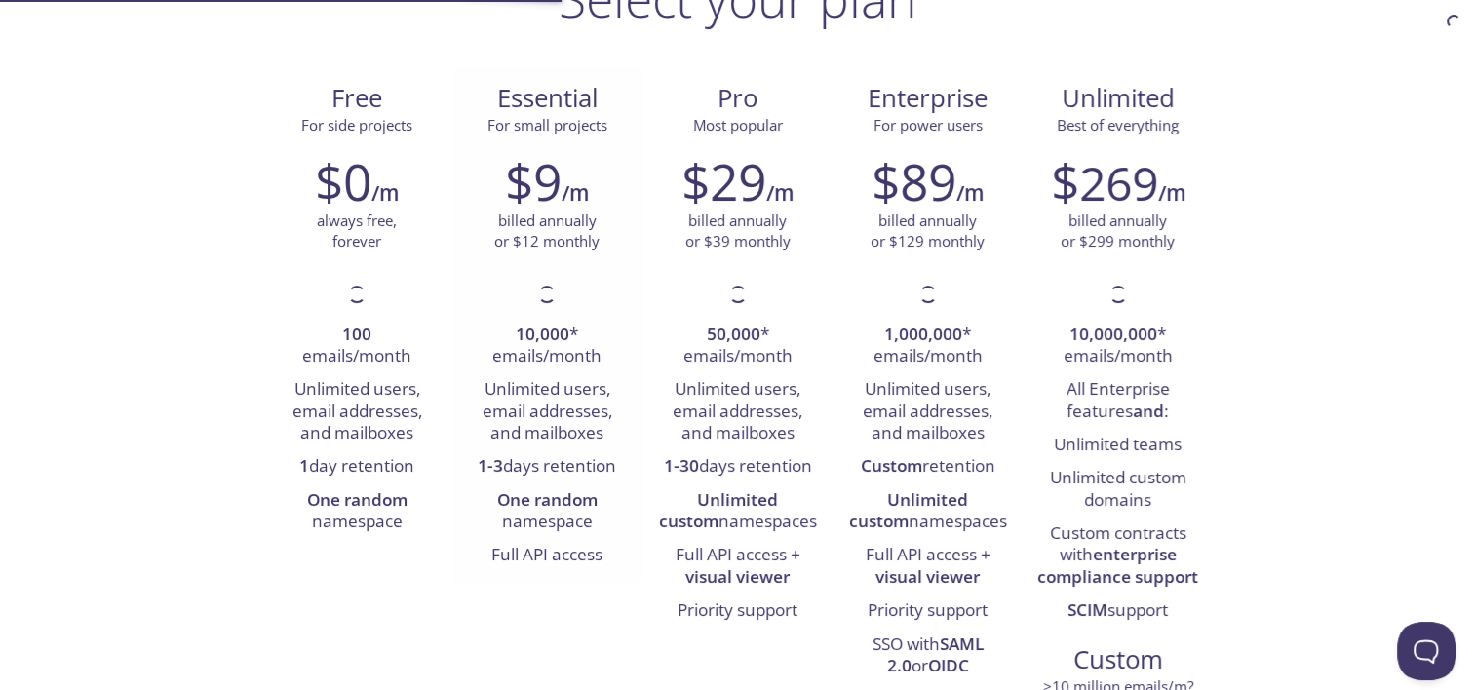
scroll to position [179, 0]
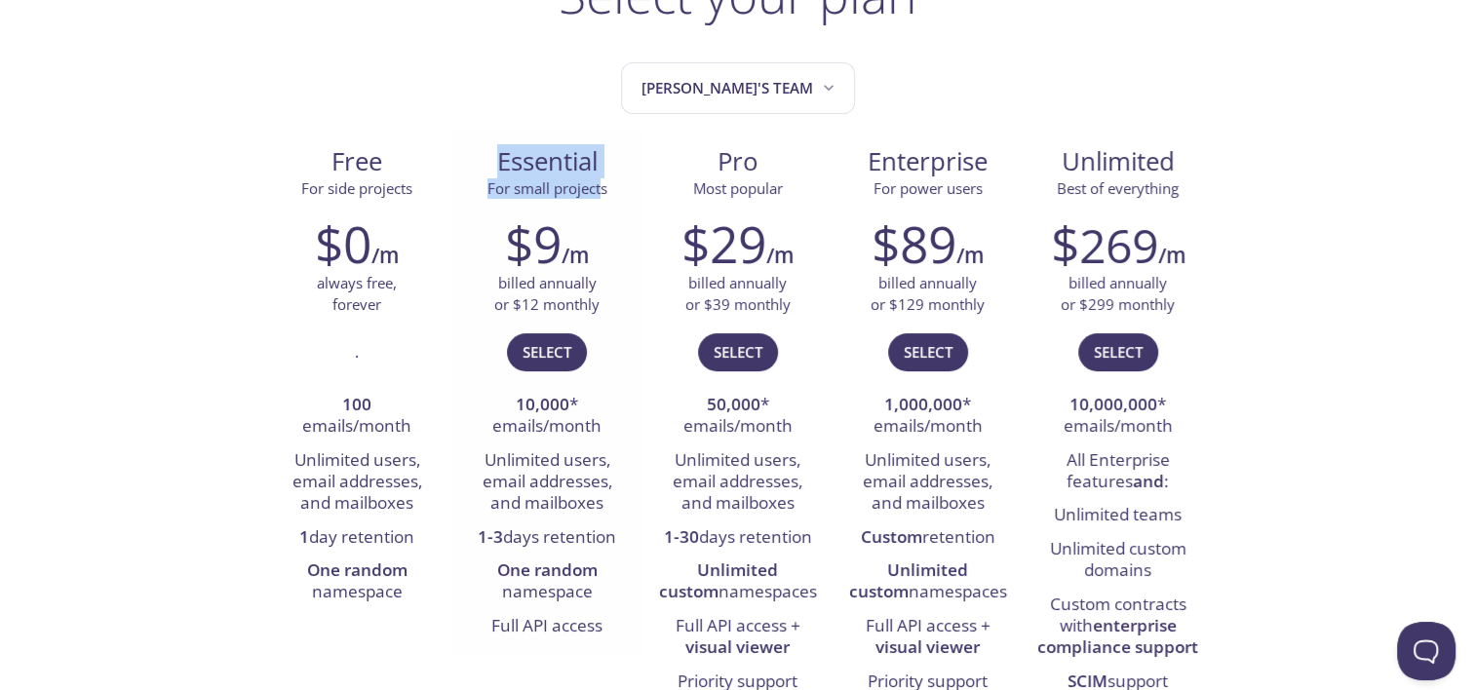
drag, startPoint x: 470, startPoint y: 162, endPoint x: 603, endPoint y: 183, distance: 134.3
click at [603, 183] on div "Essential For small projects" at bounding box center [547, 172] width 159 height 55
drag, startPoint x: 603, startPoint y: 183, endPoint x: 549, endPoint y: 269, distance: 101.2
click at [549, 269] on h2 "$9" at bounding box center [533, 244] width 57 height 59
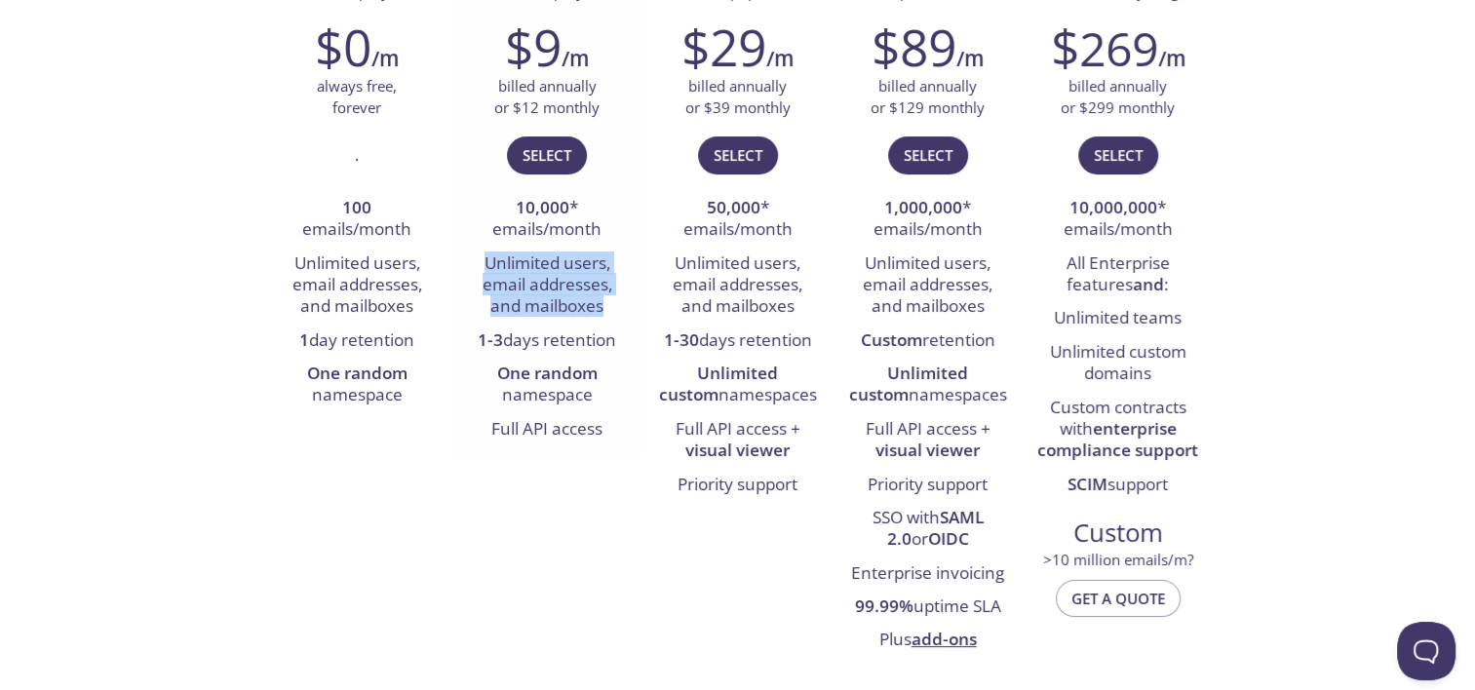
drag, startPoint x: 487, startPoint y: 259, endPoint x: 610, endPoint y: 300, distance: 130.4
click at [610, 300] on li "Unlimited users, email addresses, and mailboxes" at bounding box center [547, 286] width 161 height 77
drag, startPoint x: 610, startPoint y: 300, endPoint x: 552, endPoint y: 384, distance: 102.3
click at [552, 384] on li "One random namespace" at bounding box center [547, 386] width 161 height 56
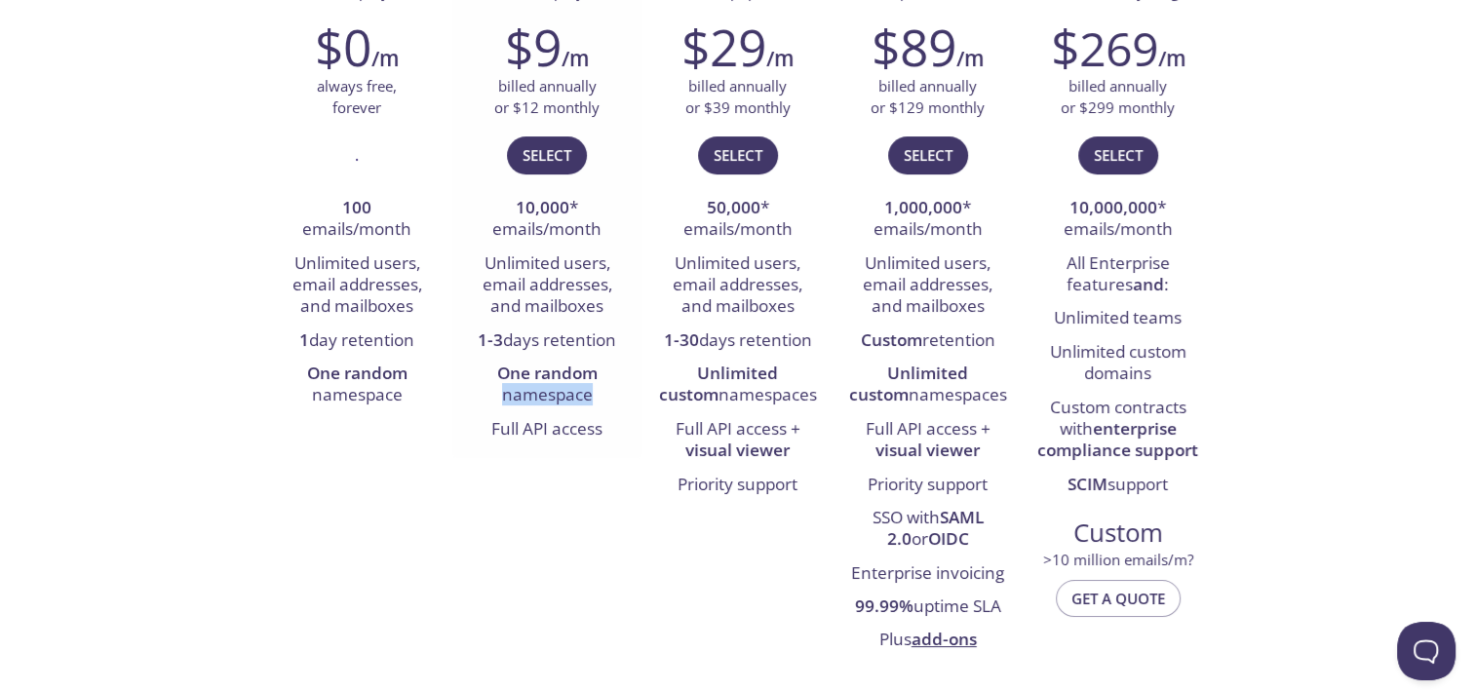
click at [552, 384] on li "One random namespace" at bounding box center [547, 386] width 161 height 56
drag, startPoint x: 552, startPoint y: 384, endPoint x: 538, endPoint y: 452, distance: 69.6
click at [538, 452] on div "$9 /m billed annually or $12 monthly Select 10,000 * emails/month Unlimited use…" at bounding box center [547, 231] width 190 height 453
click at [547, 437] on li "Full API access" at bounding box center [547, 429] width 161 height 33
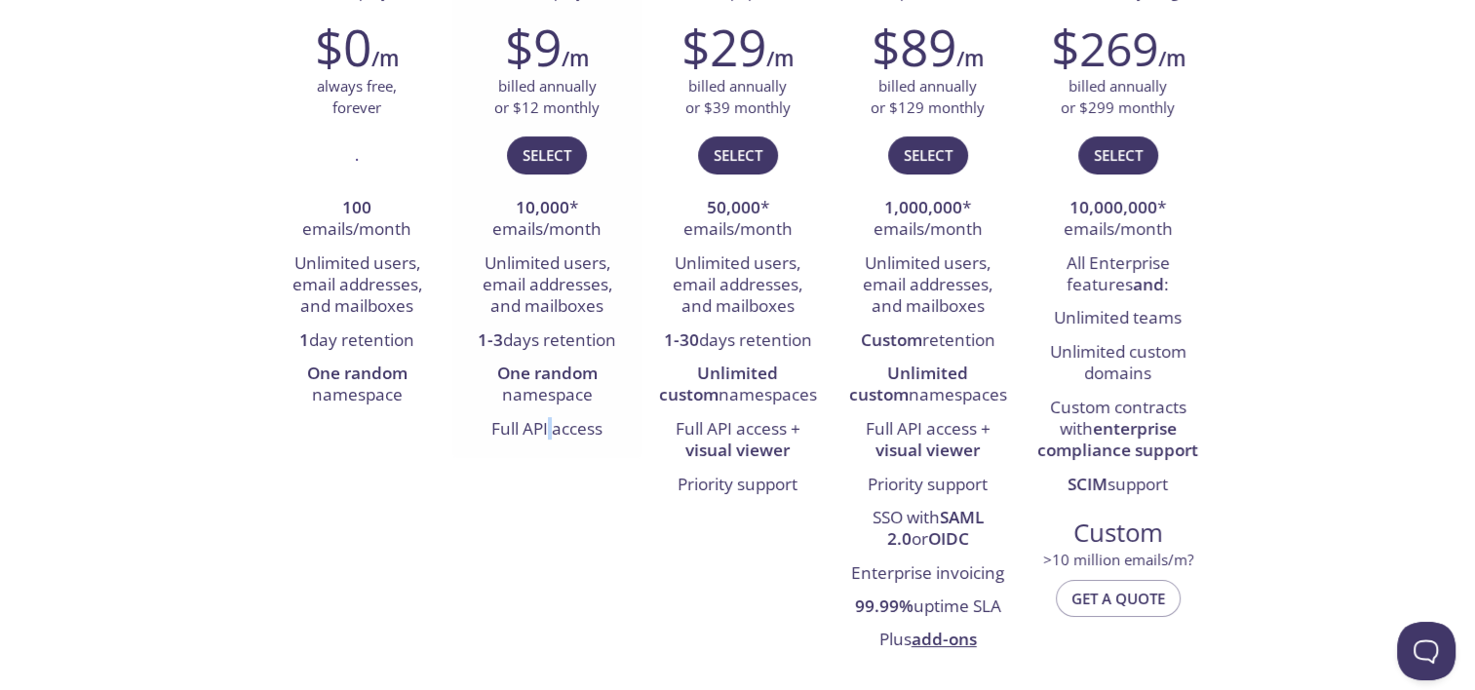
click at [547, 437] on li "Full API access" at bounding box center [547, 429] width 161 height 33
click at [519, 504] on div "Free For side projects $0 /m always free, forever . 100 emails/month Unlimited …" at bounding box center [738, 301] width 952 height 737
drag, startPoint x: 511, startPoint y: 371, endPoint x: 584, endPoint y: 387, distance: 75.0
click at [584, 387] on li "One random namespace" at bounding box center [547, 386] width 161 height 56
drag, startPoint x: 584, startPoint y: 387, endPoint x: 568, endPoint y: 433, distance: 48.7
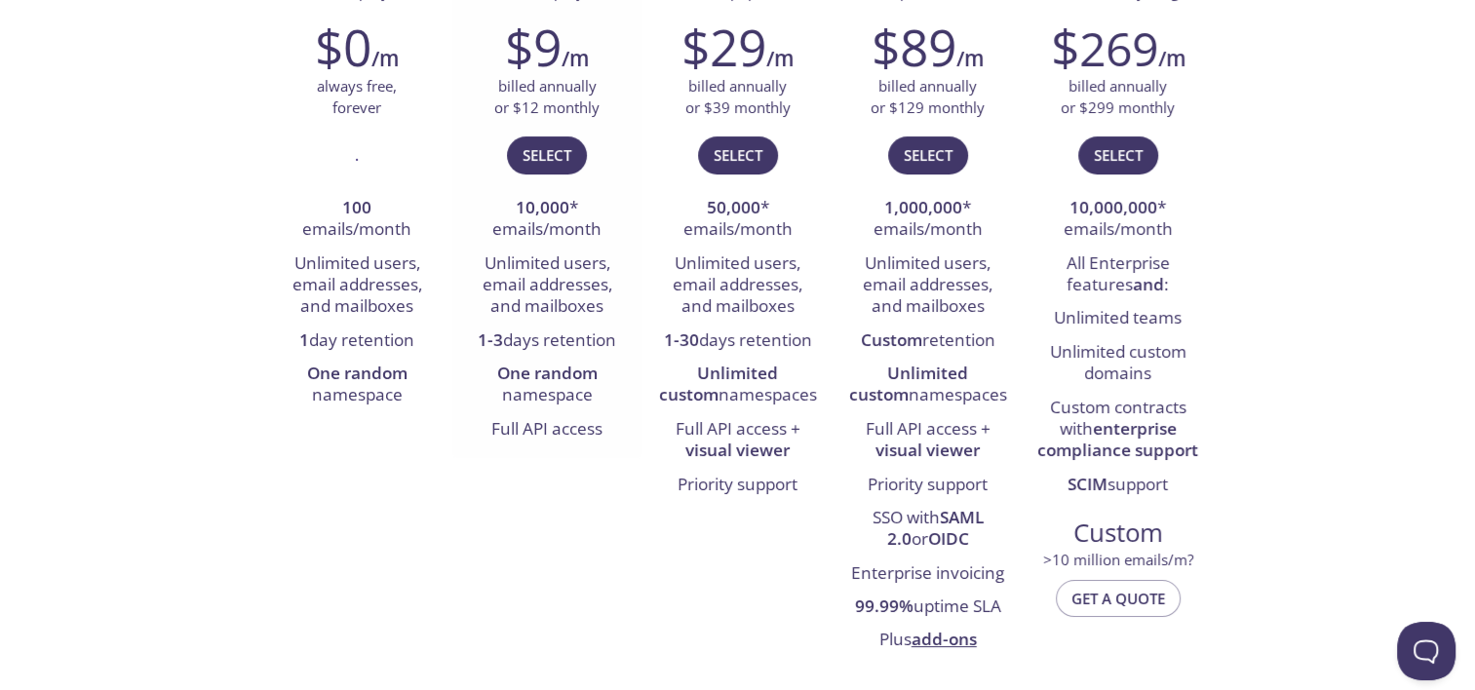
click at [568, 433] on li "Full API access" at bounding box center [547, 429] width 161 height 33
drag, startPoint x: 593, startPoint y: 397, endPoint x: 496, endPoint y: 376, distance: 98.7
click at [496, 376] on li "One random namespace" at bounding box center [547, 386] width 161 height 56
drag, startPoint x: 496, startPoint y: 376, endPoint x: 527, endPoint y: 442, distance: 72.0
click at [527, 442] on li "Full API access" at bounding box center [547, 429] width 161 height 33
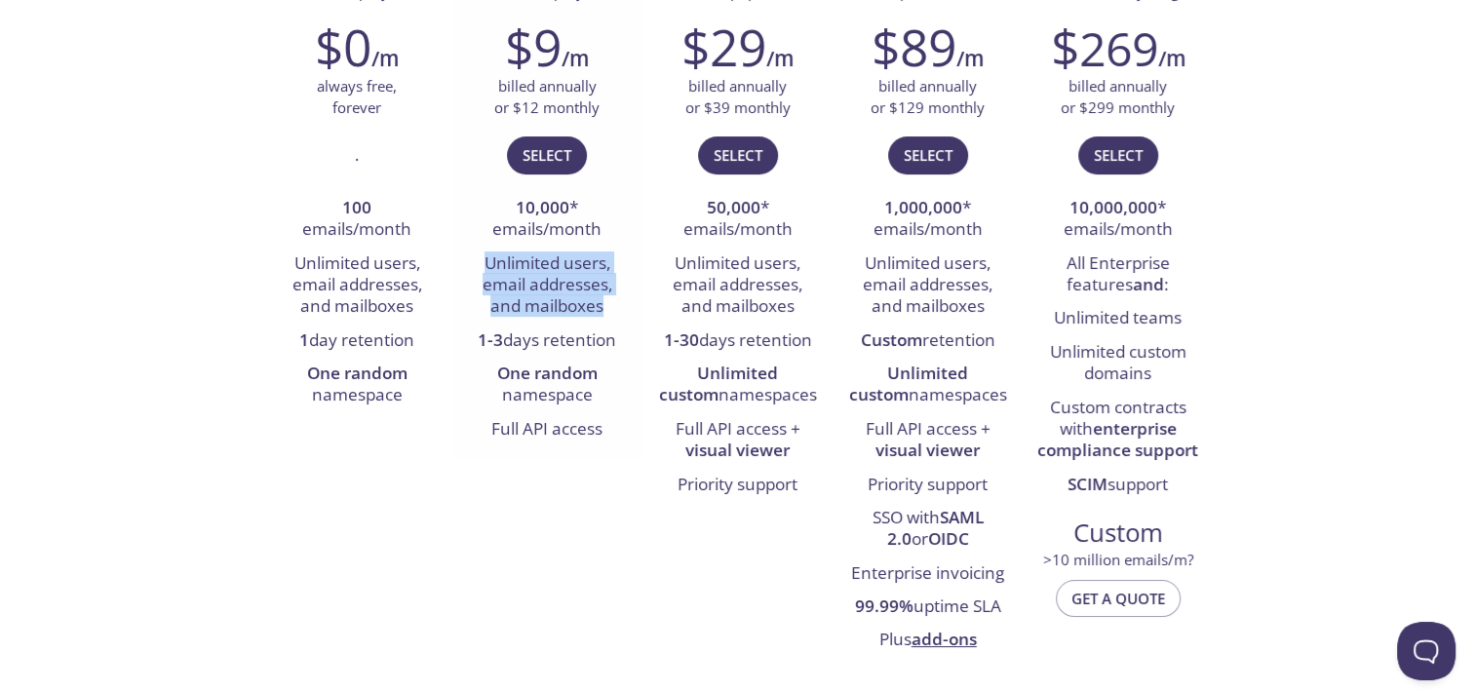
drag, startPoint x: 478, startPoint y: 269, endPoint x: 612, endPoint y: 300, distance: 138.1
click at [612, 300] on li "Unlimited users, email addresses, and mailboxes" at bounding box center [547, 286] width 161 height 77
drag, startPoint x: 612, startPoint y: 300, endPoint x: 558, endPoint y: 416, distance: 128.2
click at [558, 416] on li "Full API access" at bounding box center [547, 429] width 161 height 33
drag, startPoint x: 558, startPoint y: 416, endPoint x: 496, endPoint y: 395, distance: 65.1
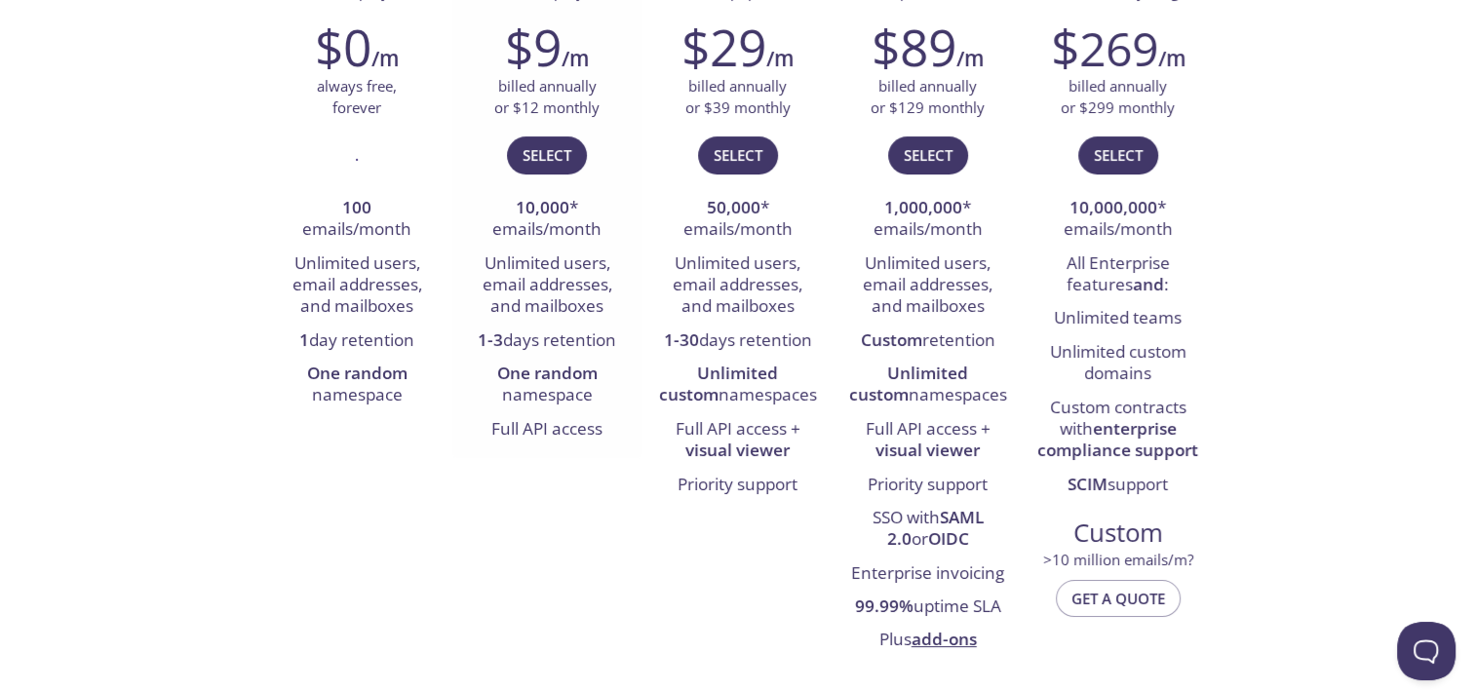
click at [496, 395] on li "One random namespace" at bounding box center [547, 386] width 161 height 56
drag, startPoint x: 597, startPoint y: 230, endPoint x: 502, endPoint y: 212, distance: 96.4
click at [502, 212] on li "10,000 * emails/month" at bounding box center [547, 220] width 161 height 56
drag, startPoint x: 502, startPoint y: 212, endPoint x: 499, endPoint y: 318, distance: 106.3
click at [499, 318] on li "Unlimited users, email addresses, and mailboxes" at bounding box center [547, 286] width 161 height 77
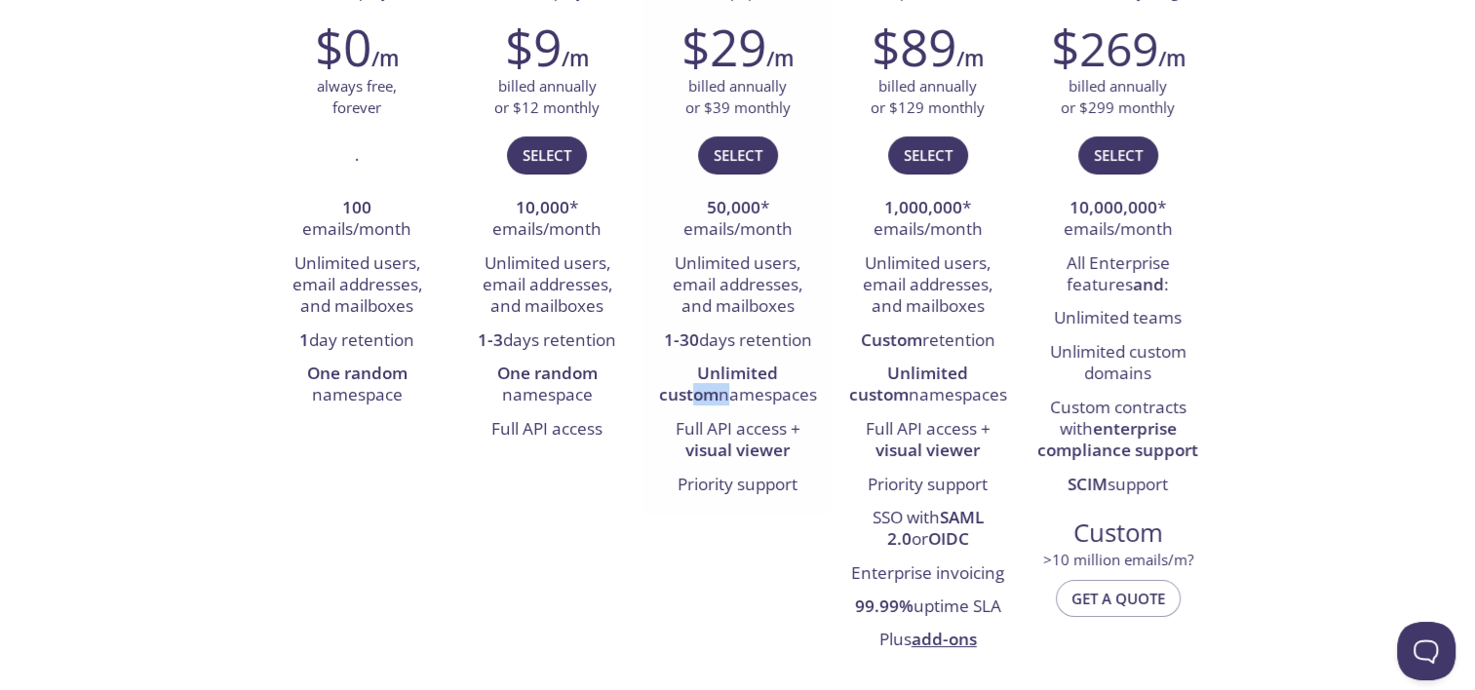
drag, startPoint x: 782, startPoint y: 381, endPoint x: 690, endPoint y: 382, distance: 91.7
click at [690, 382] on li "Unlimited custom namespaces" at bounding box center [737, 386] width 161 height 56
drag, startPoint x: 690, startPoint y: 382, endPoint x: 672, endPoint y: 484, distance: 103.1
click at [672, 484] on li "Priority support" at bounding box center [737, 485] width 161 height 33
